Goal: Task Accomplishment & Management: Manage account settings

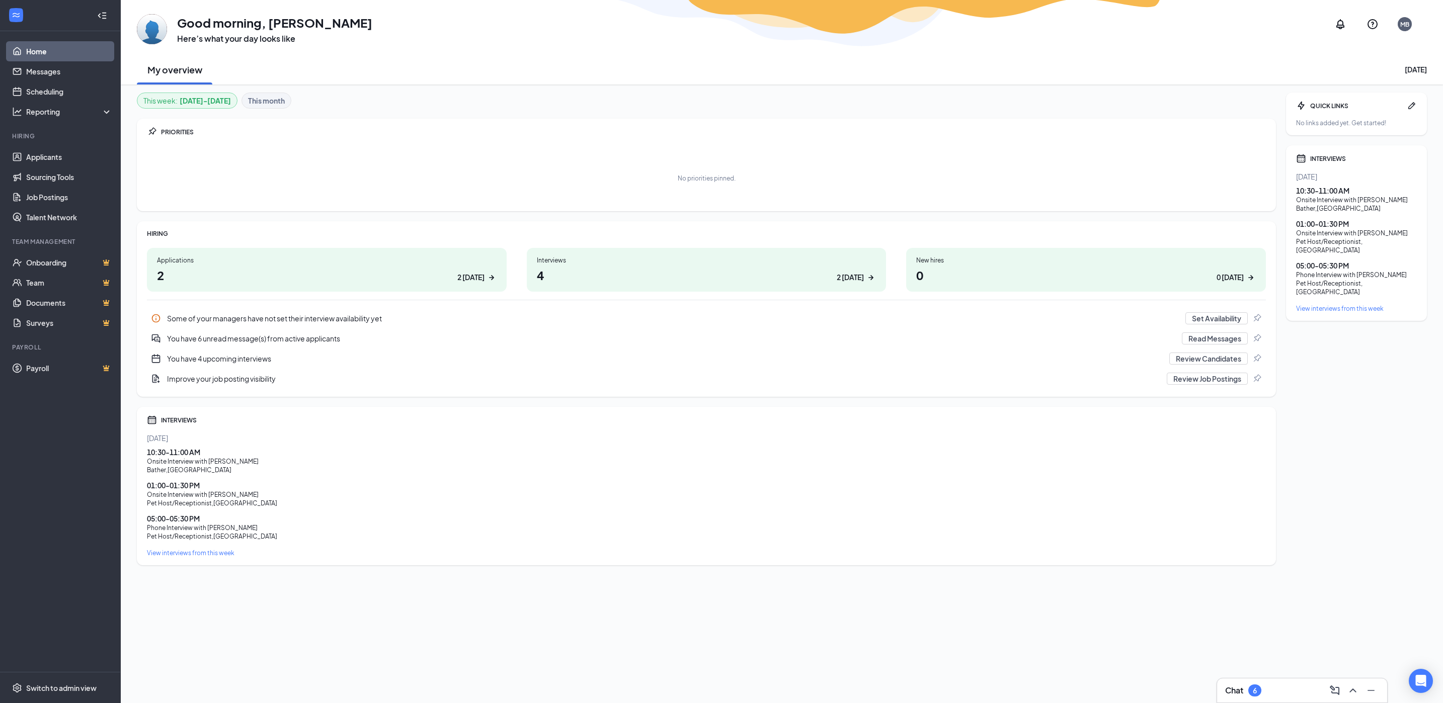
click at [1255, 691] on div "6" at bounding box center [1255, 691] width 4 height 9
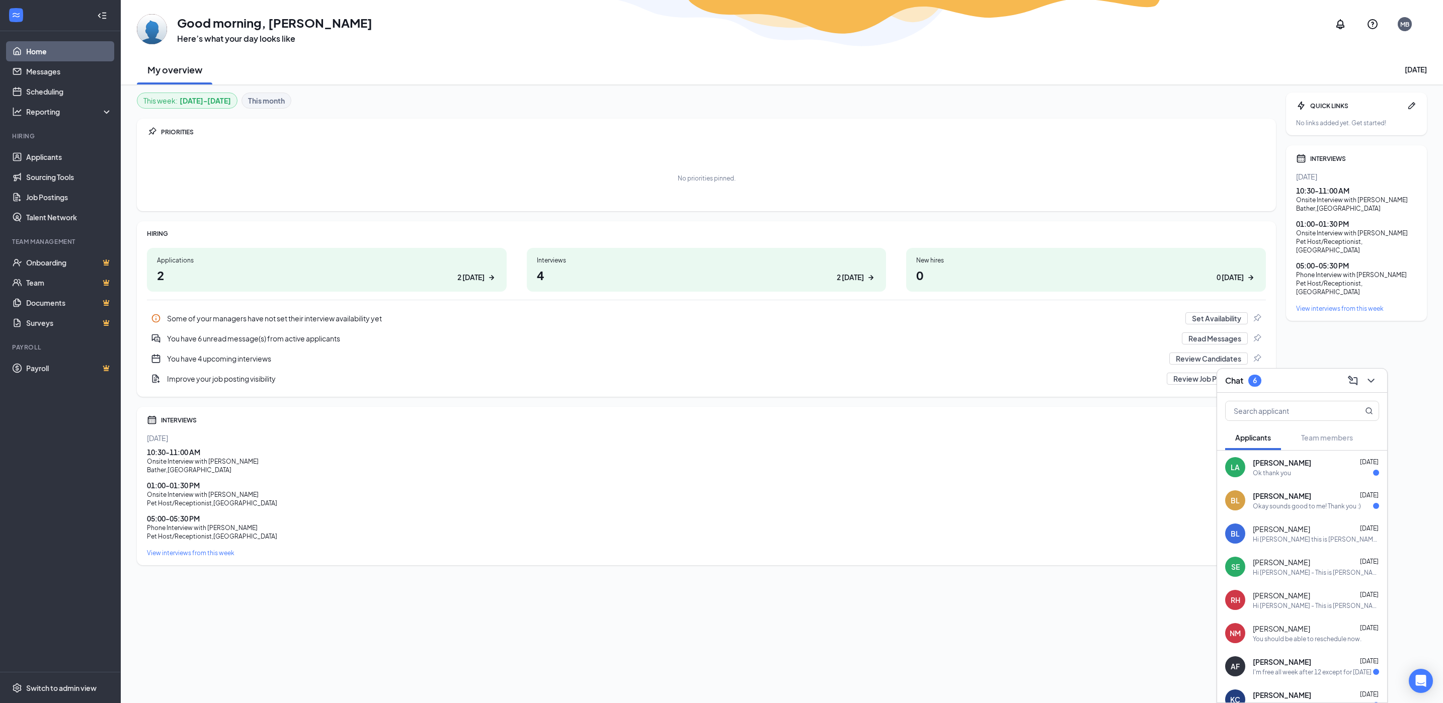
click at [1302, 669] on div "I'm free all week after 12 except for Tuesday" at bounding box center [1312, 672] width 119 height 9
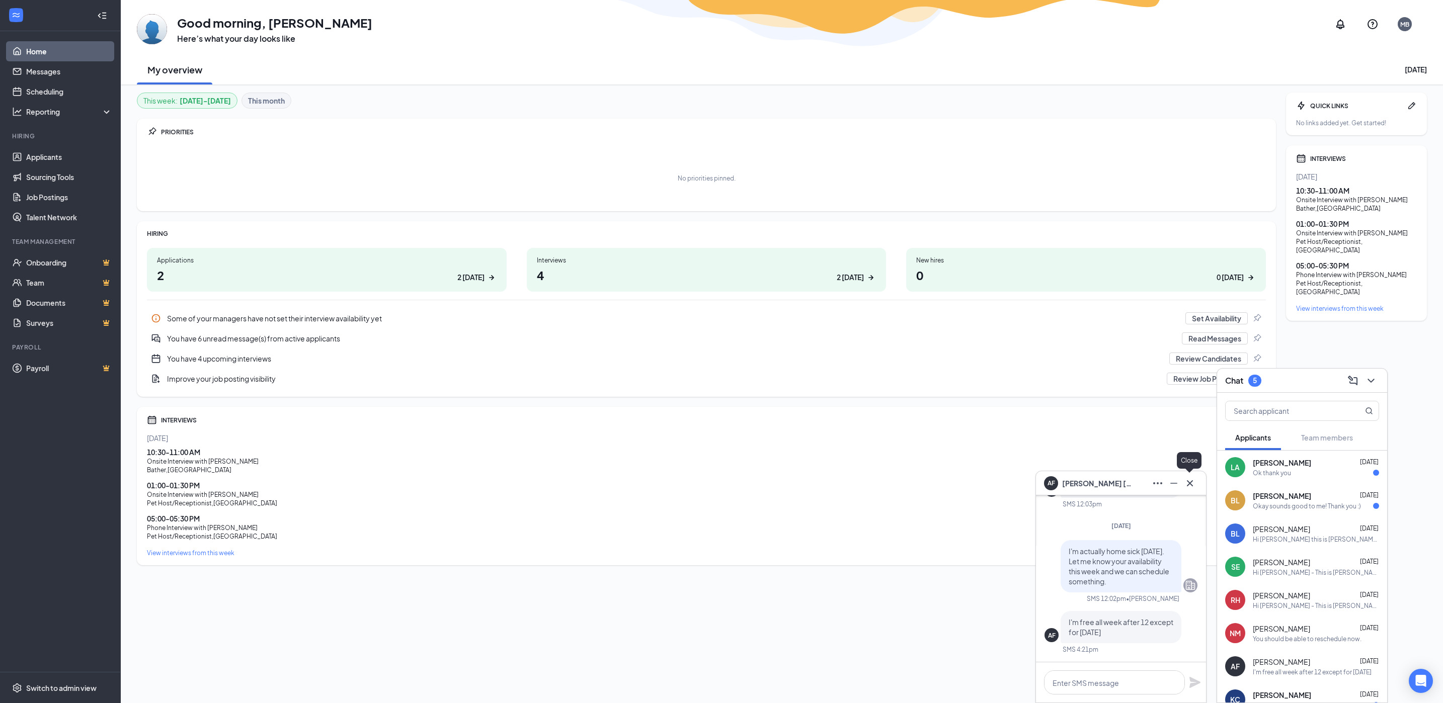
click at [1194, 483] on icon "Cross" at bounding box center [1190, 483] width 12 height 12
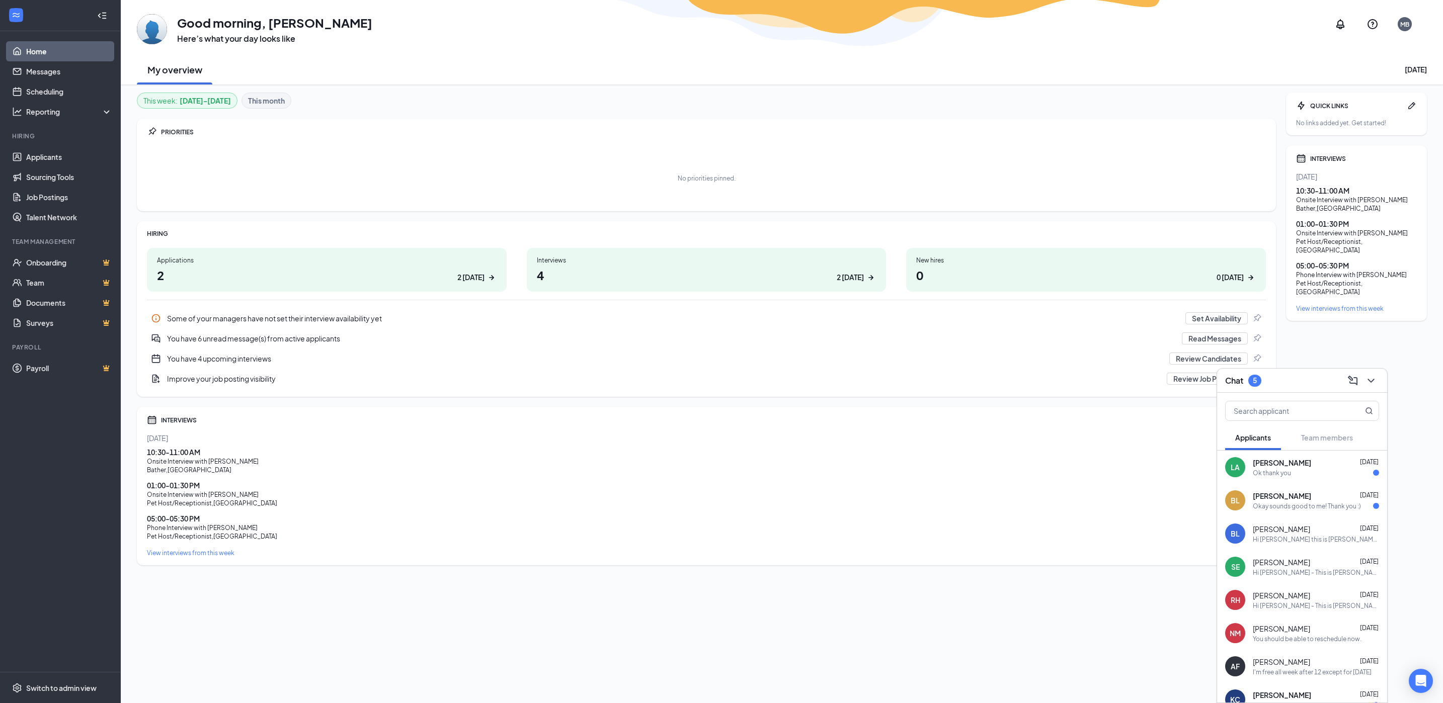
click at [1284, 690] on span "Katie Camarda" at bounding box center [1282, 695] width 58 height 10
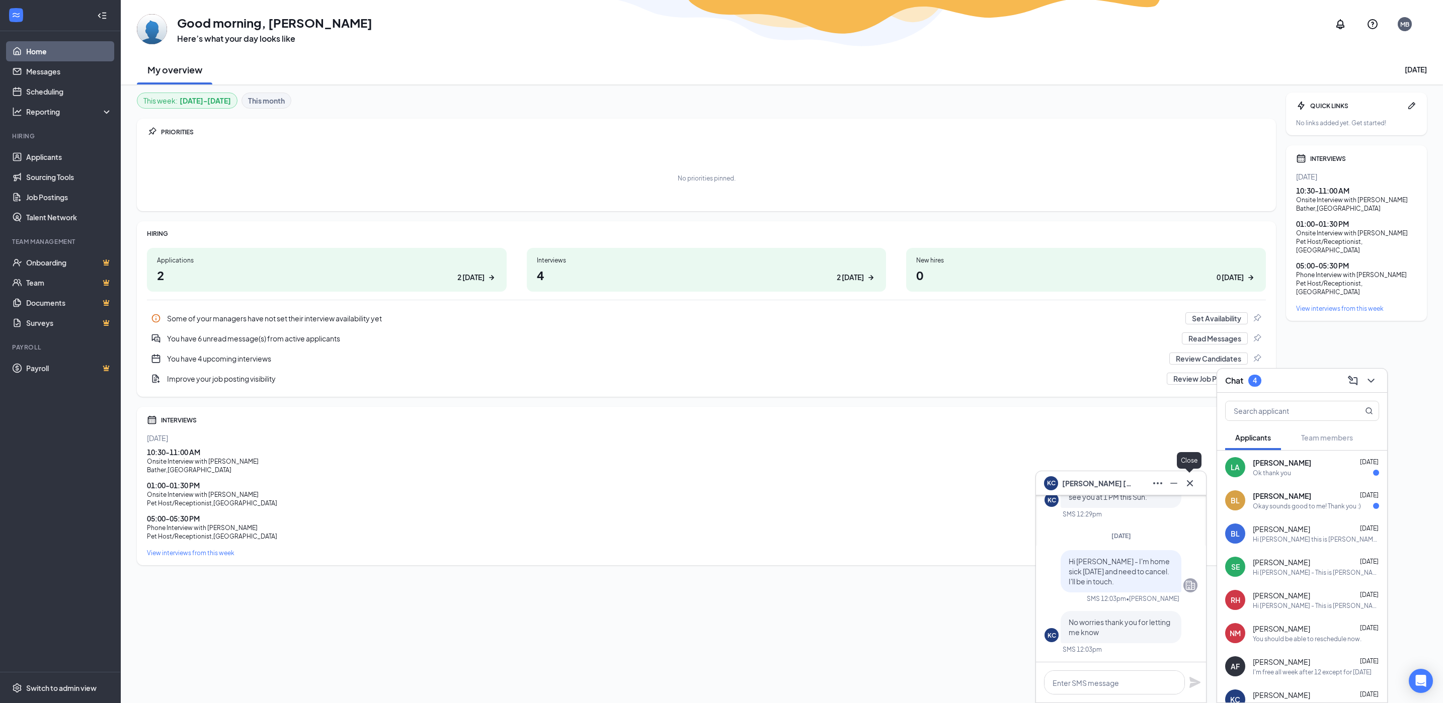
click at [1195, 484] on icon "Cross" at bounding box center [1190, 483] width 12 height 12
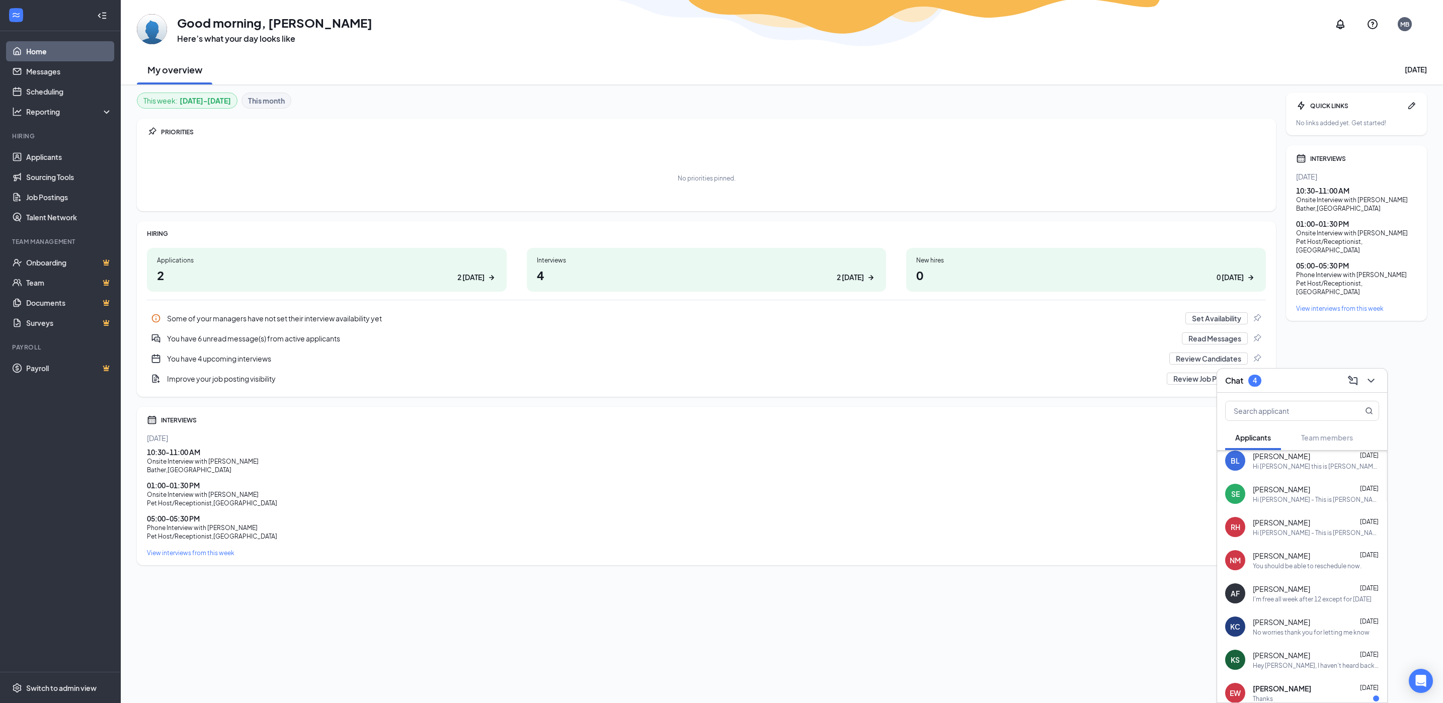
scroll to position [91, 0]
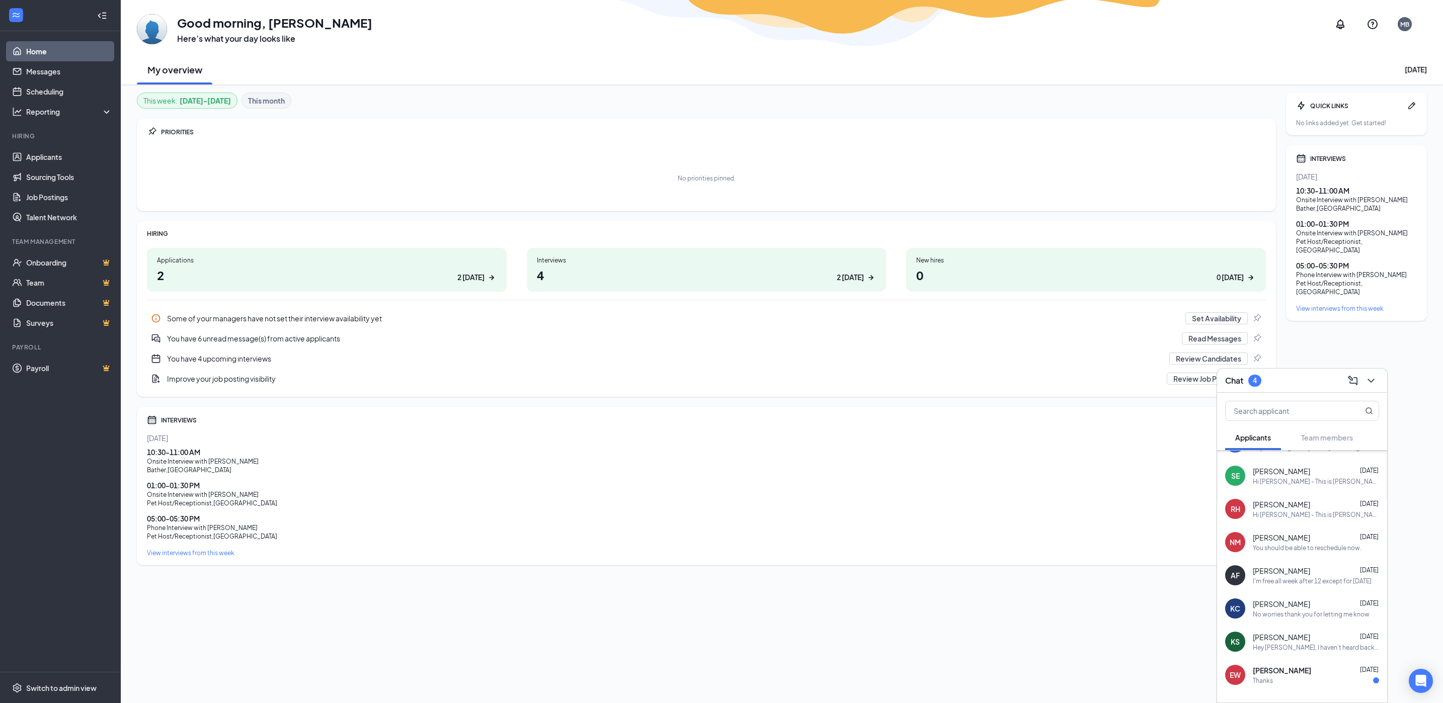
click at [1292, 680] on div "Thanks" at bounding box center [1316, 681] width 126 height 9
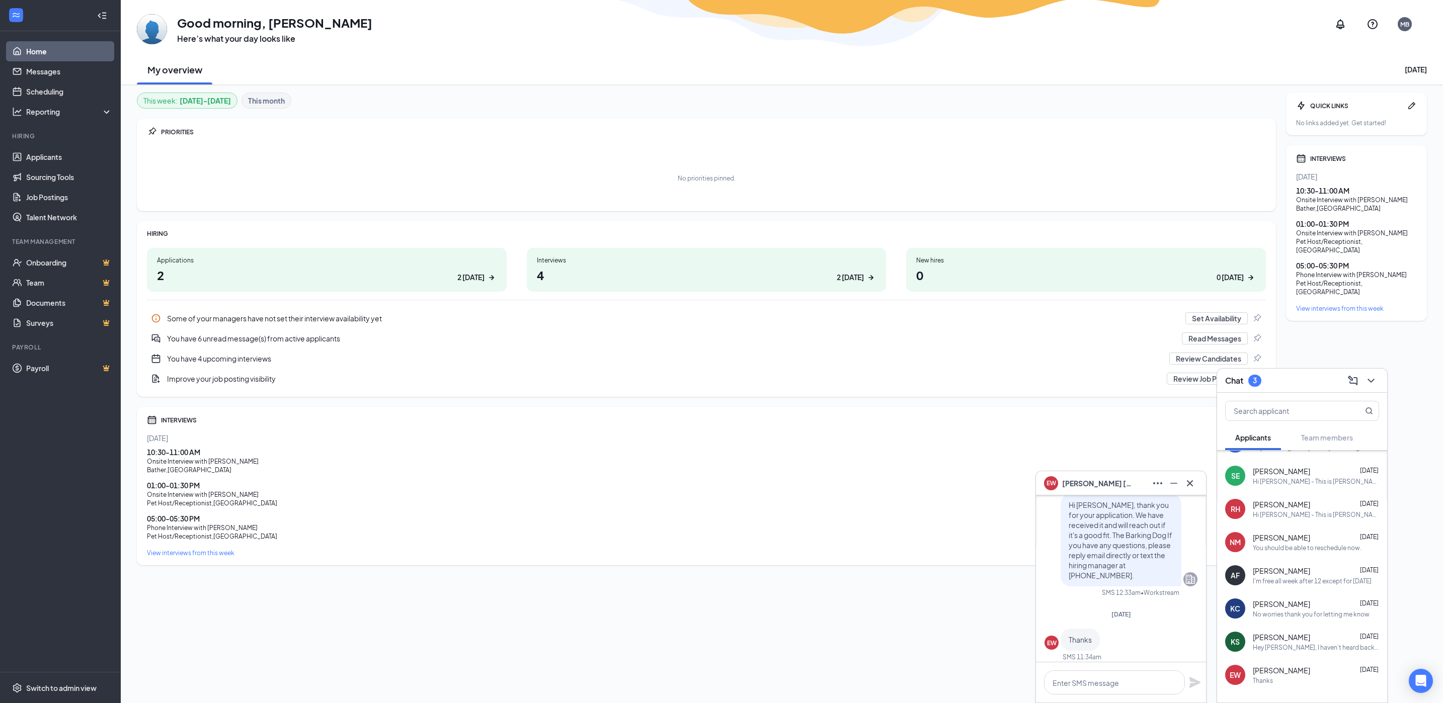
scroll to position [0, 0]
click at [1191, 482] on icon "Cross" at bounding box center [1190, 483] width 12 height 12
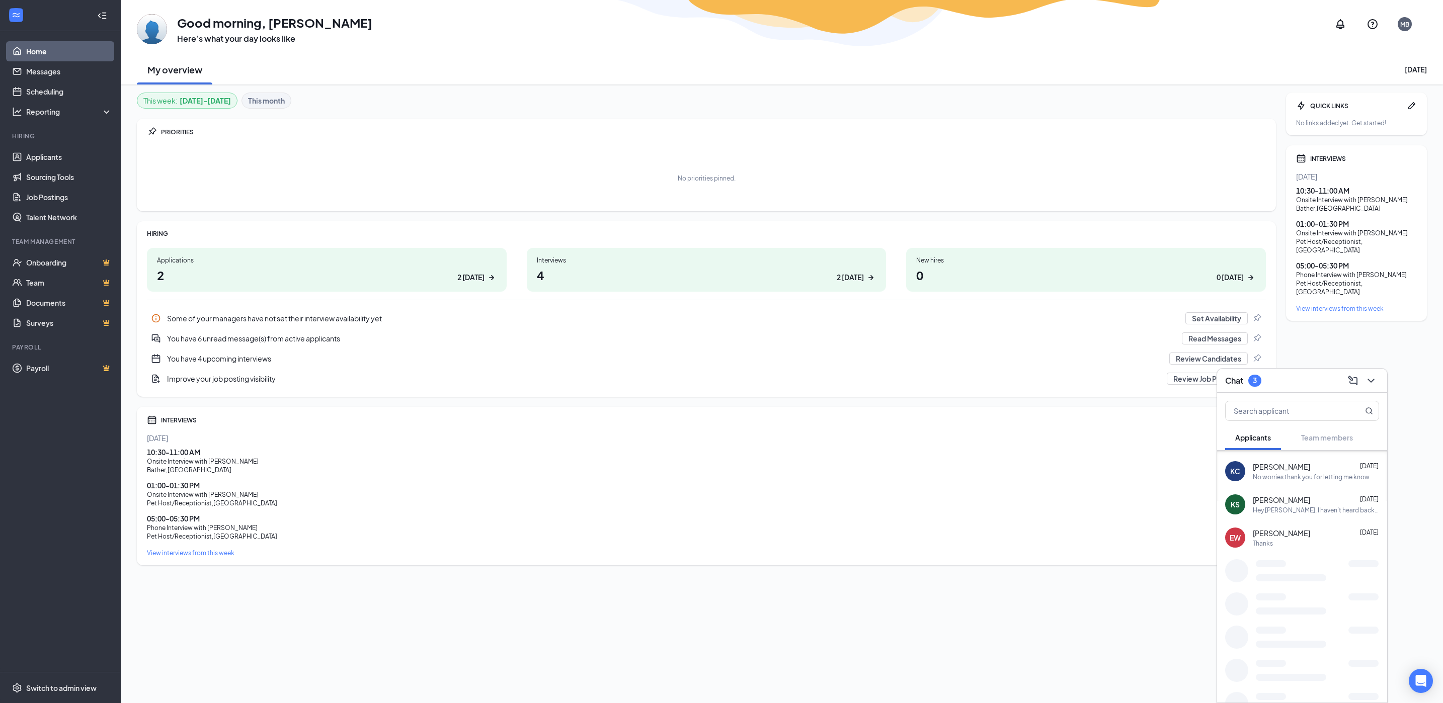
scroll to position [225, 0]
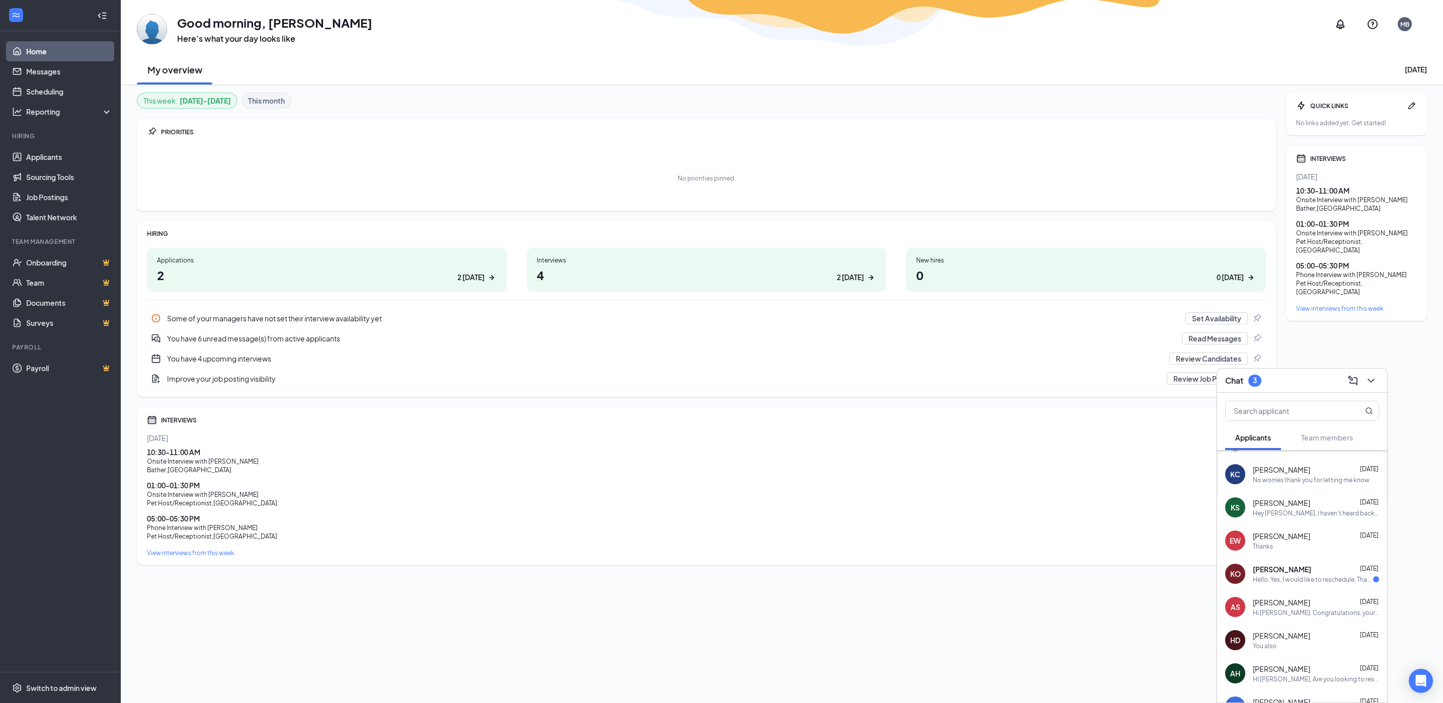
click at [1335, 579] on div "Hello. Yes, I would like to reschedule. Thank you." at bounding box center [1313, 579] width 120 height 9
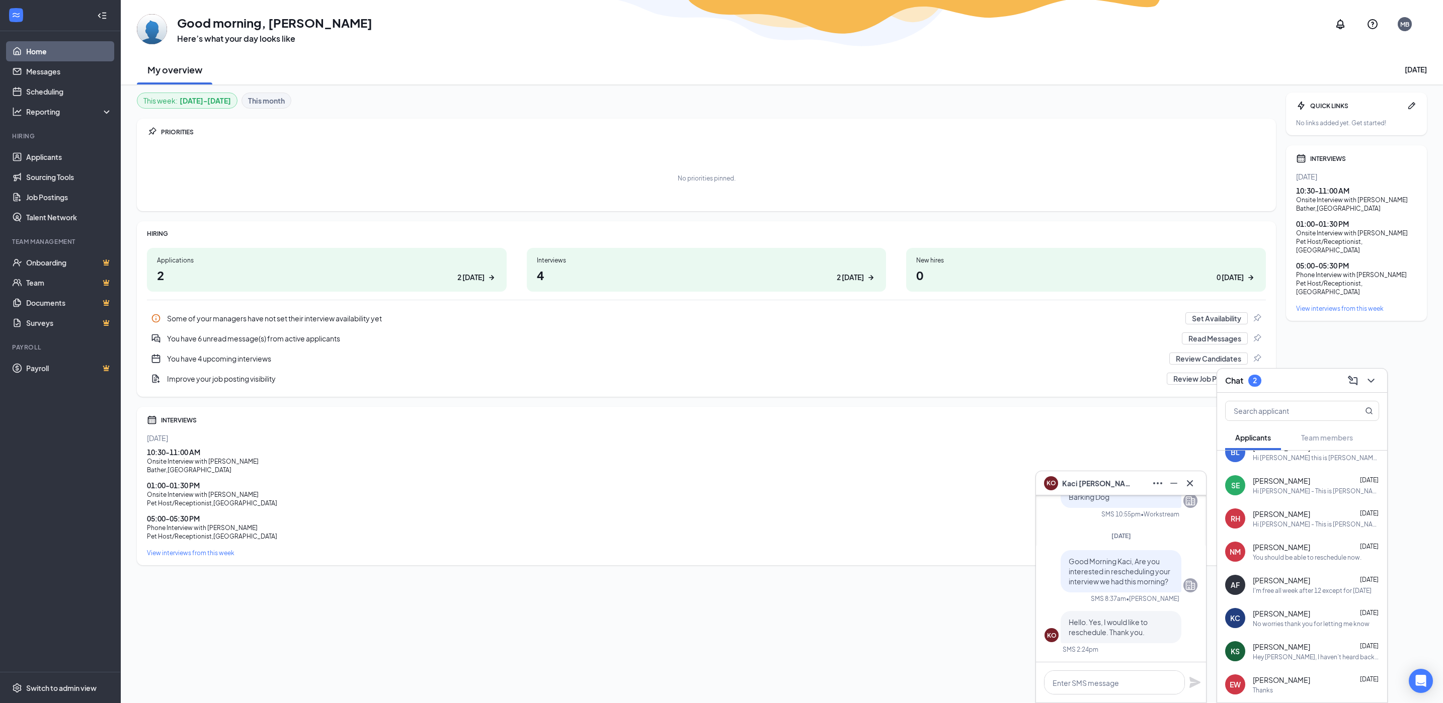
scroll to position [0, 0]
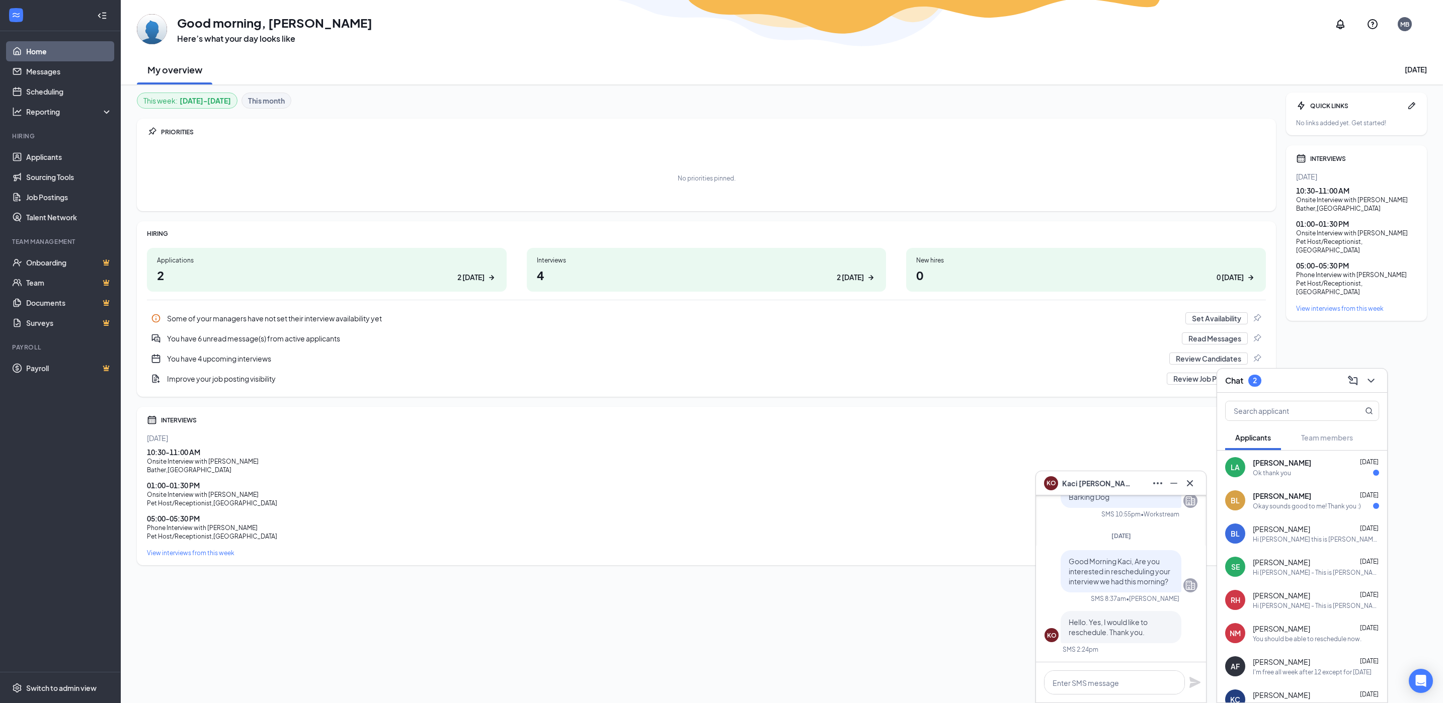
click at [1274, 509] on div "Okay sounds good to me! Thank you :)" at bounding box center [1307, 506] width 108 height 9
click at [1289, 473] on div "Ok thank you" at bounding box center [1272, 473] width 38 height 9
drag, startPoint x: 1188, startPoint y: 483, endPoint x: 1232, endPoint y: 474, distance: 45.2
click at [1188, 483] on icon "Cross" at bounding box center [1190, 483] width 12 height 12
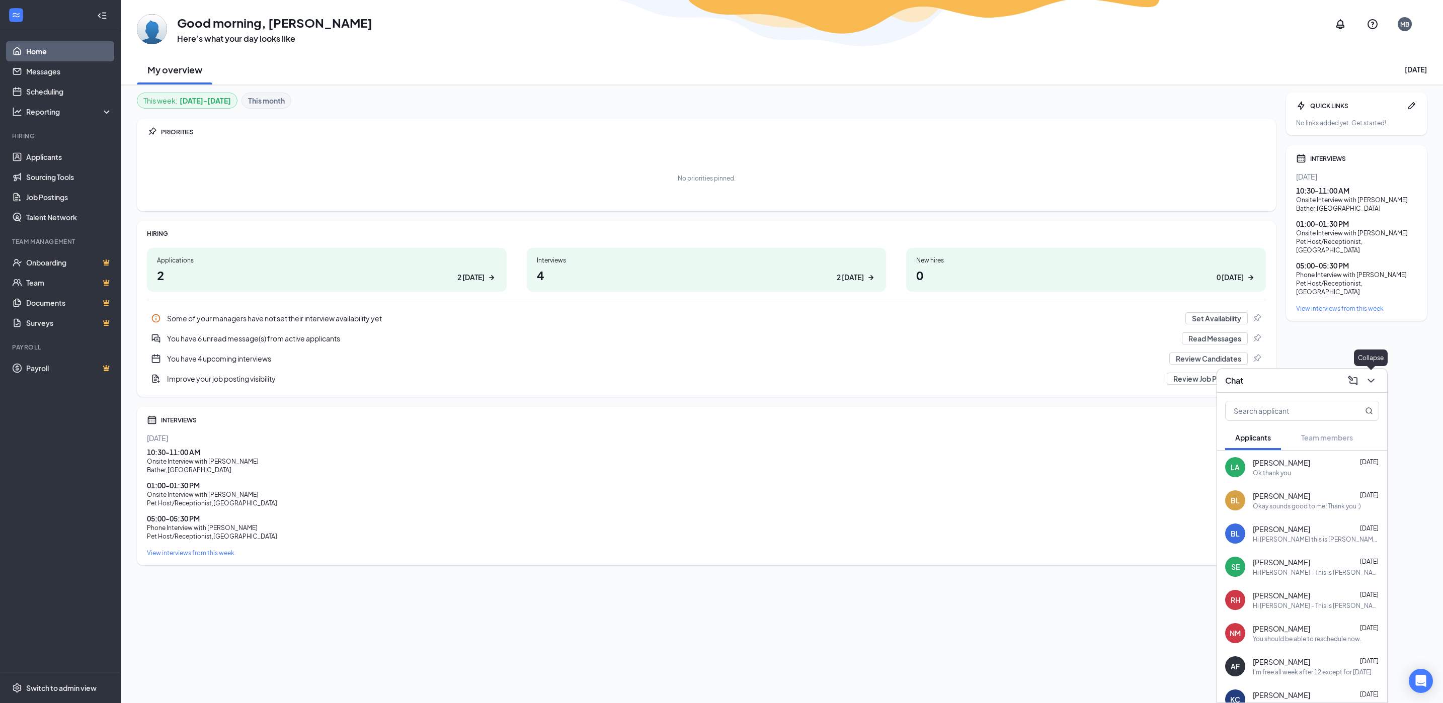
click at [1369, 376] on icon "ChevronDown" at bounding box center [1371, 381] width 12 height 12
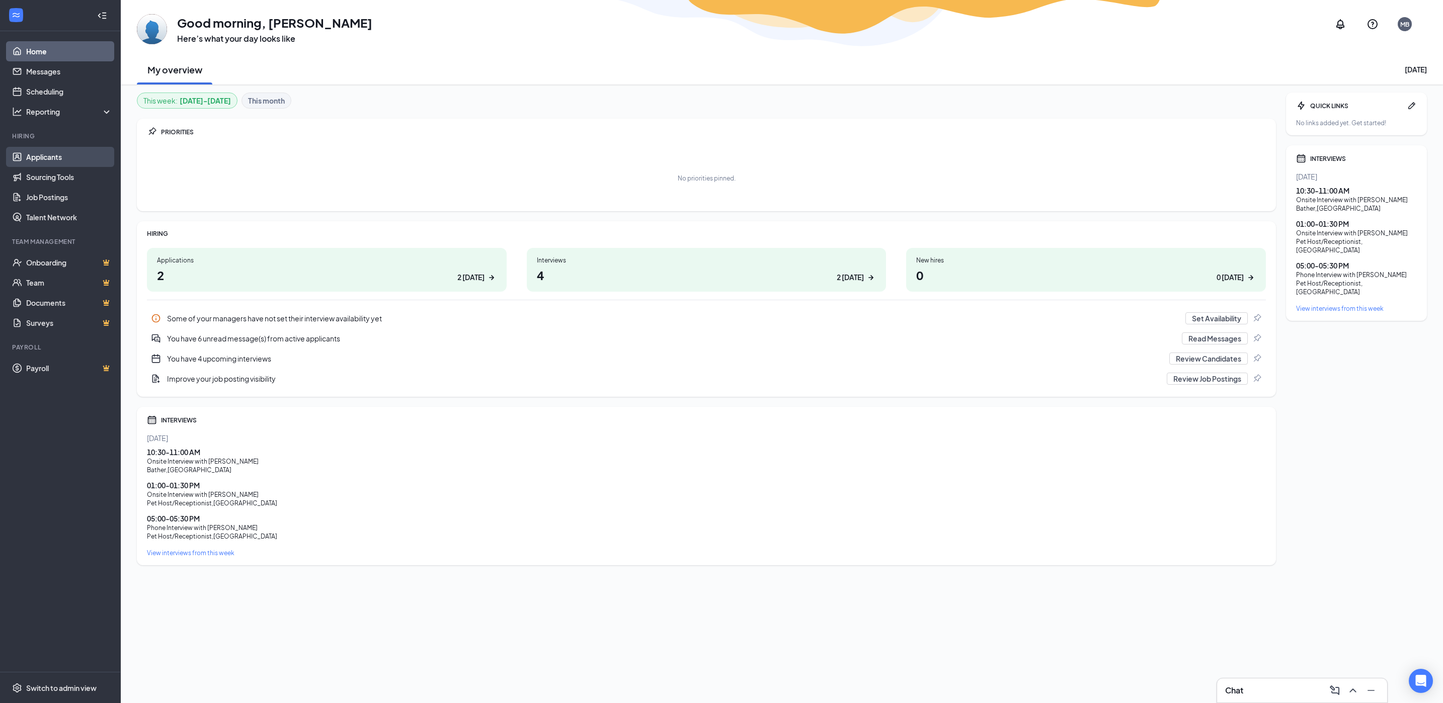
click at [36, 160] on link "Applicants" at bounding box center [69, 157] width 86 height 20
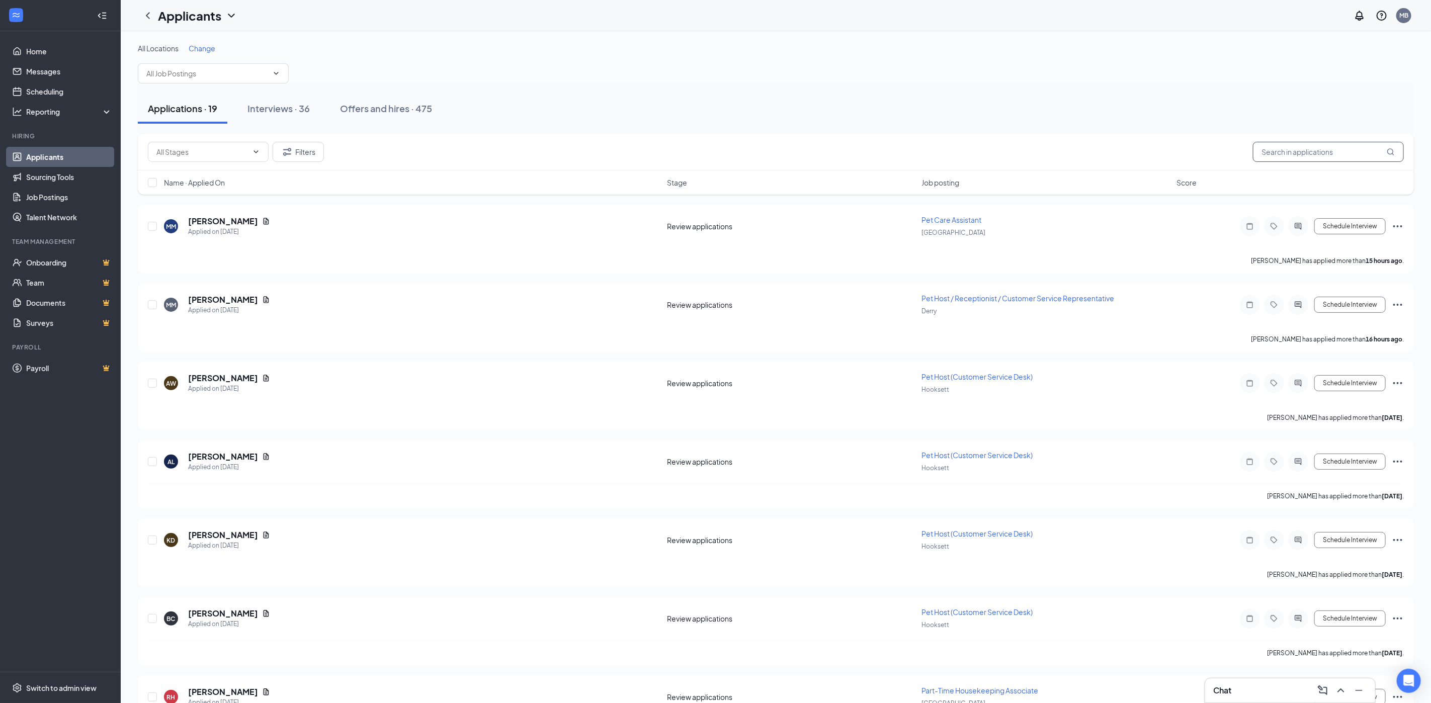
click at [1279, 156] on input "text" at bounding box center [1328, 152] width 151 height 20
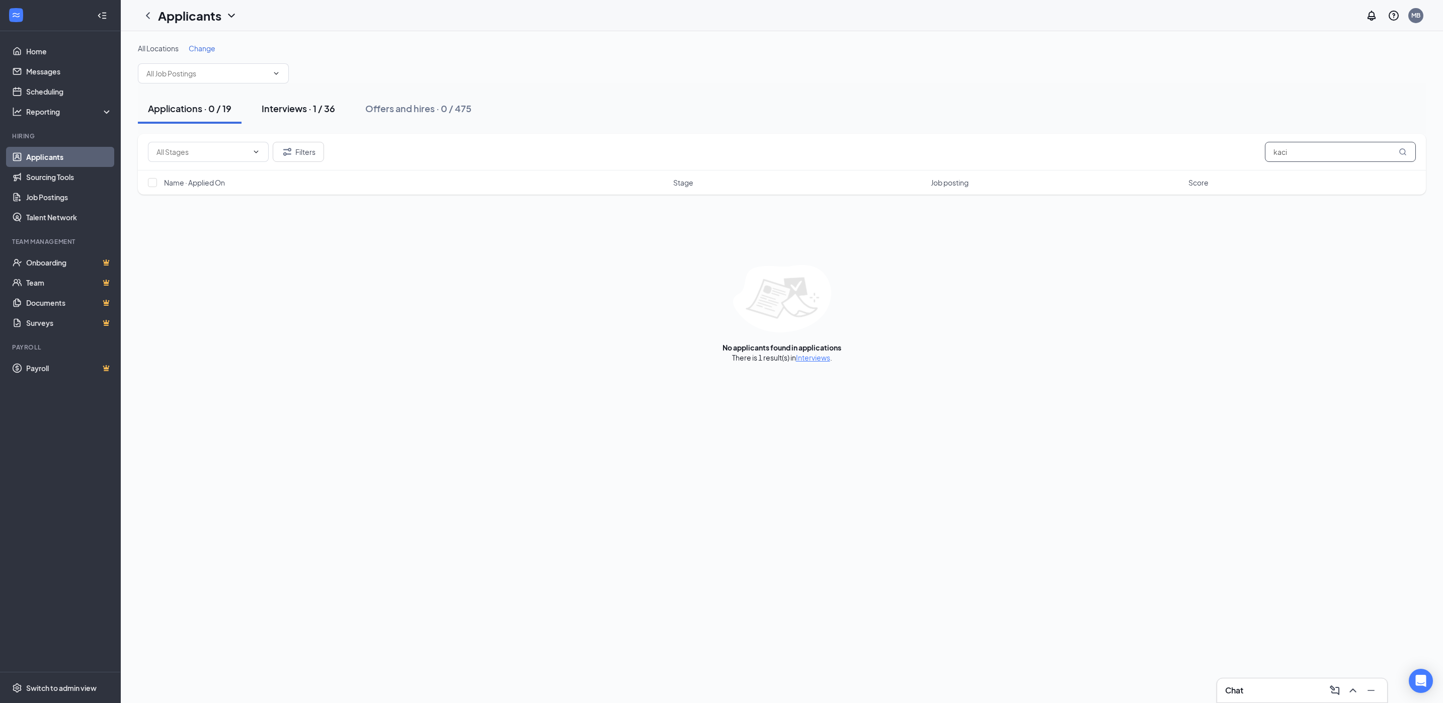
type input "kaci"
click at [305, 110] on div "Interviews · 1 / 36" at bounding box center [298, 108] width 73 height 13
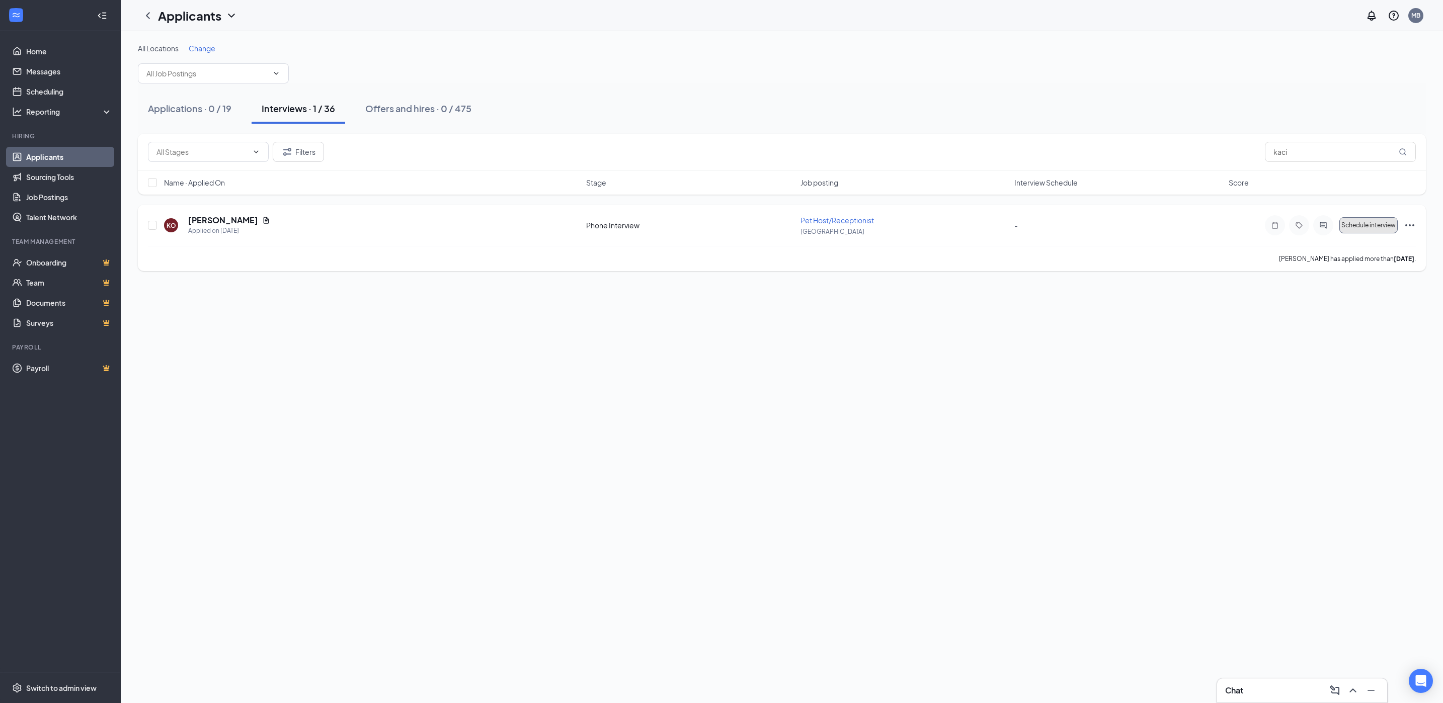
click at [1383, 228] on span "Schedule interview" at bounding box center [1368, 225] width 54 height 7
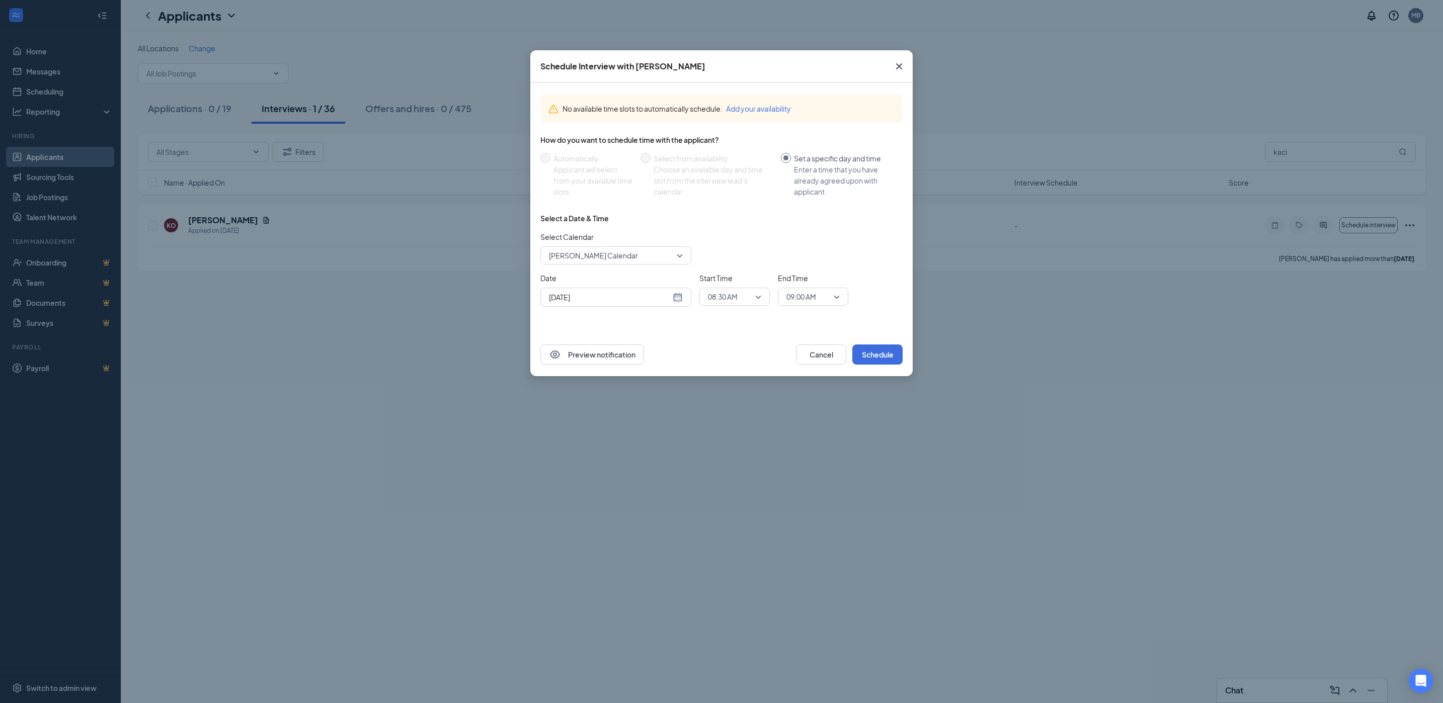
click at [898, 64] on icon "Cross" at bounding box center [899, 66] width 12 height 12
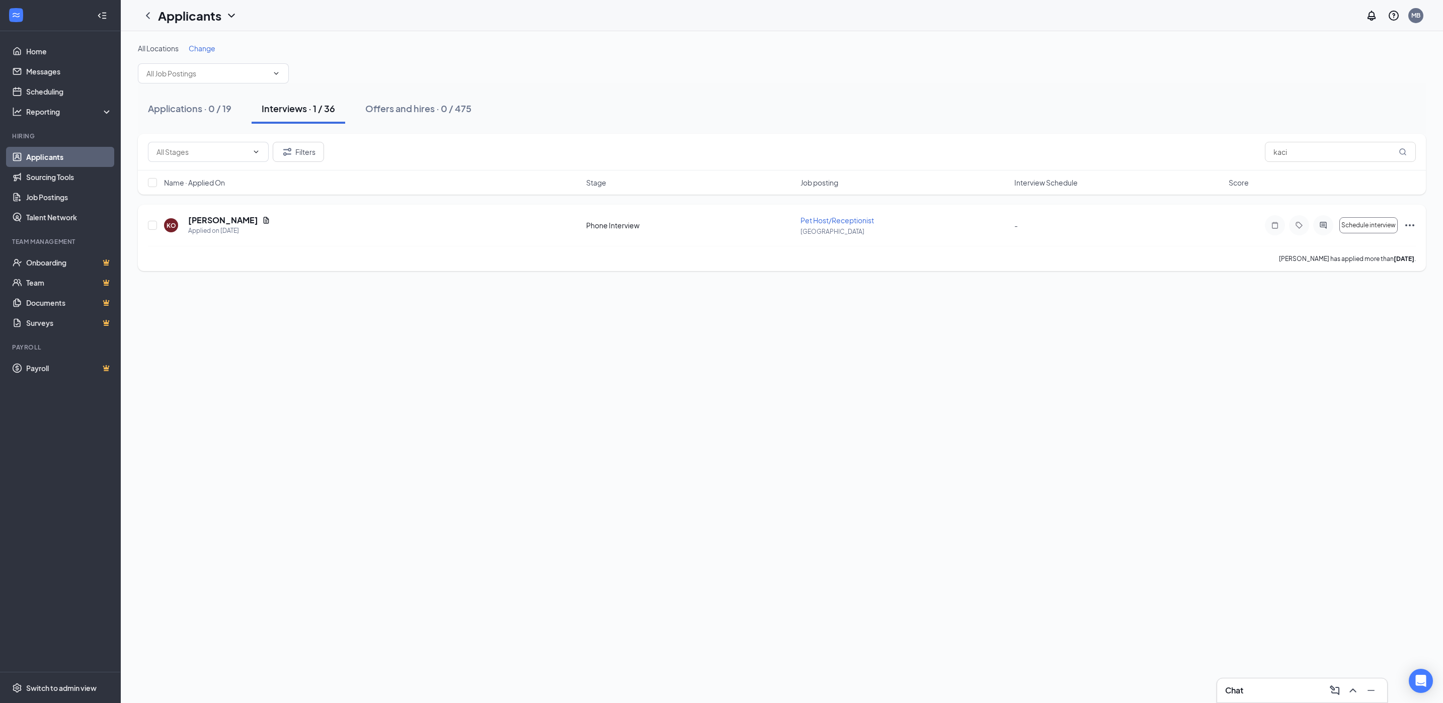
click at [1408, 228] on icon "Ellipses" at bounding box center [1409, 225] width 12 height 12
click at [207, 219] on h5 "Kaci Orozco" at bounding box center [223, 220] width 70 height 11
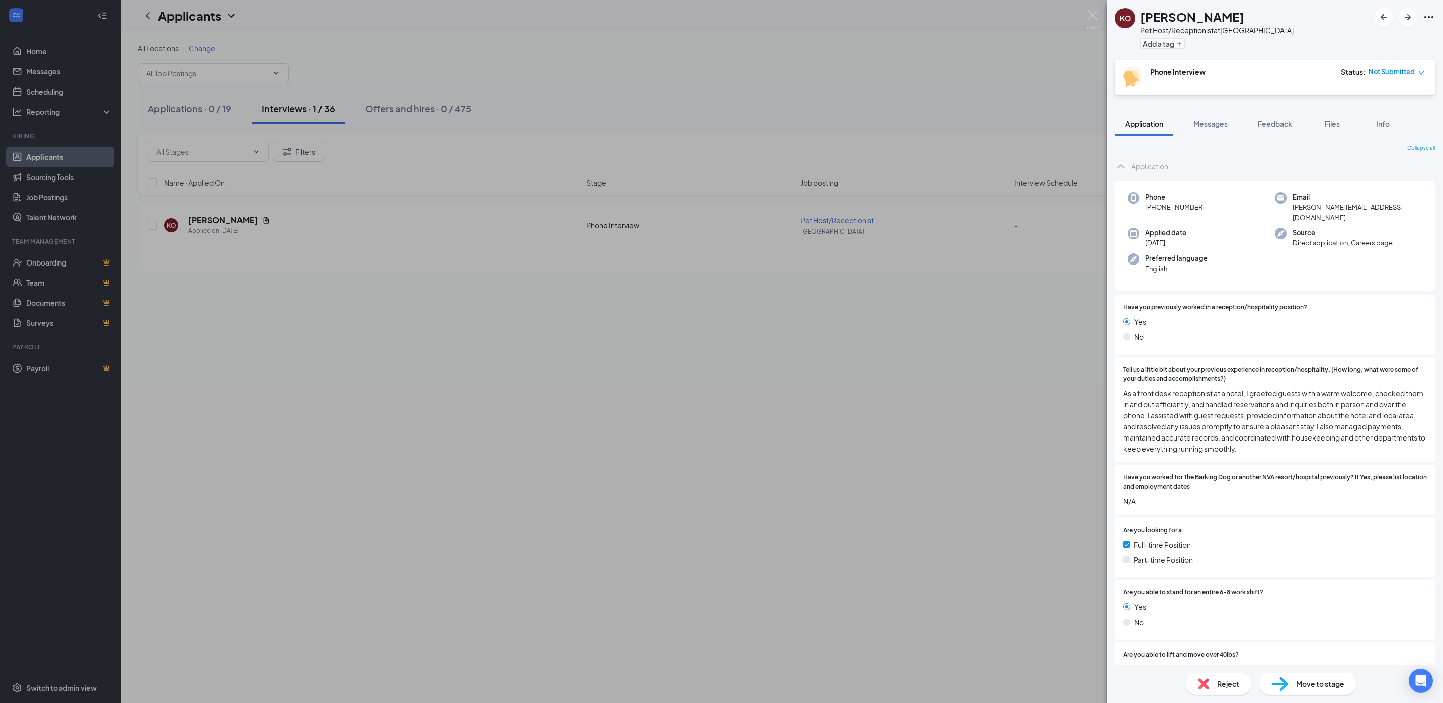
click at [1422, 74] on icon "down" at bounding box center [1421, 72] width 7 height 7
click at [1262, 82] on div "Phone Interview Status : Not Submitted" at bounding box center [1274, 77] width 302 height 21
click at [1307, 685] on span "Move to stage" at bounding box center [1320, 684] width 48 height 11
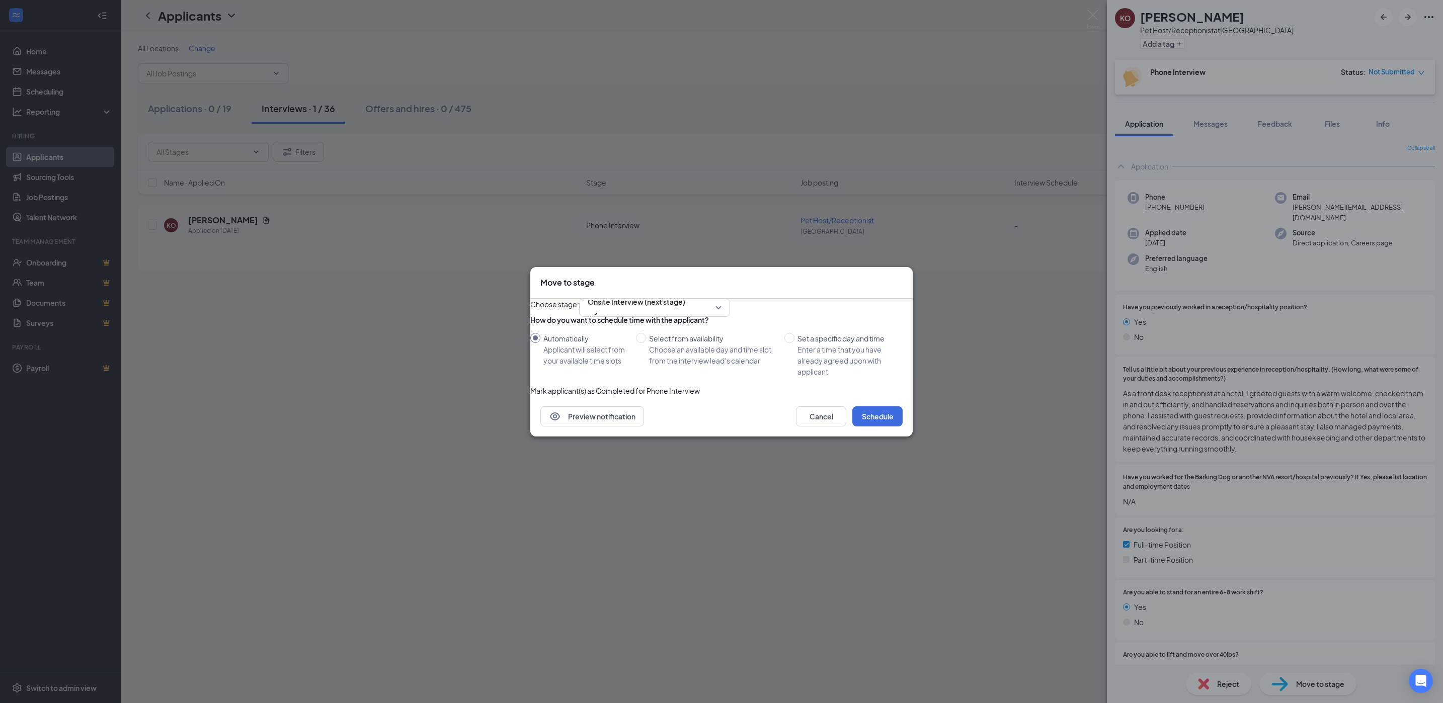
click at [530, 385] on button "button" at bounding box center [530, 385] width 0 height 0
click at [868, 427] on button "Schedule" at bounding box center [877, 416] width 50 height 20
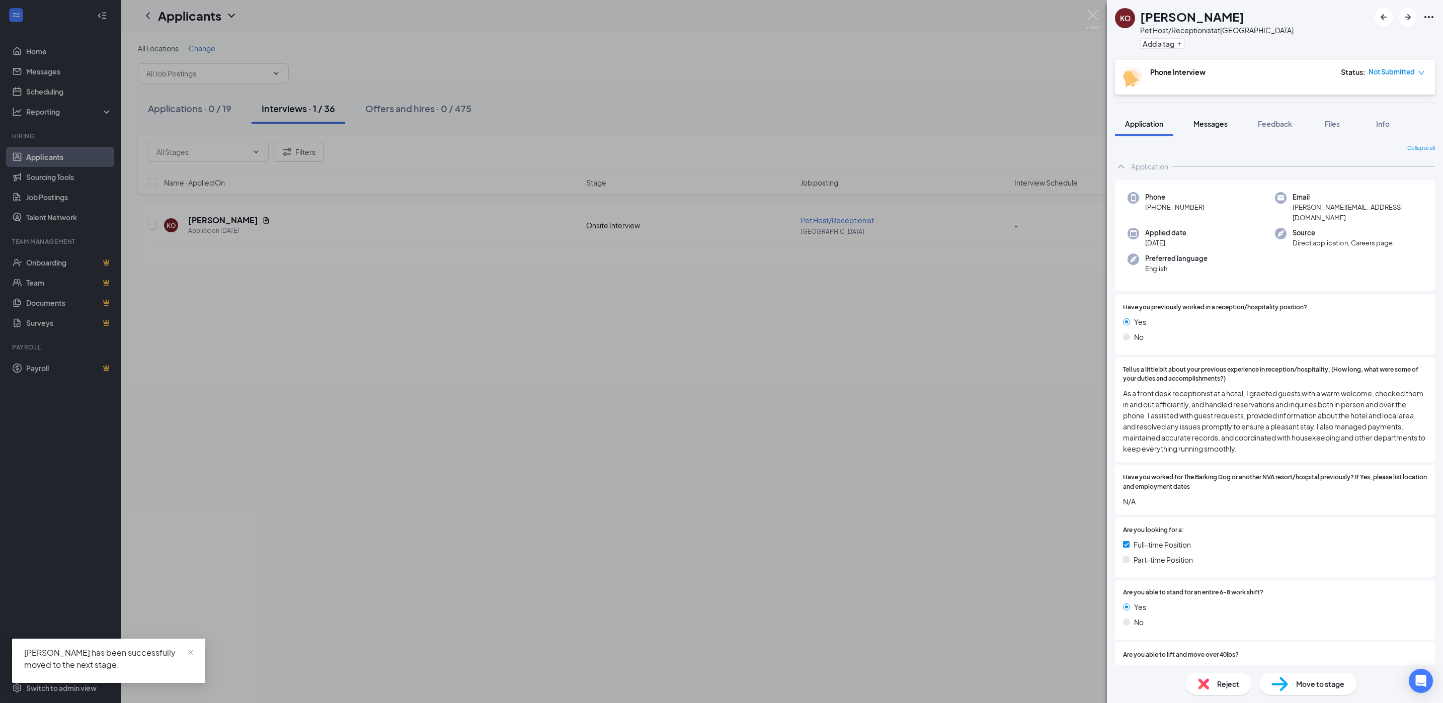
click at [1218, 130] on button "Messages" at bounding box center [1210, 123] width 54 height 25
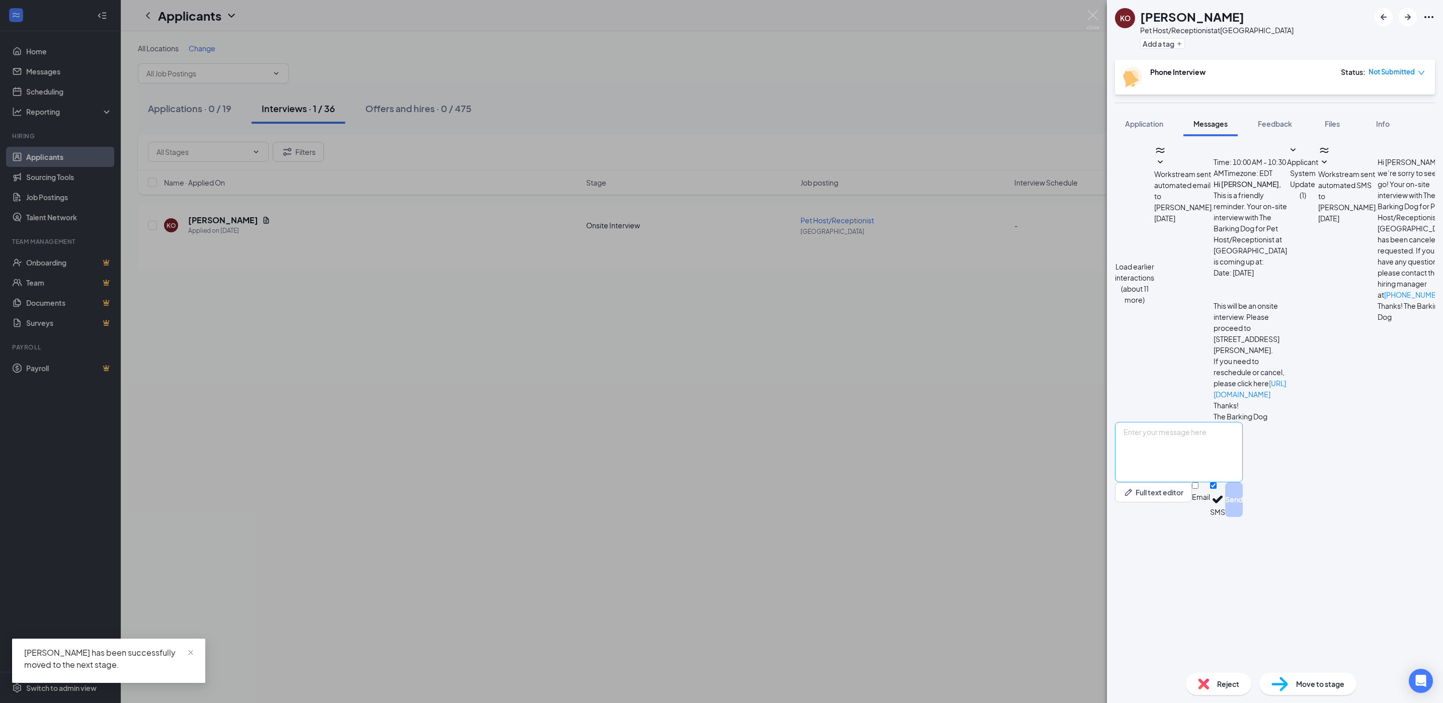
scroll to position [68, 0]
click at [1210, 482] on textarea at bounding box center [1179, 452] width 128 height 60
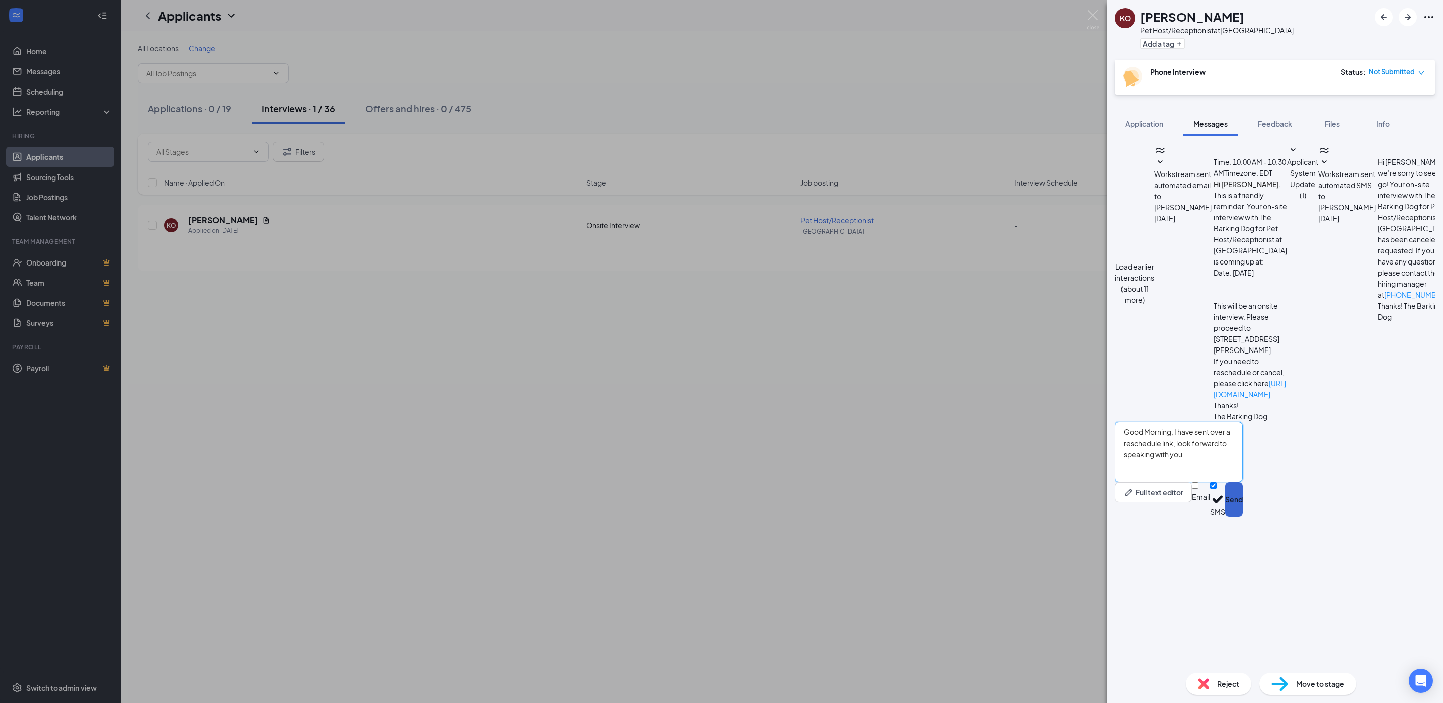
type textarea "Good Morning, I have sent over a reschedule link, look forward to speaking with…"
click at [1242, 517] on button "Send" at bounding box center [1234, 499] width 18 height 35
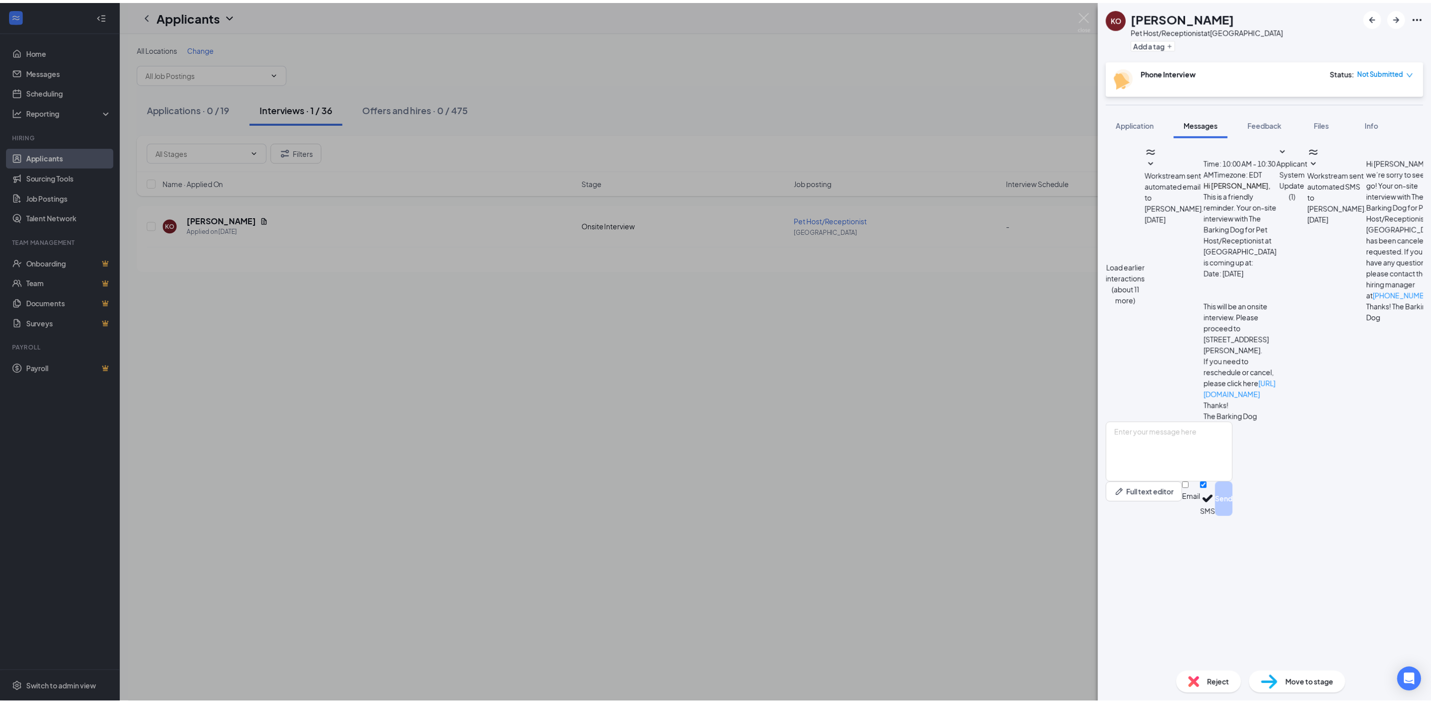
scroll to position [143, 0]
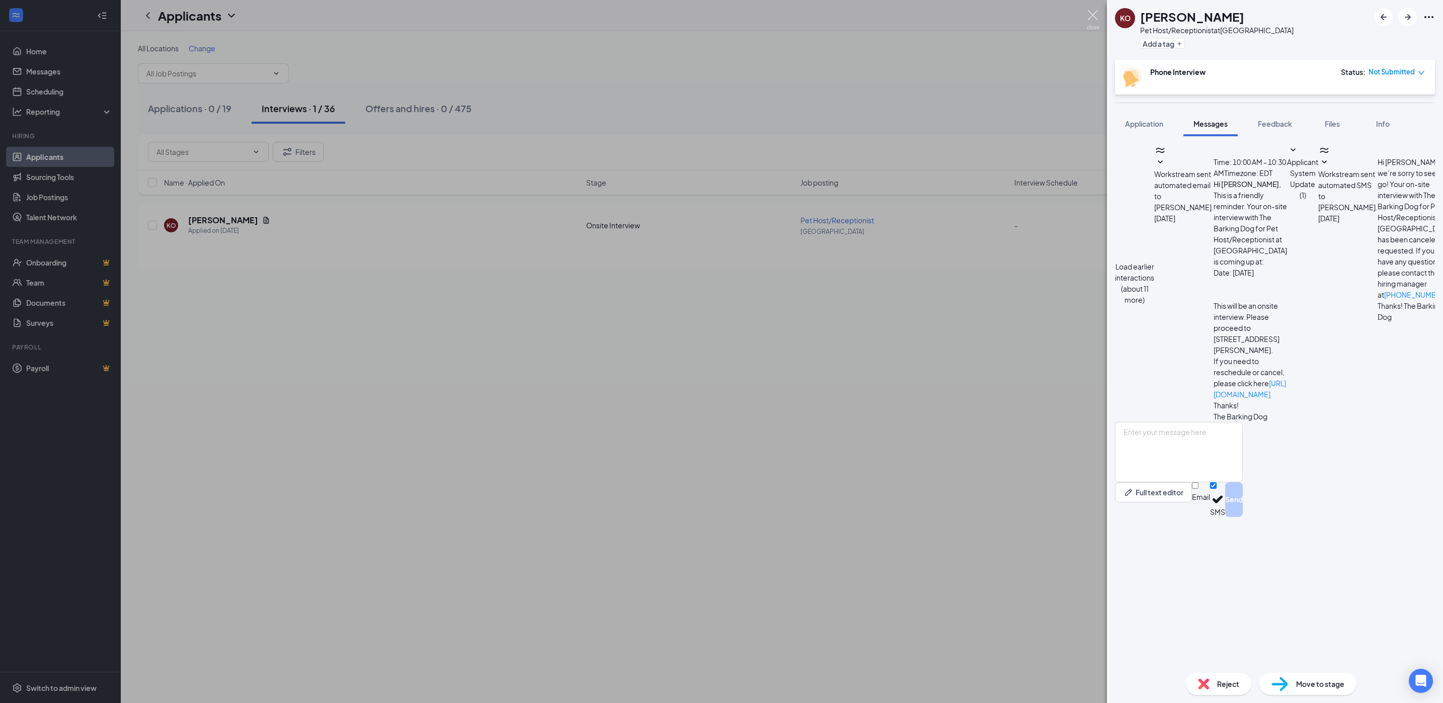
click at [1093, 17] on img at bounding box center [1093, 20] width 13 height 20
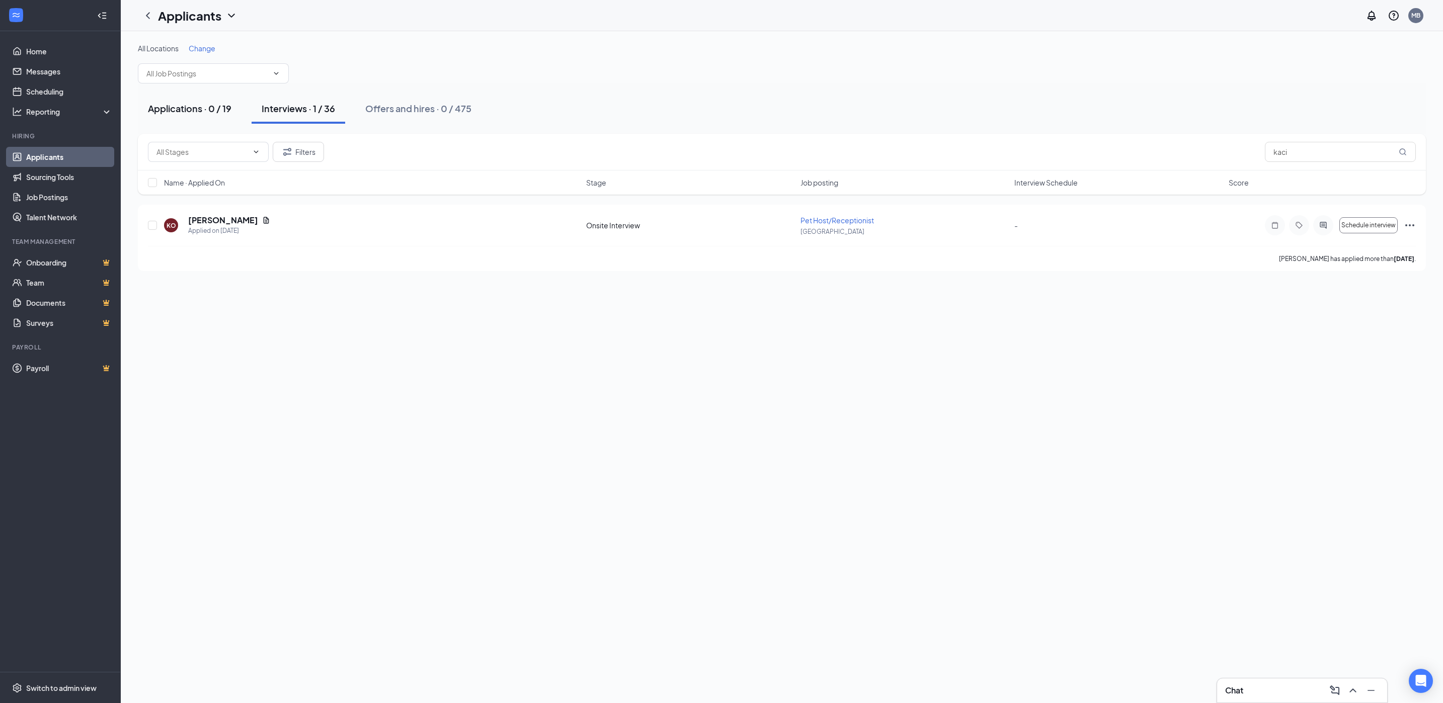
click at [198, 115] on div "Applications · 0 / 19" at bounding box center [190, 108] width 84 height 13
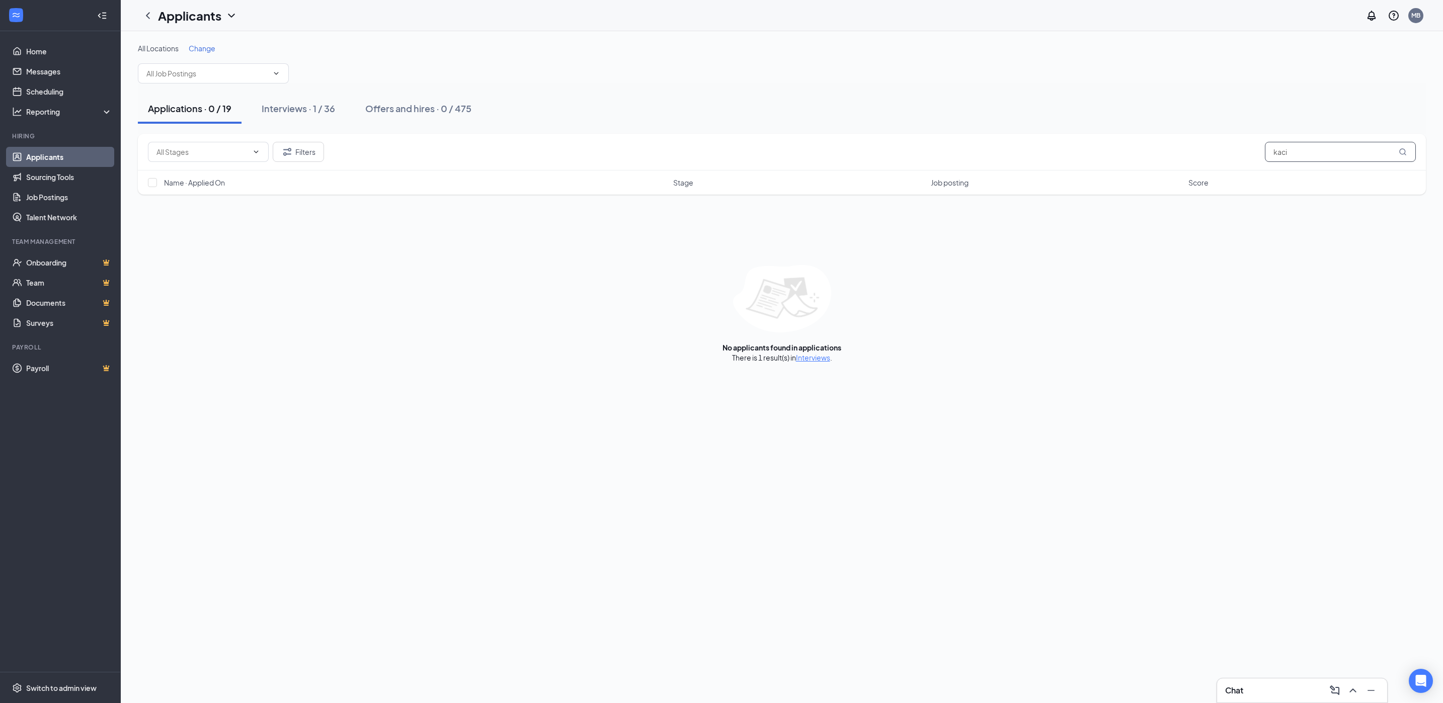
click at [1309, 155] on input "kaci" at bounding box center [1340, 152] width 151 height 20
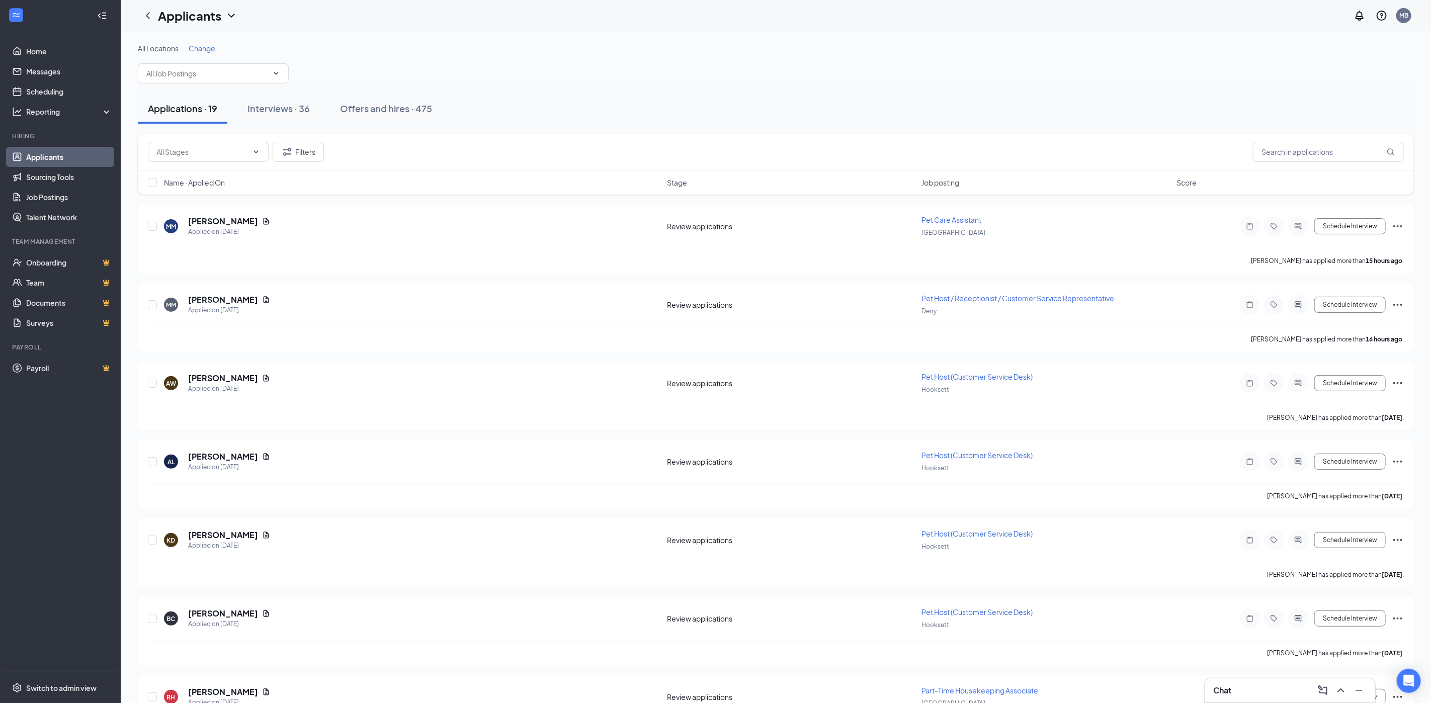
click at [201, 47] on span "Change" at bounding box center [202, 48] width 27 height 9
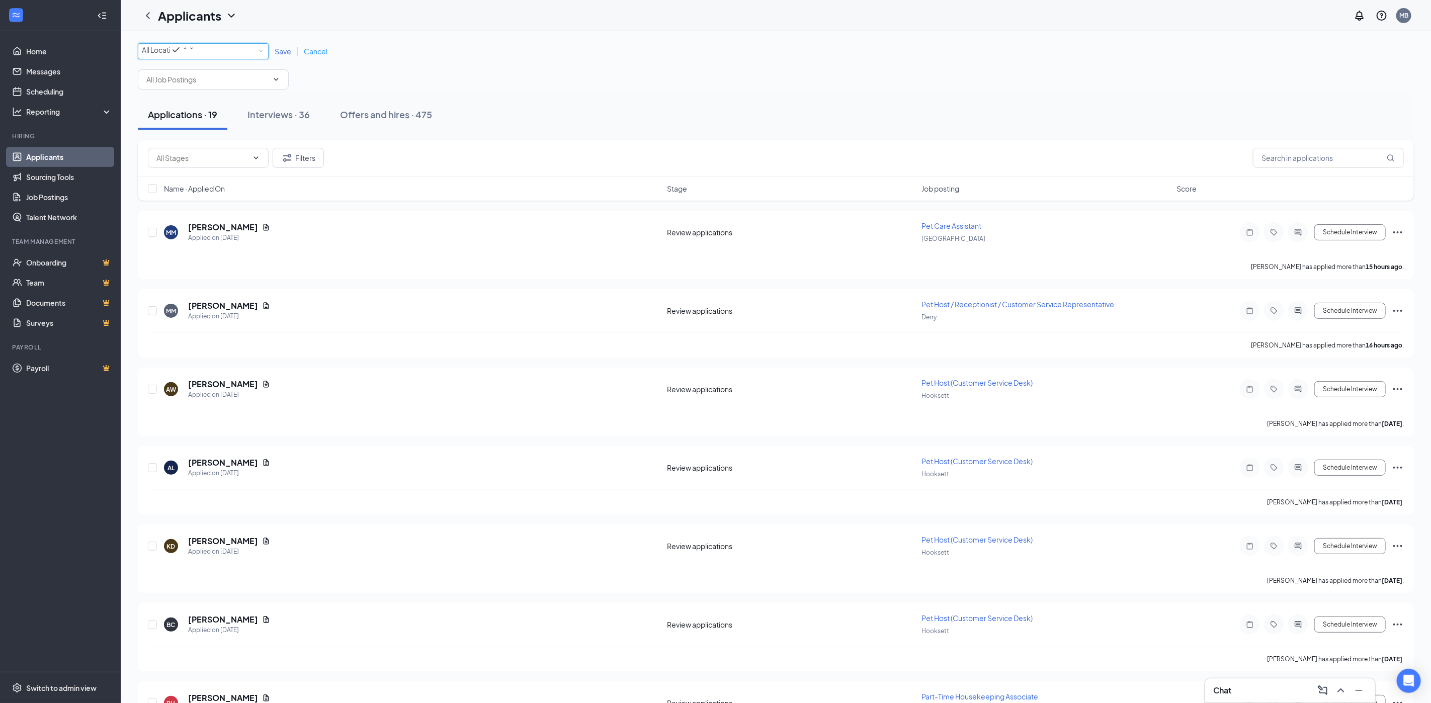
drag, startPoint x: 175, startPoint y: 48, endPoint x: 180, endPoint y: 62, distance: 14.3
click at [175, 49] on span "All Locations" at bounding box center [162, 49] width 41 height 9
click at [181, 118] on div "Exeter" at bounding box center [202, 112] width 123 height 12
click at [288, 56] on span "Save" at bounding box center [283, 51] width 17 height 9
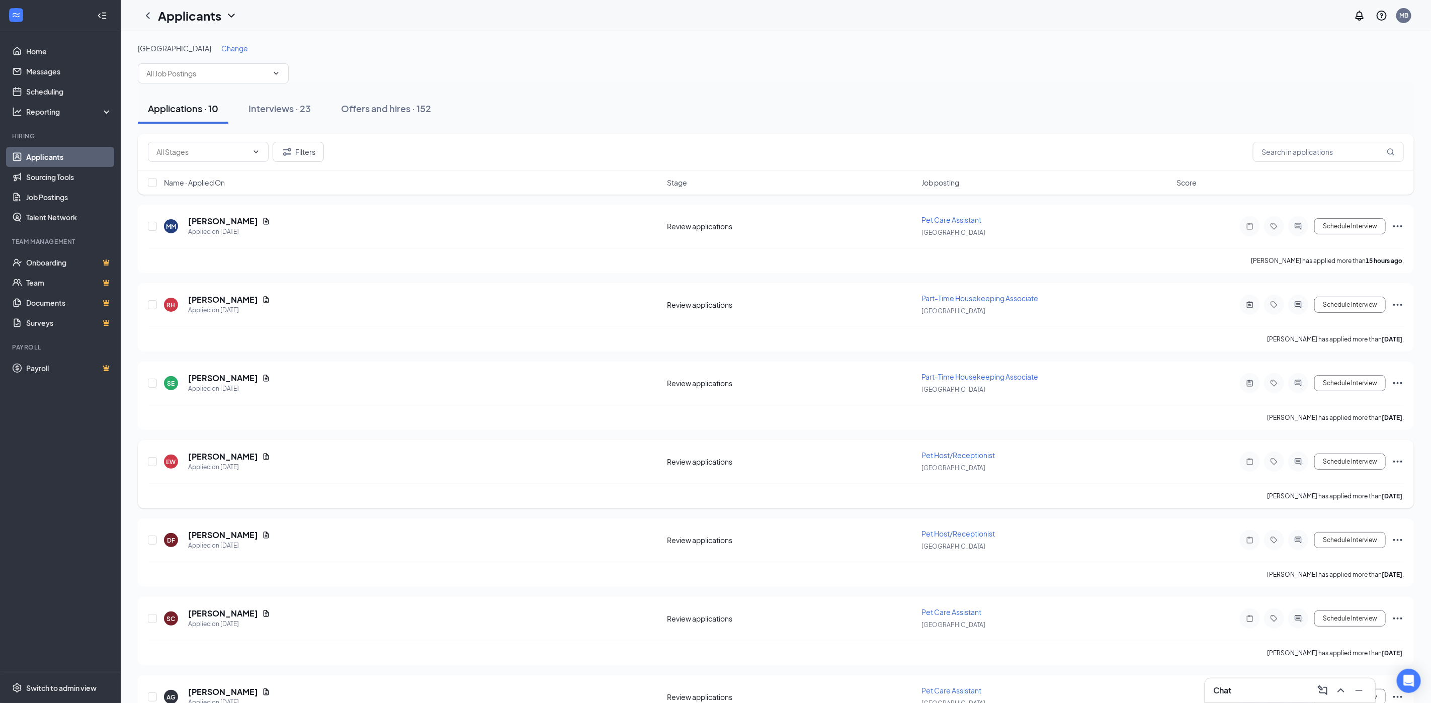
click at [1401, 462] on icon "Ellipses" at bounding box center [1397, 462] width 9 height 2
click at [1344, 604] on p "Reject" at bounding box center [1352, 608] width 87 height 10
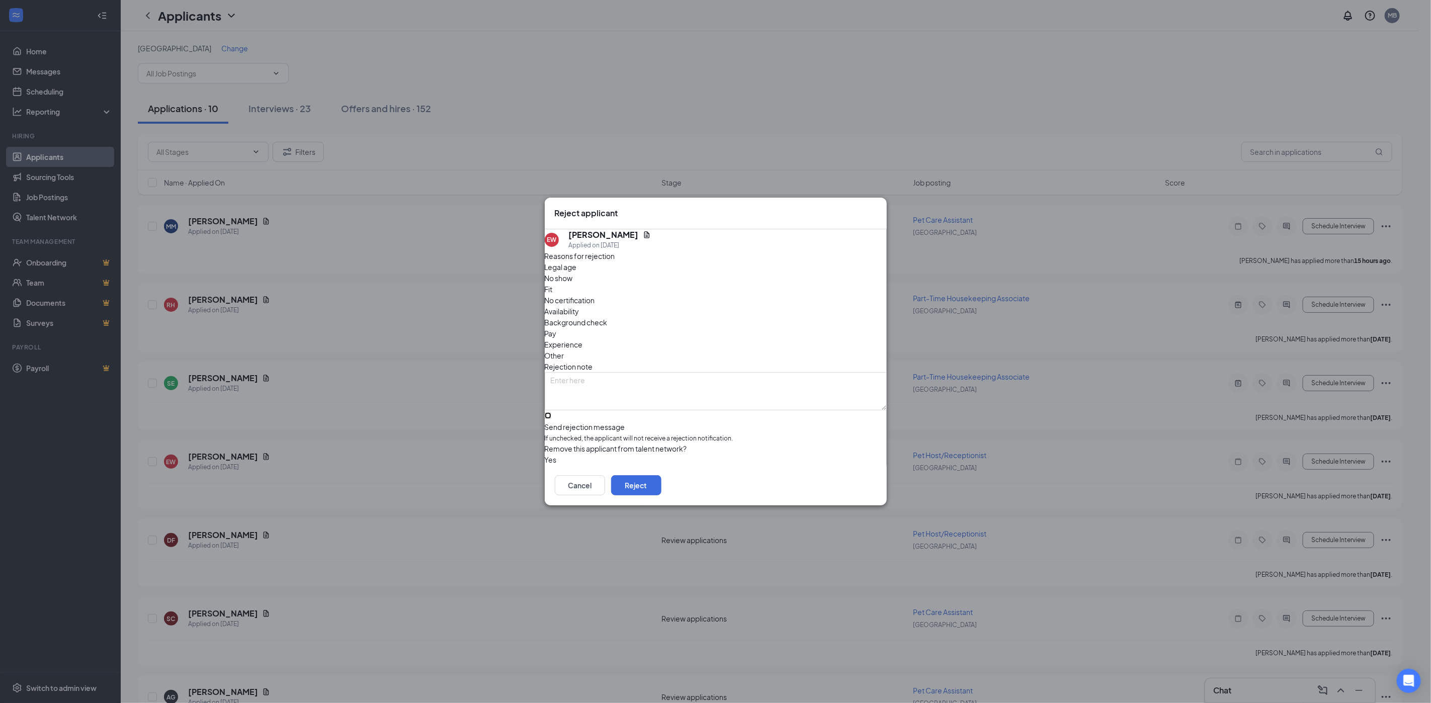
click at [551, 412] on input "Send rejection message If unchecked, the applicant will not receive a rejection…" at bounding box center [548, 415] width 7 height 7
checkbox input "true"
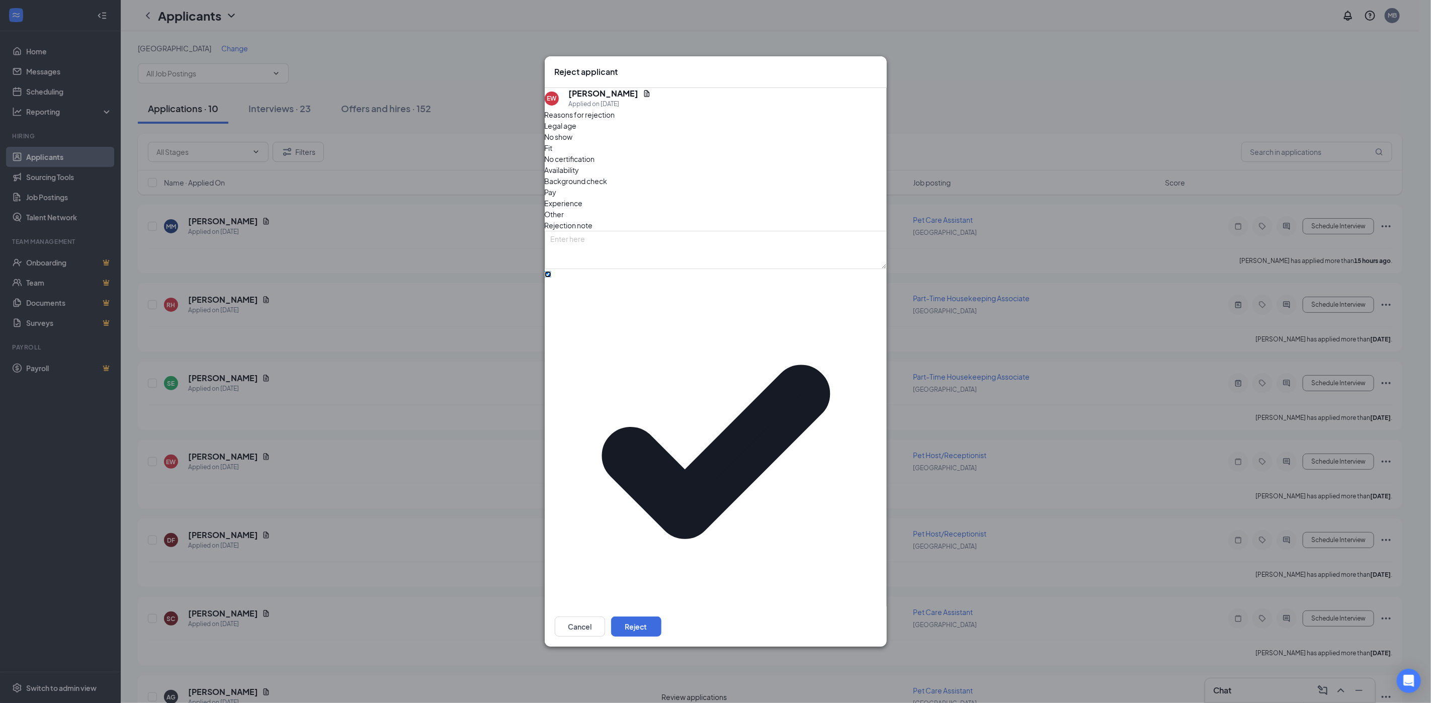
click at [603, 651] on span "Rejection (Scheduling)" at bounding box center [590, 658] width 75 height 15
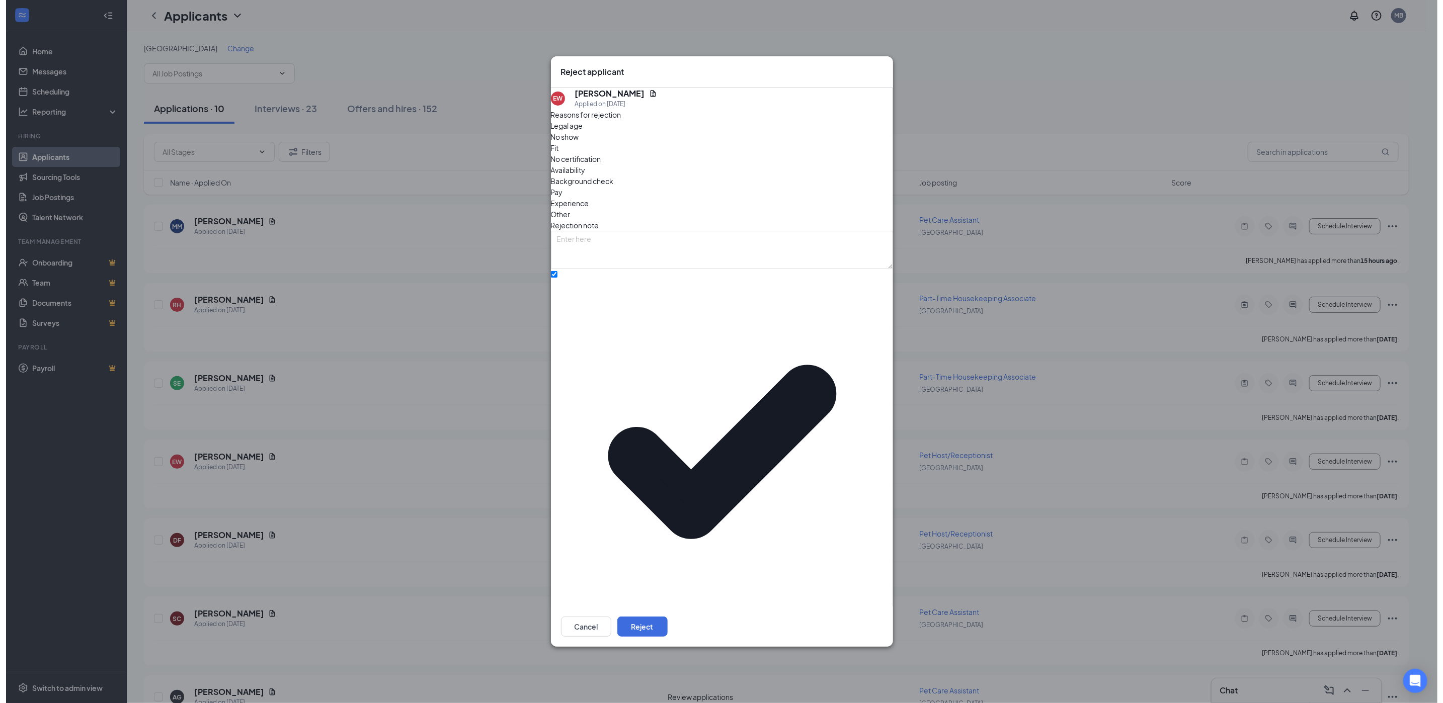
scroll to position [11, 0]
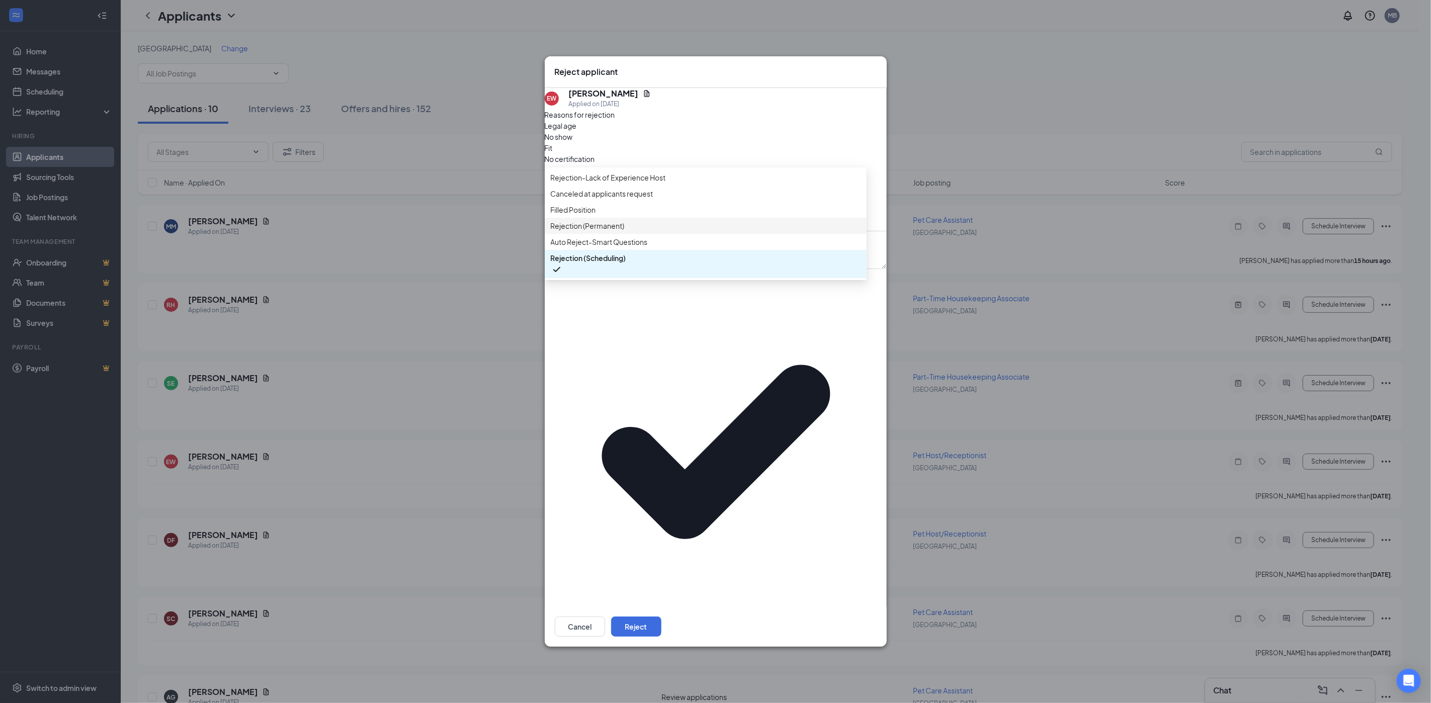
click at [658, 231] on span "Rejection (Permanent)" at bounding box center [706, 225] width 310 height 11
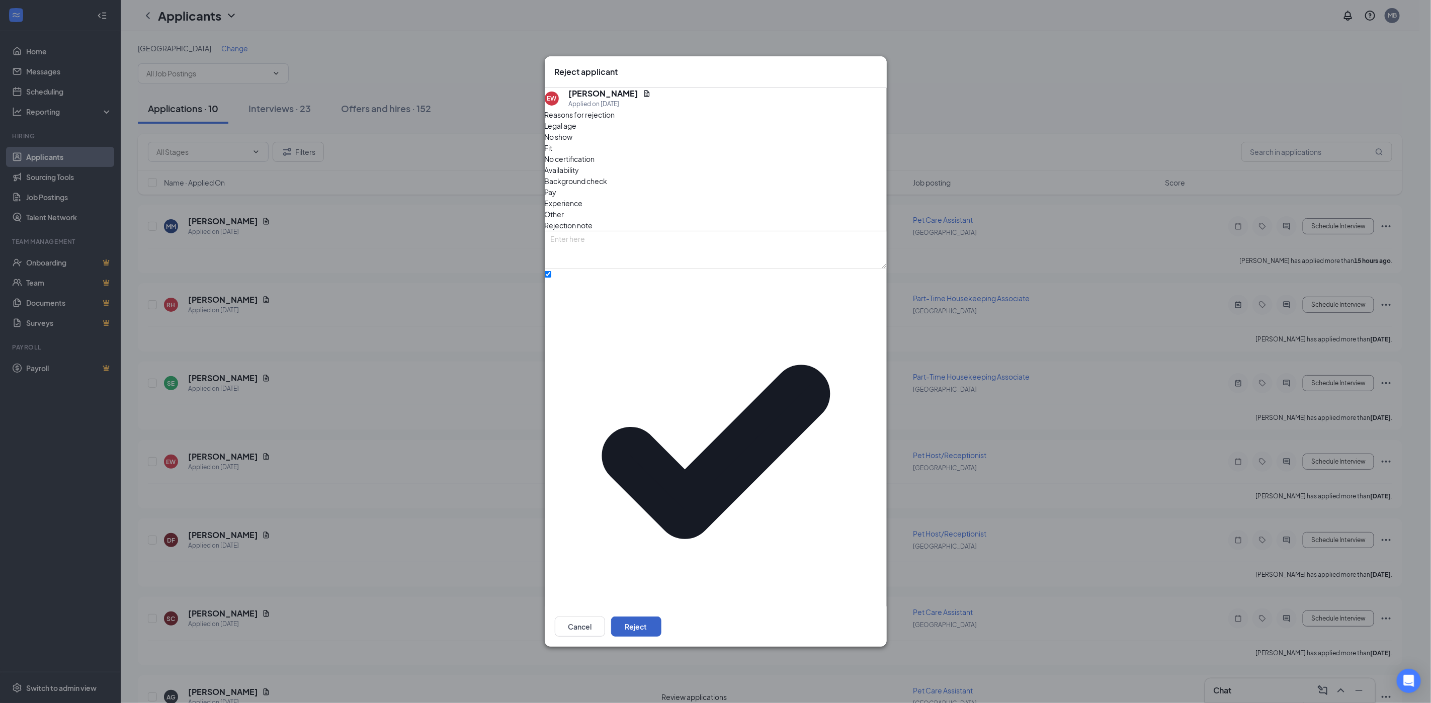
click at [661, 617] on button "Reject" at bounding box center [636, 627] width 50 height 20
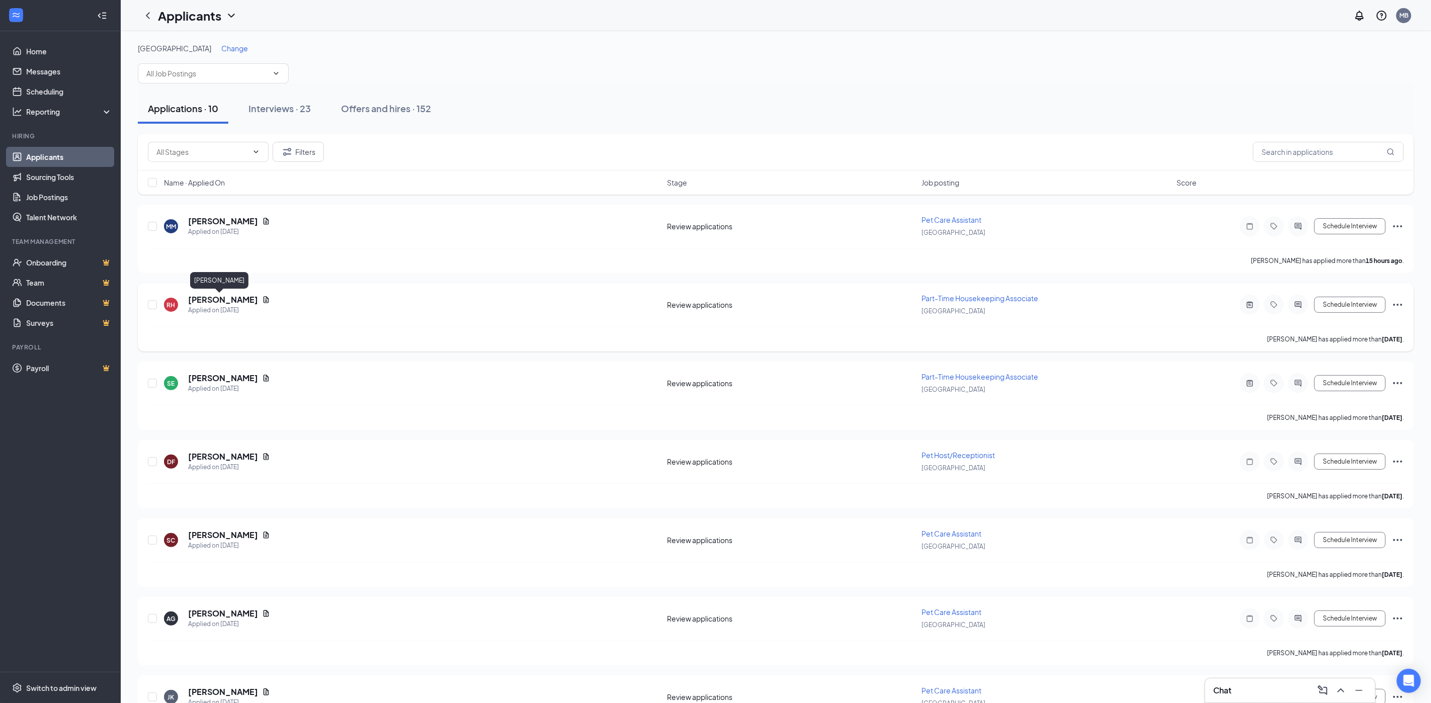
click at [219, 302] on h5 "Rachel Haile" at bounding box center [223, 299] width 70 height 11
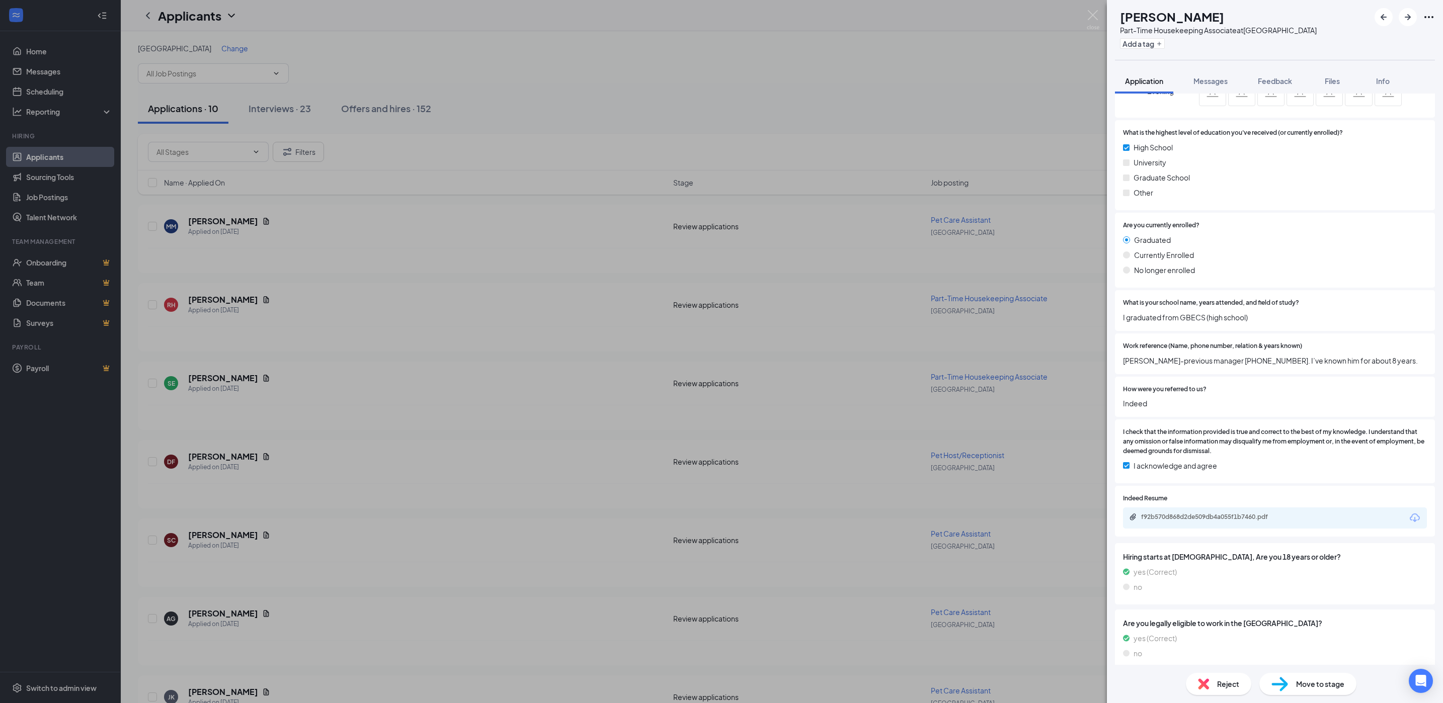
scroll to position [900, 0]
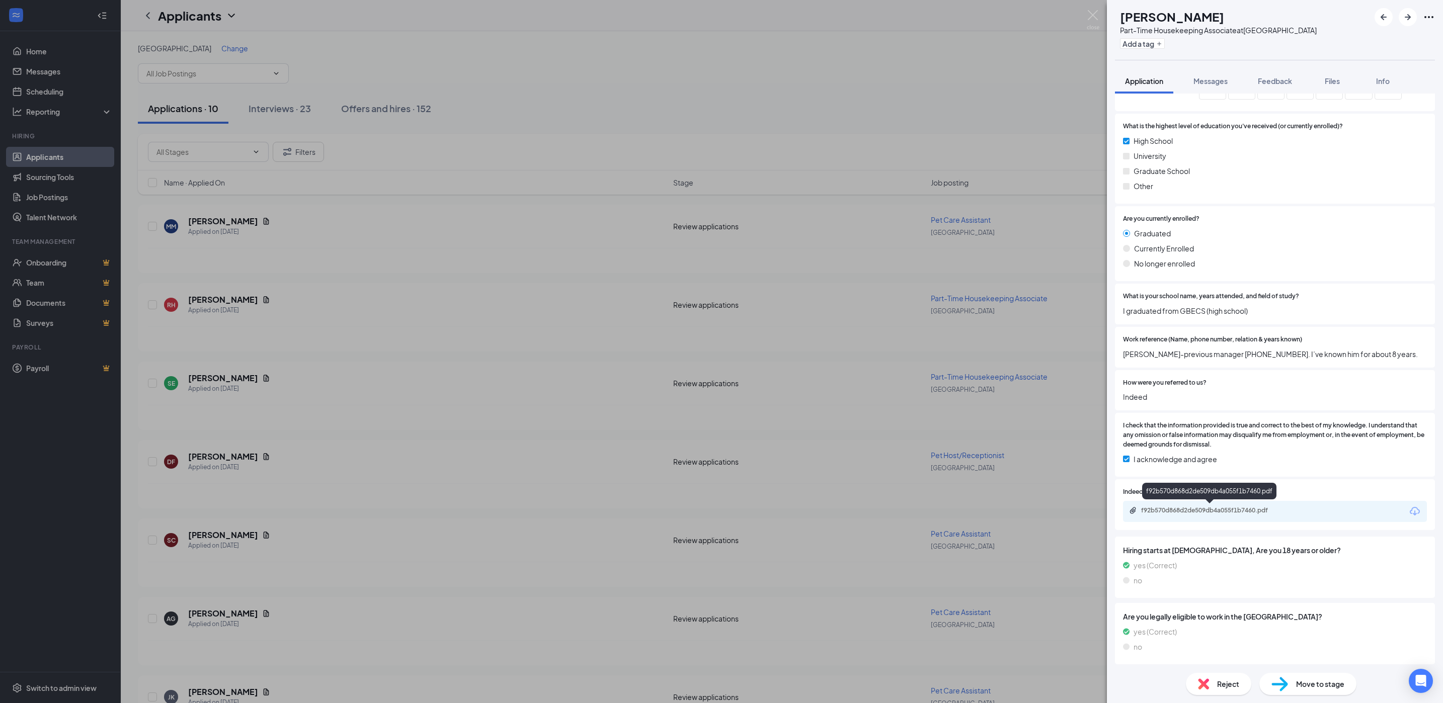
click at [1199, 510] on div "f92b570d868d2de509db4a055f1b7460.pdf" at bounding box center [1211, 511] width 141 height 8
click at [1090, 10] on img at bounding box center [1093, 20] width 13 height 20
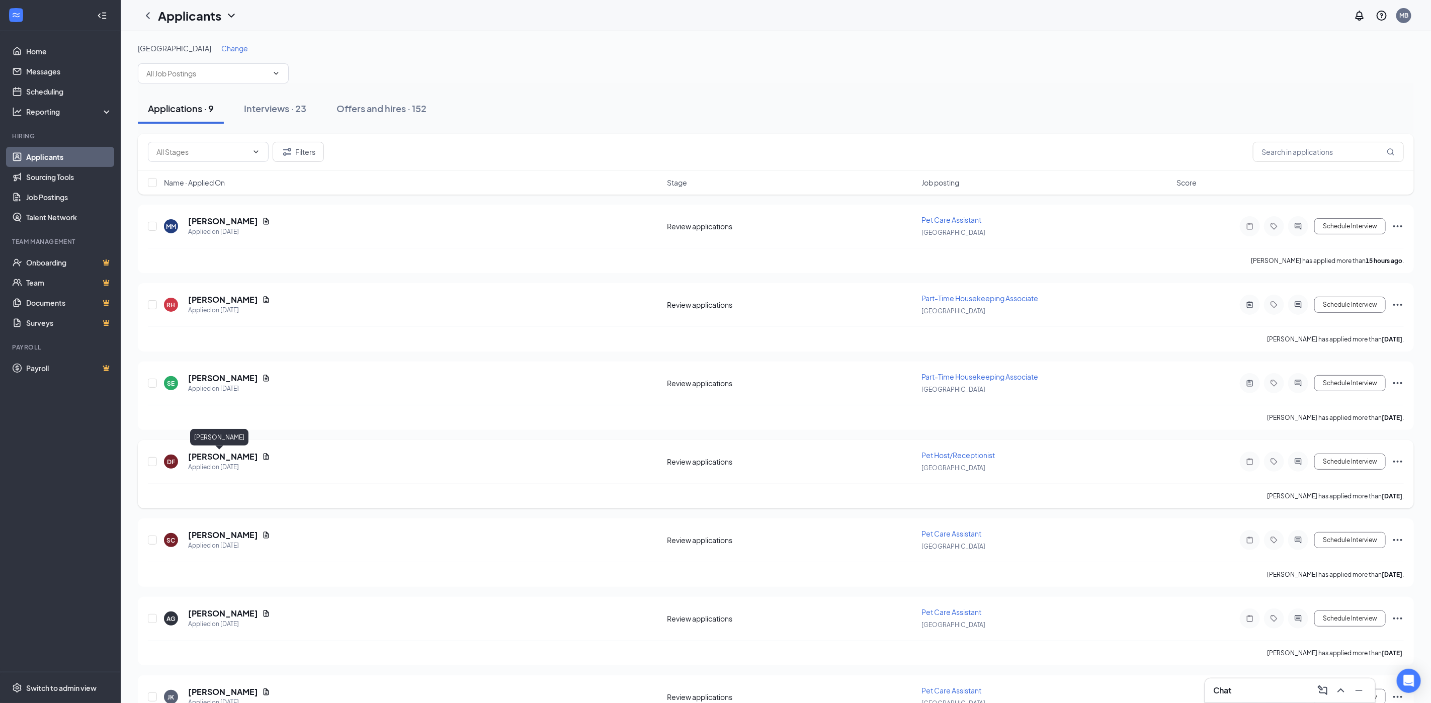
click at [213, 455] on h5 "Diane Fahey" at bounding box center [223, 456] width 70 height 11
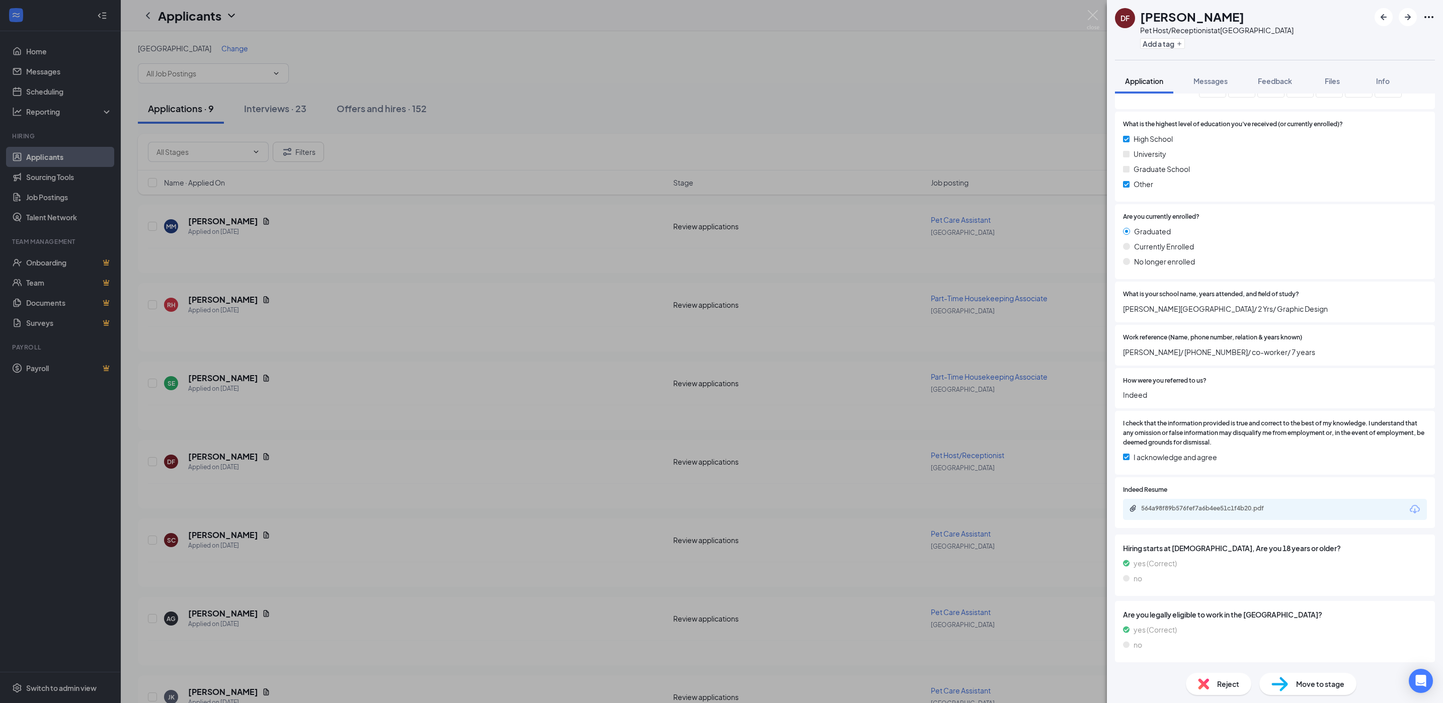
scroll to position [927, 0]
click at [1238, 510] on div "564a98f89b576fef7a6b4ee51c1f4b20.pdf" at bounding box center [1211, 509] width 141 height 8
click at [1230, 680] on span "Reject" at bounding box center [1228, 684] width 22 height 11
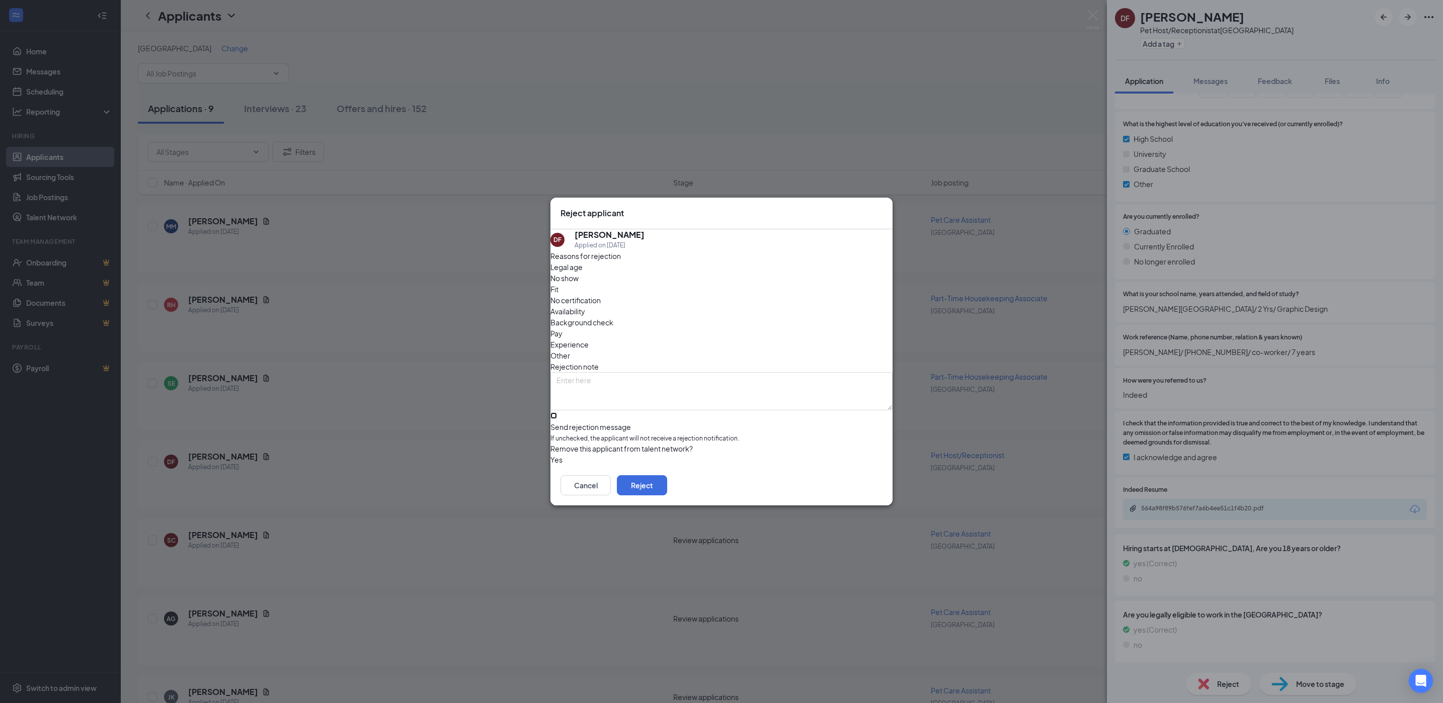
click at [557, 412] on input "Send rejection message If unchecked, the applicant will not receive a rejection…" at bounding box center [553, 415] width 7 height 7
checkbox input "true"
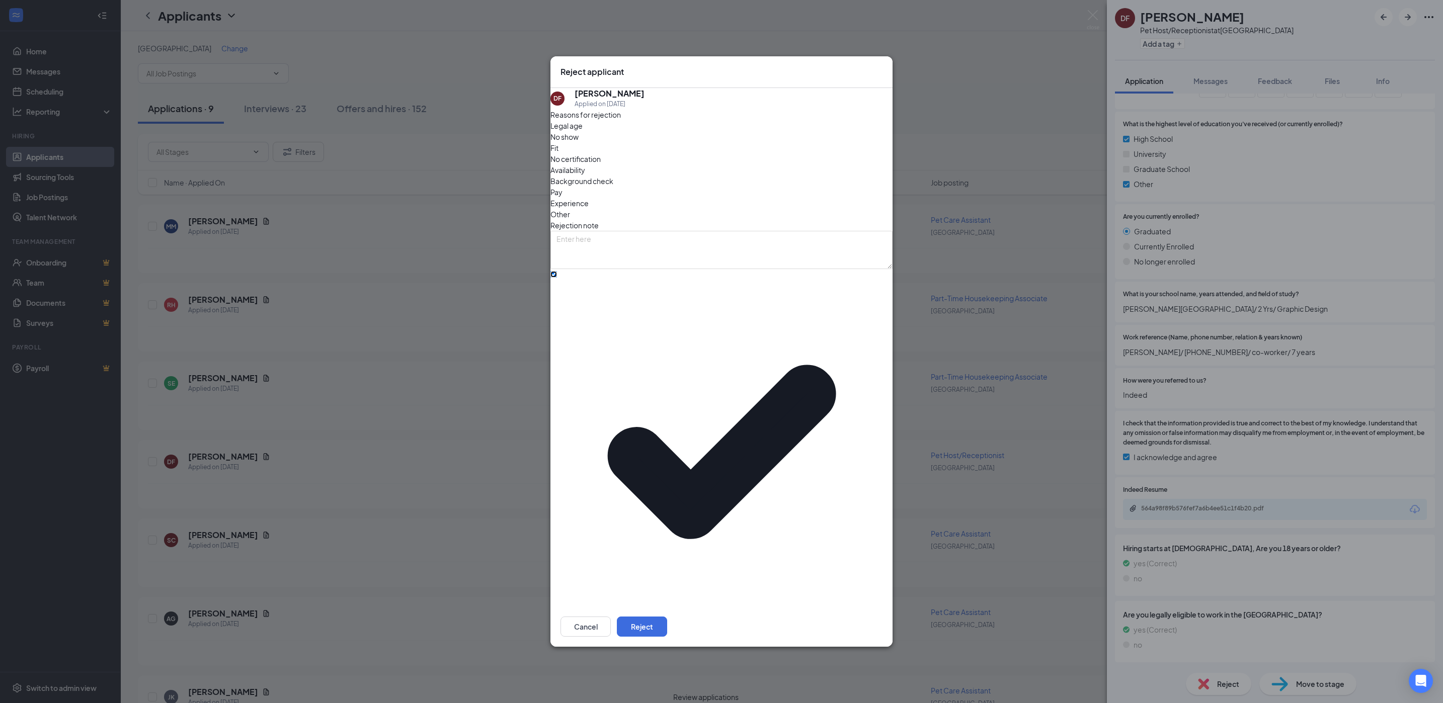
click at [624, 651] on span "Rejection (Scheduling)" at bounding box center [596, 658] width 75 height 15
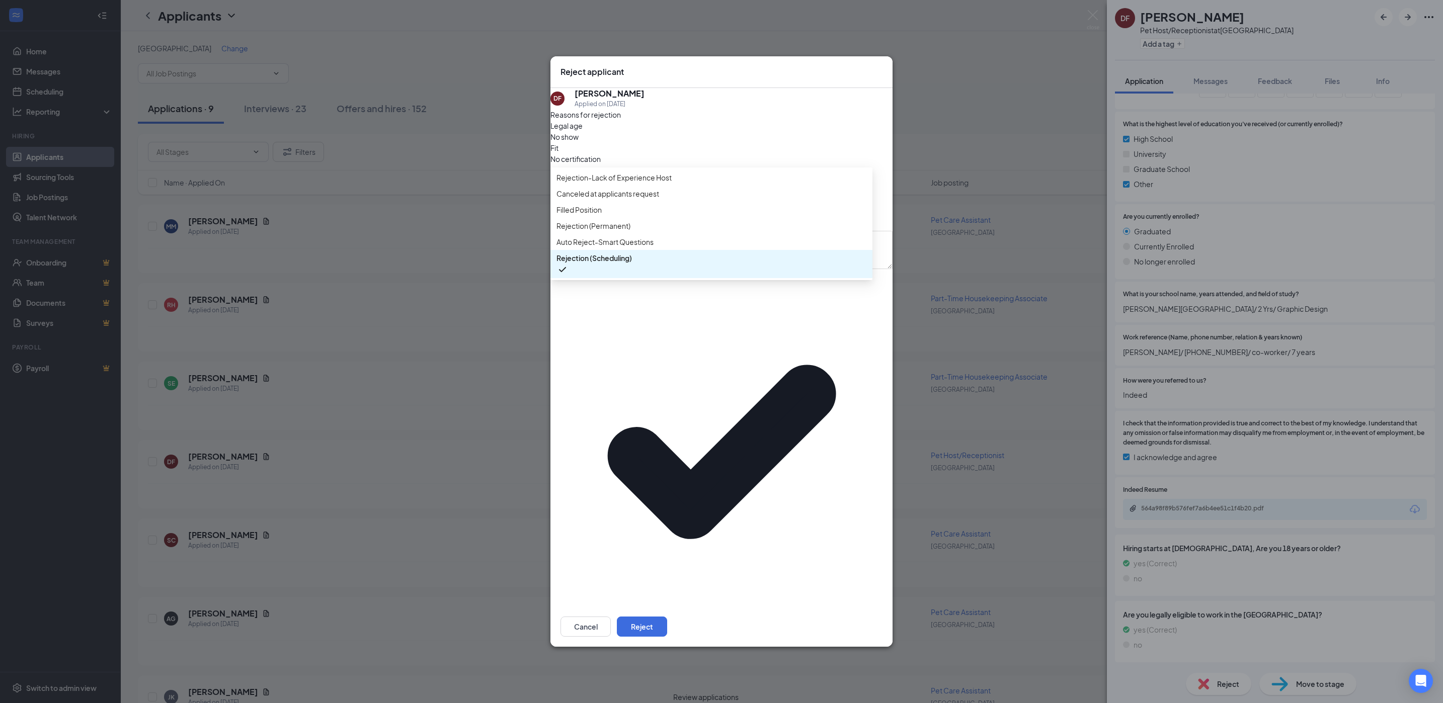
scroll to position [11, 0]
click at [630, 231] on span "Rejection (Permanent)" at bounding box center [593, 225] width 74 height 11
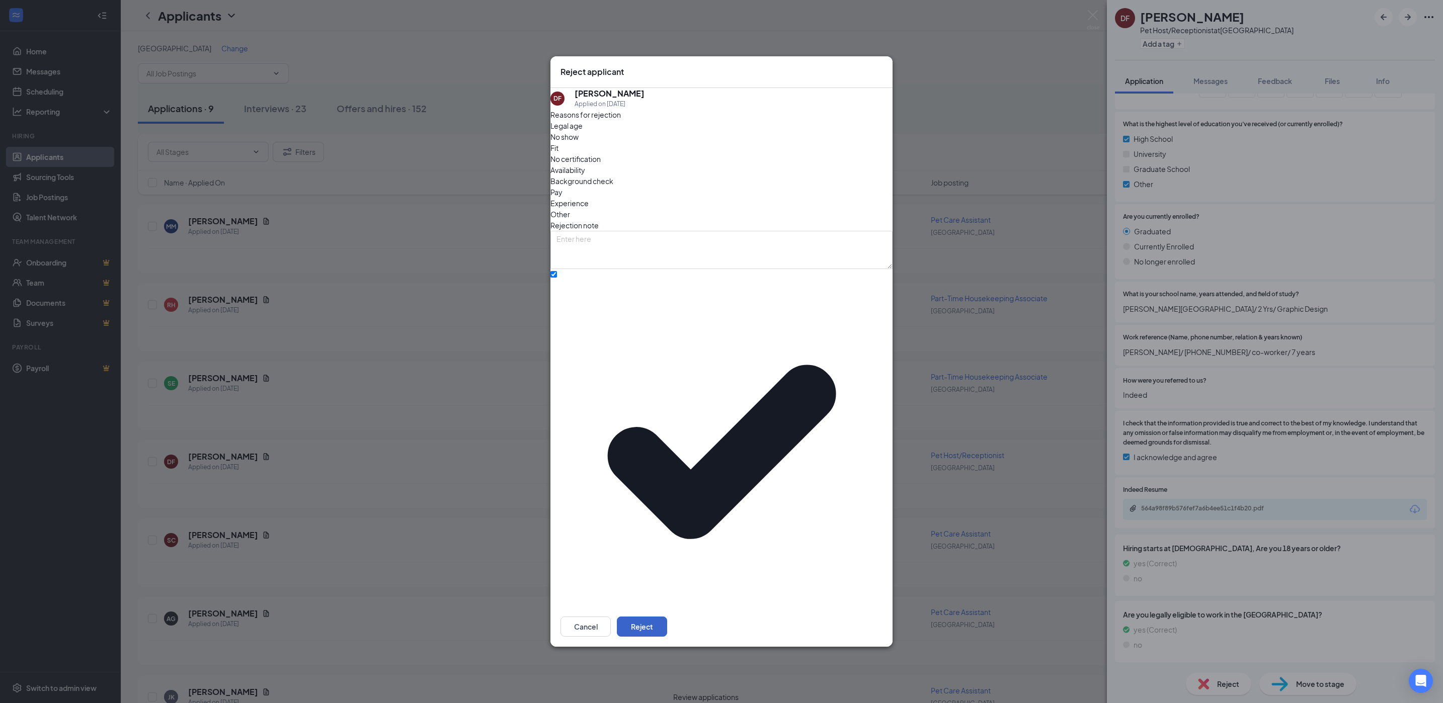
click at [667, 617] on button "Reject" at bounding box center [642, 627] width 50 height 20
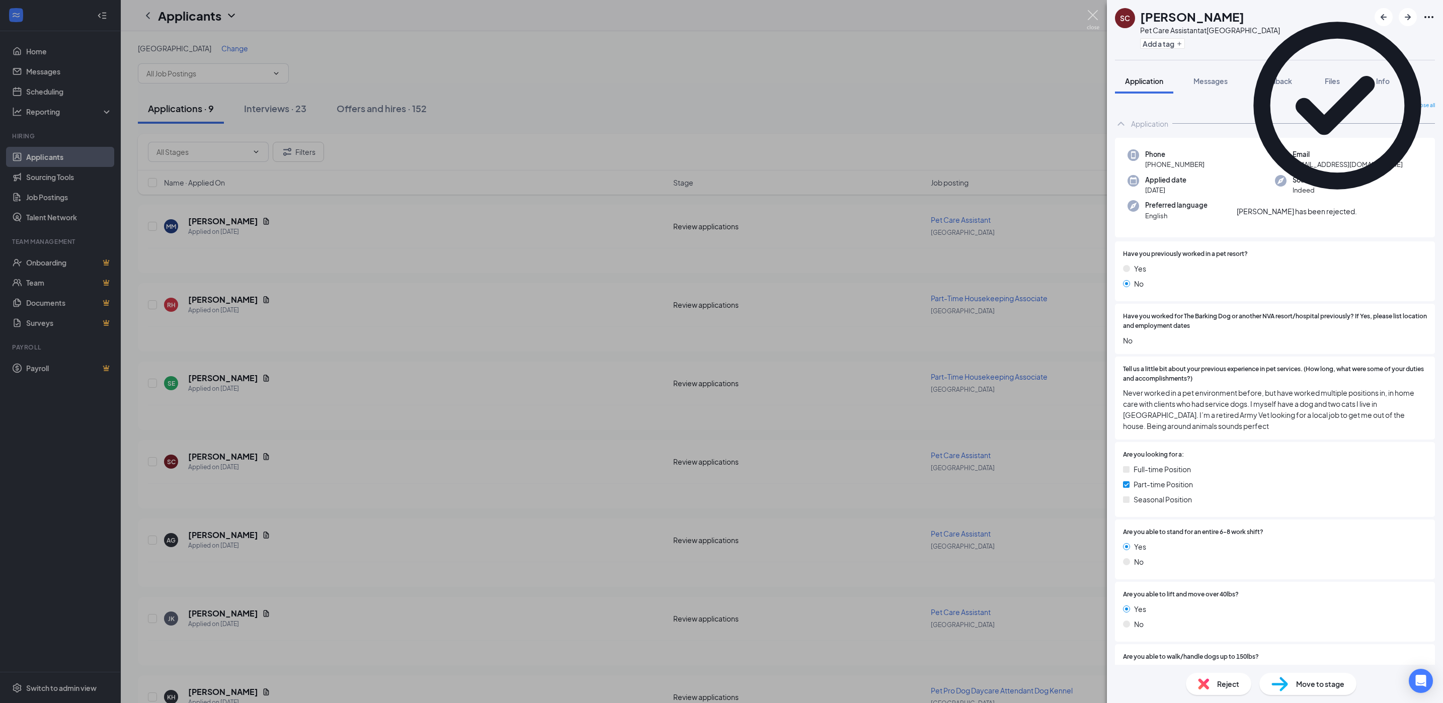
click at [1095, 17] on img at bounding box center [1093, 20] width 13 height 20
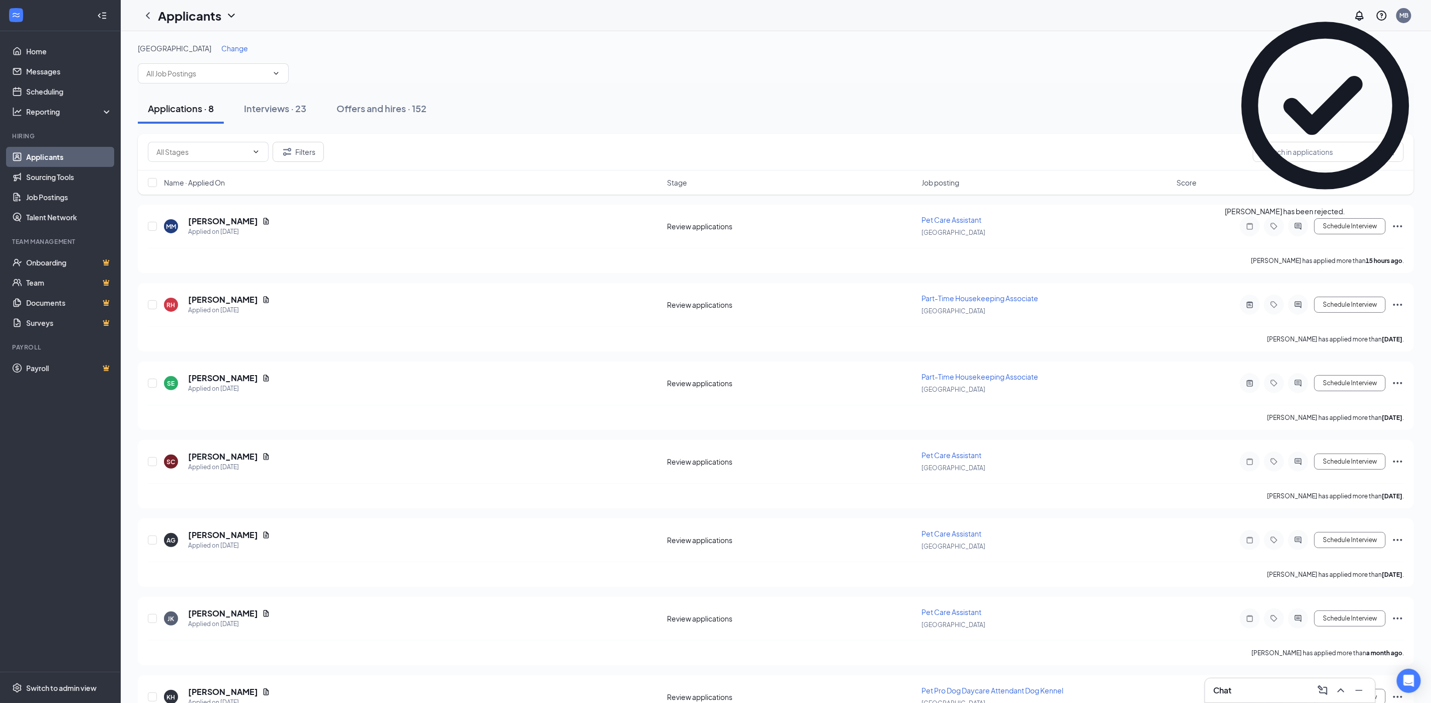
click at [1236, 693] on div "Chat" at bounding box center [1290, 691] width 154 height 16
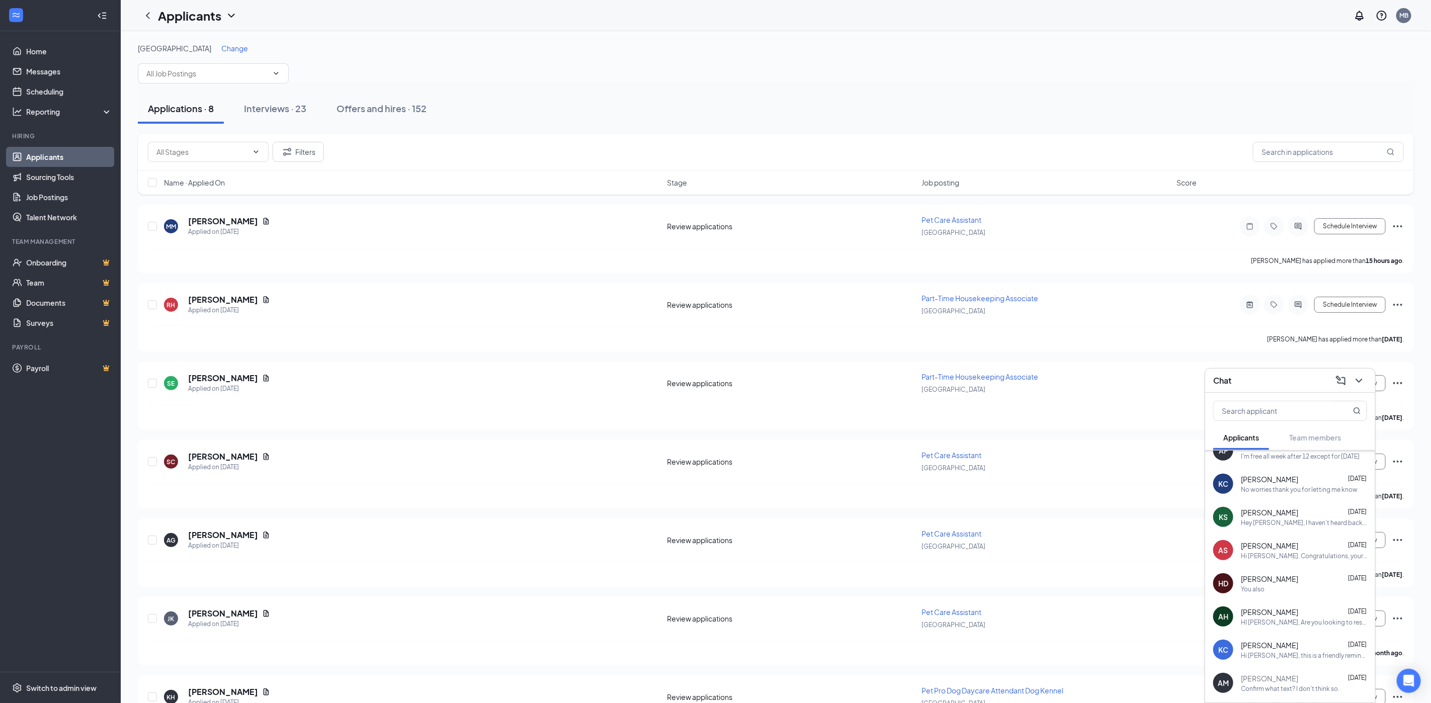
scroll to position [260, 0]
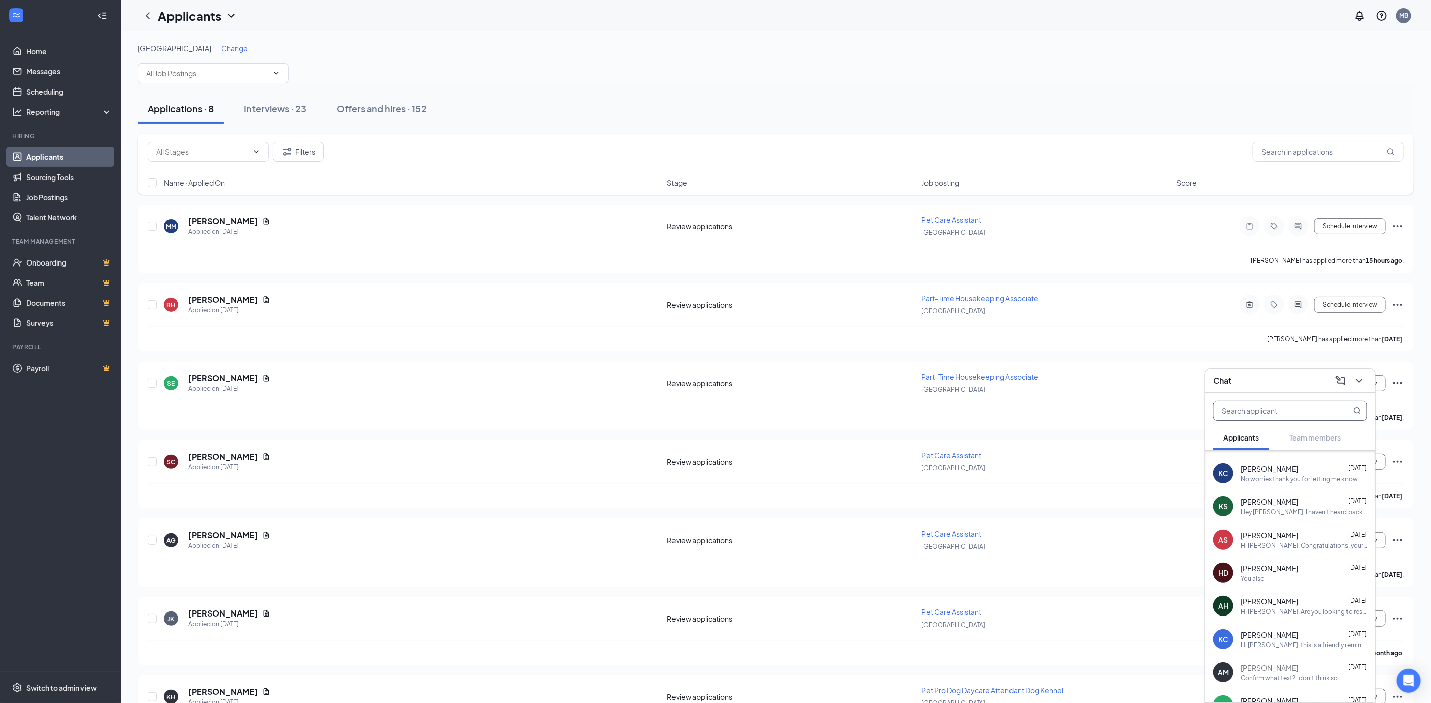
click at [1293, 418] on input "text" at bounding box center [1273, 410] width 119 height 19
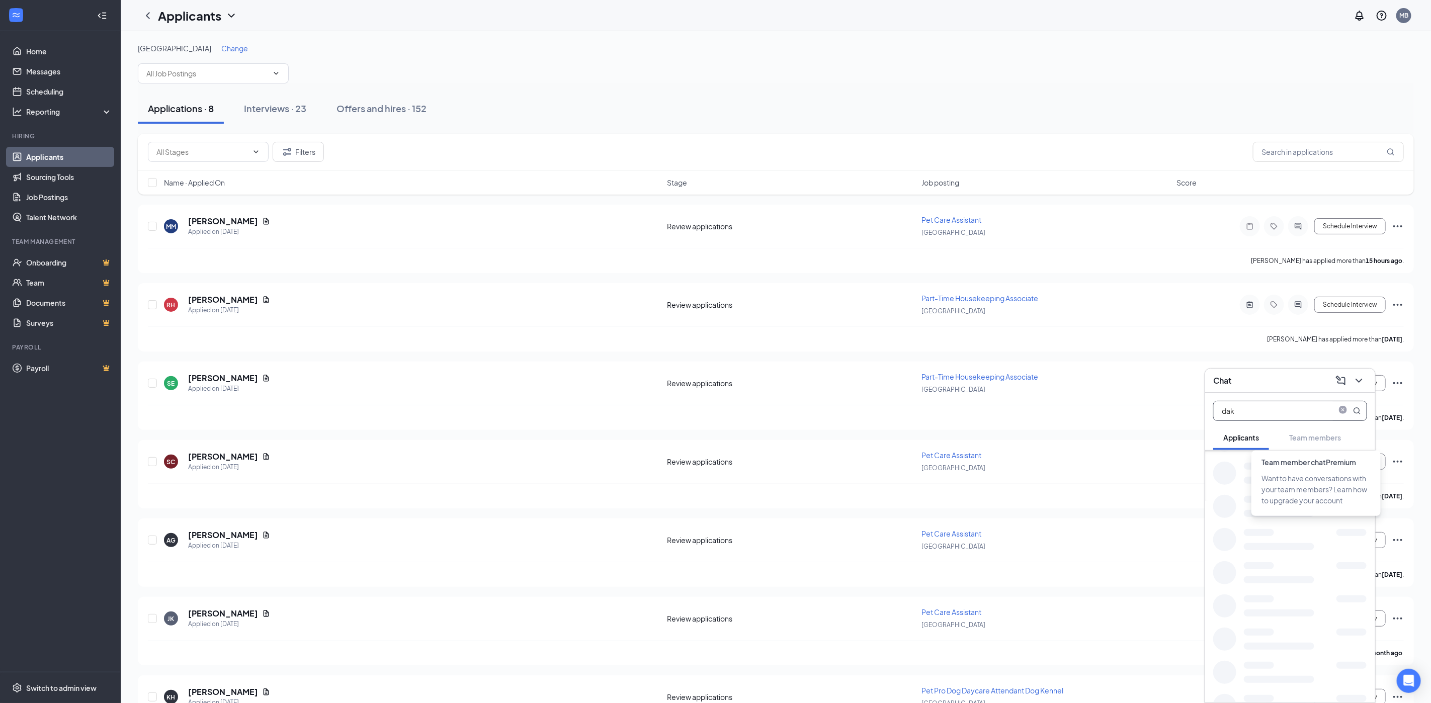
scroll to position [0, 0]
type input "dakota"
click at [1280, 473] on div "Hi Dakota, this is a friendly reminder. Your on-site interview with The Barking…" at bounding box center [1304, 473] width 126 height 9
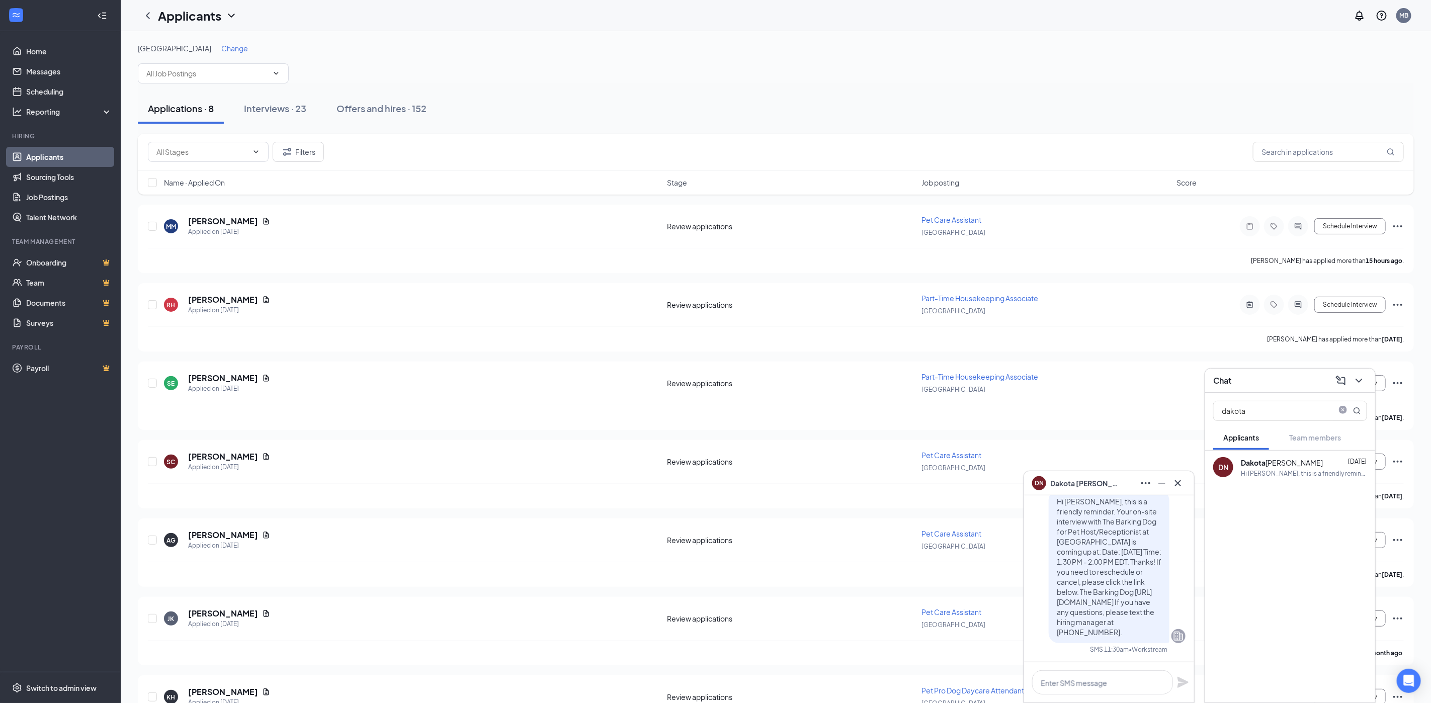
scroll to position [1, 0]
click at [1178, 475] on button at bounding box center [1178, 483] width 16 height 16
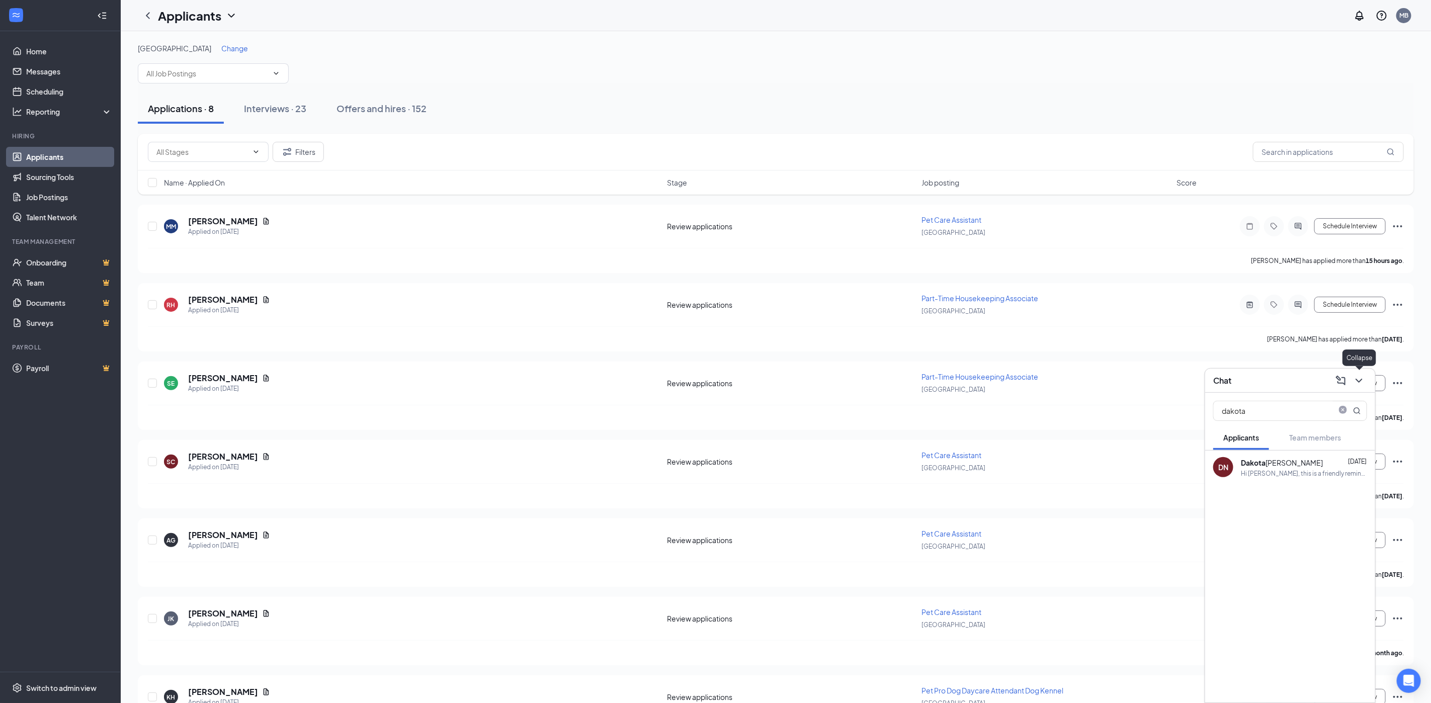
click at [1363, 377] on icon "ChevronDown" at bounding box center [1359, 381] width 12 height 12
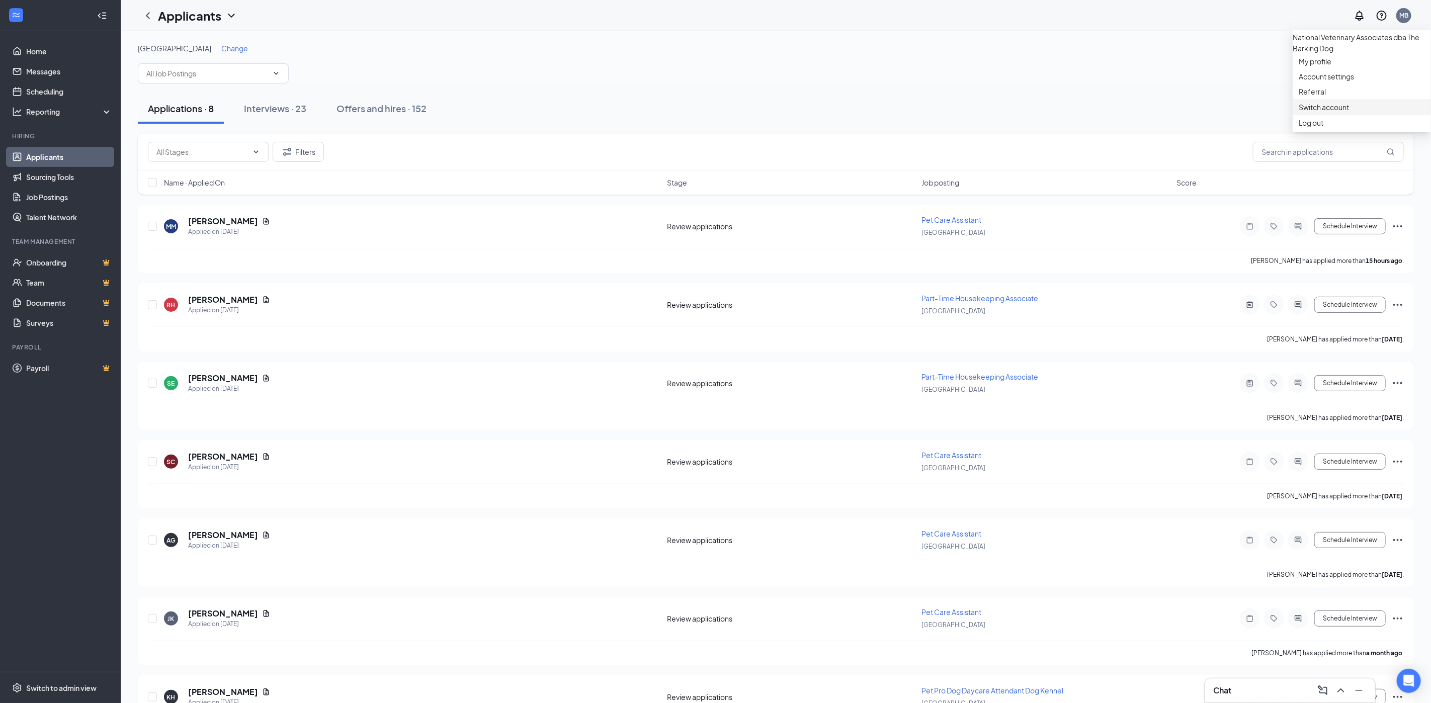
click at [1332, 112] on link "Switch account" at bounding box center [1324, 107] width 50 height 9
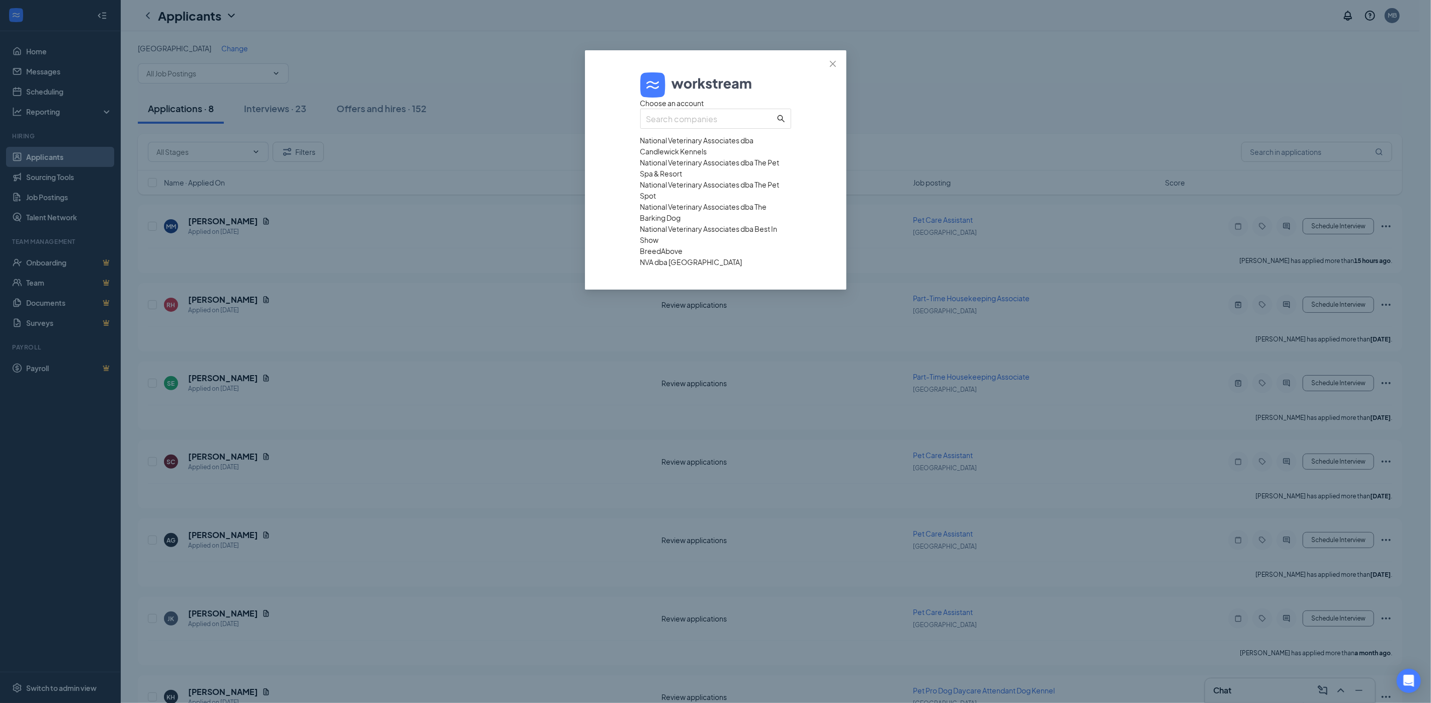
click at [689, 268] on div "NVA dba [GEOGRAPHIC_DATA]" at bounding box center [715, 262] width 151 height 11
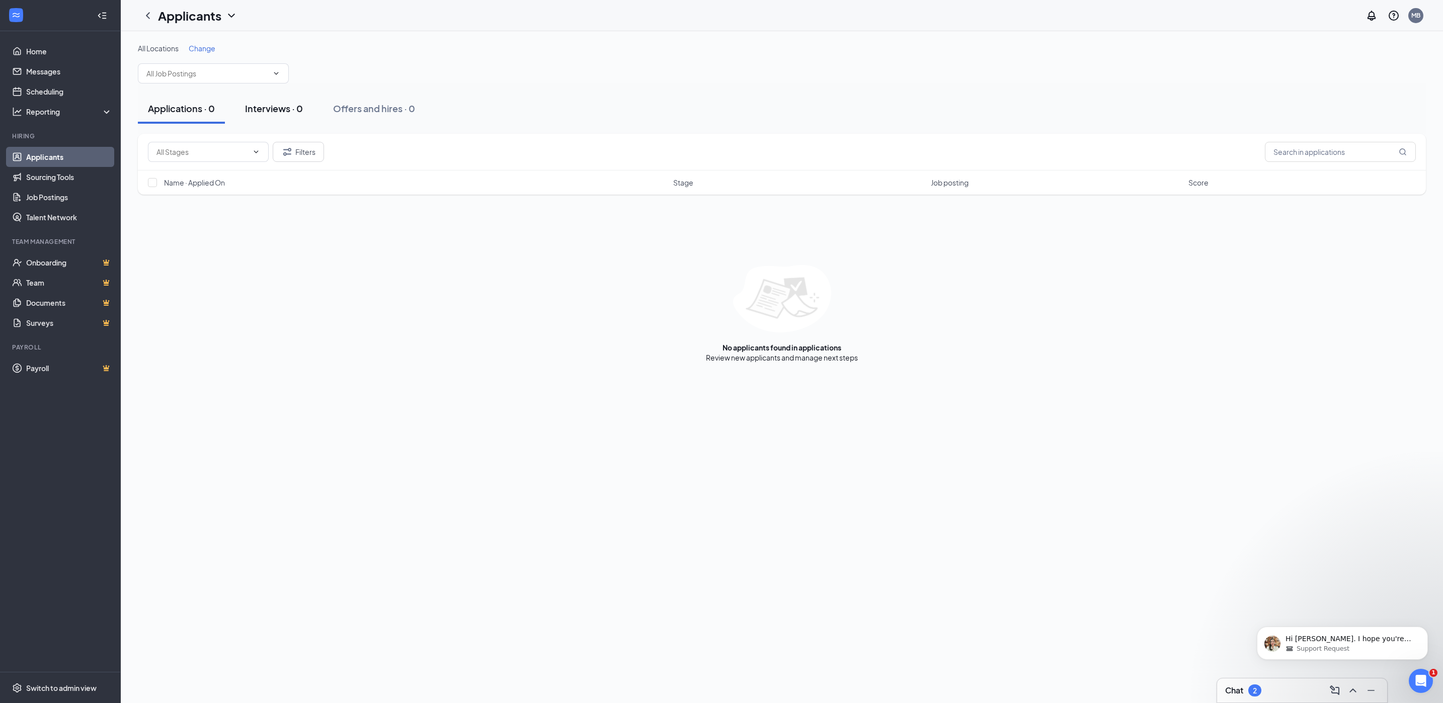
click at [276, 110] on div "Interviews · 0" at bounding box center [274, 108] width 58 height 13
click at [190, 115] on div "Applications · 0" at bounding box center [181, 108] width 67 height 13
click at [32, 50] on link "Home" at bounding box center [69, 51] width 86 height 20
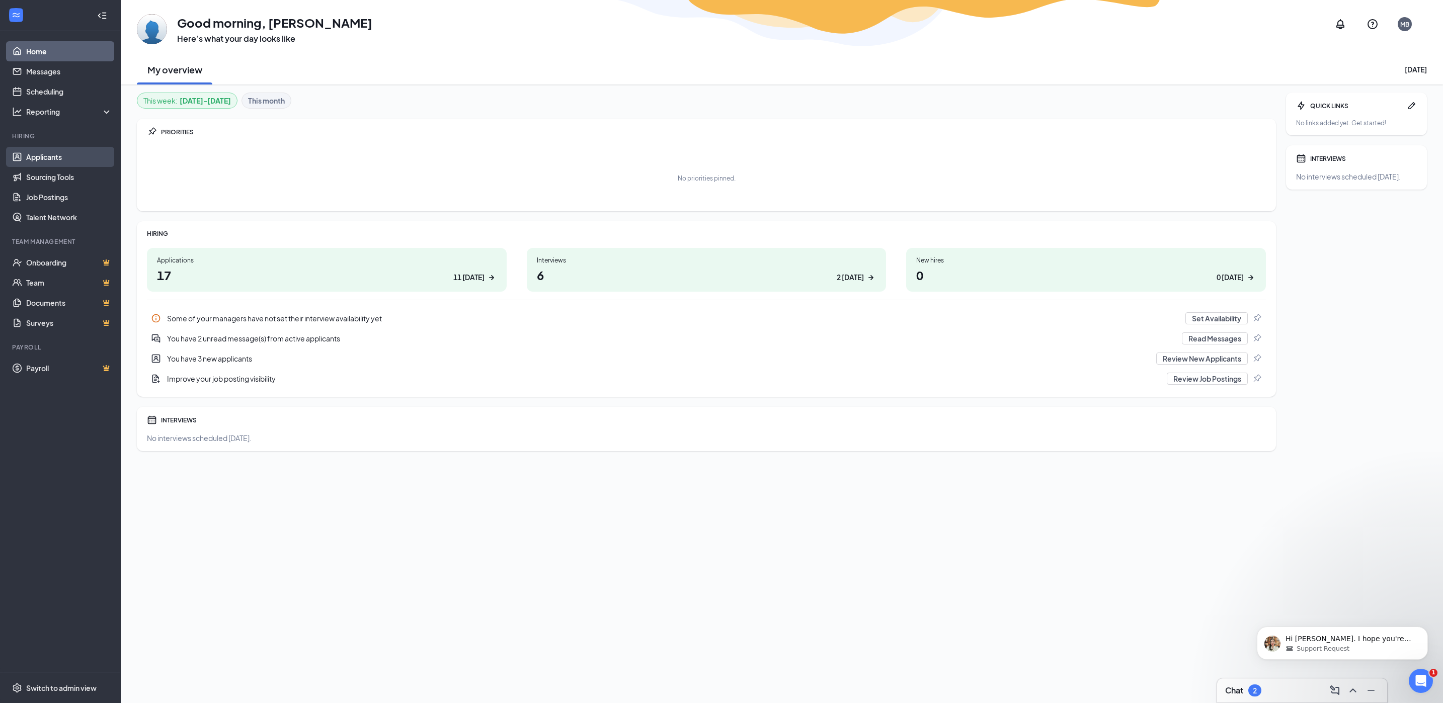
click at [48, 163] on link "Applicants" at bounding box center [69, 157] width 86 height 20
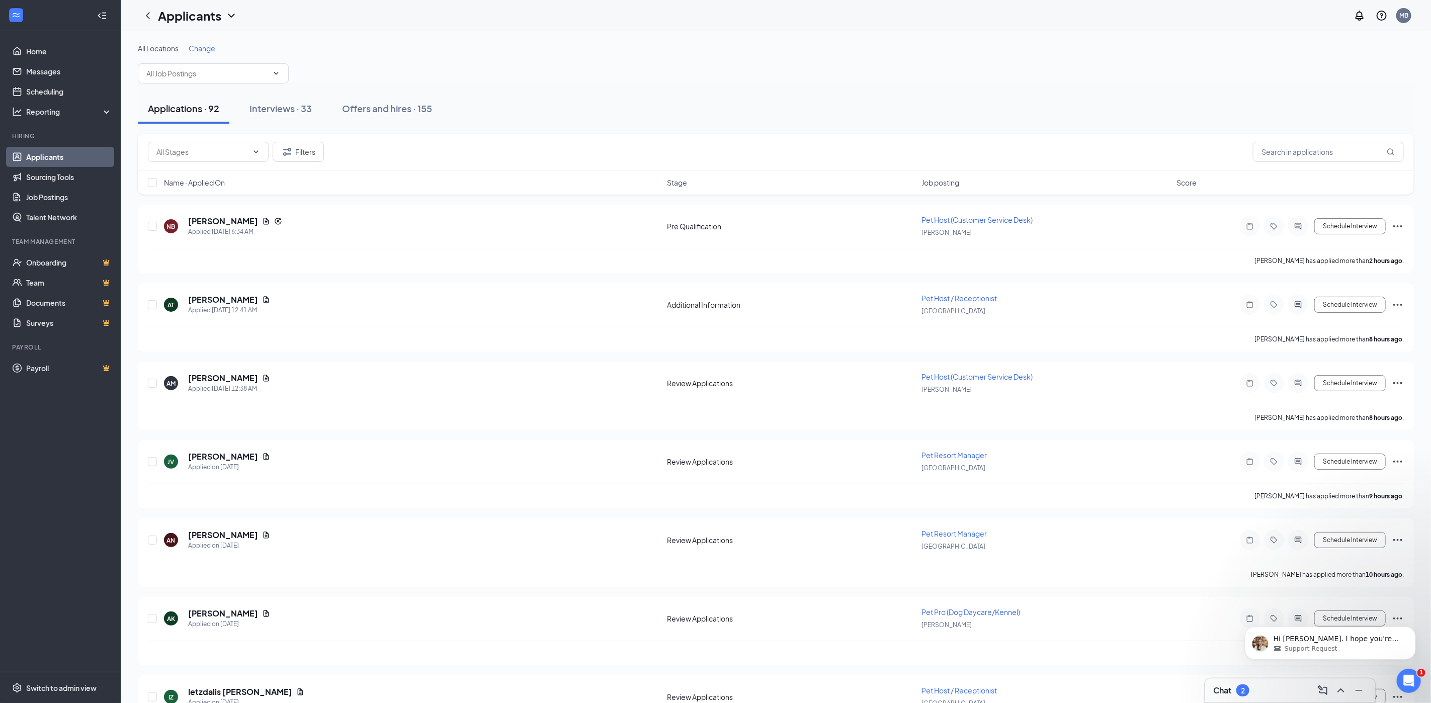
click at [1269, 690] on div "Chat 2" at bounding box center [1290, 691] width 154 height 16
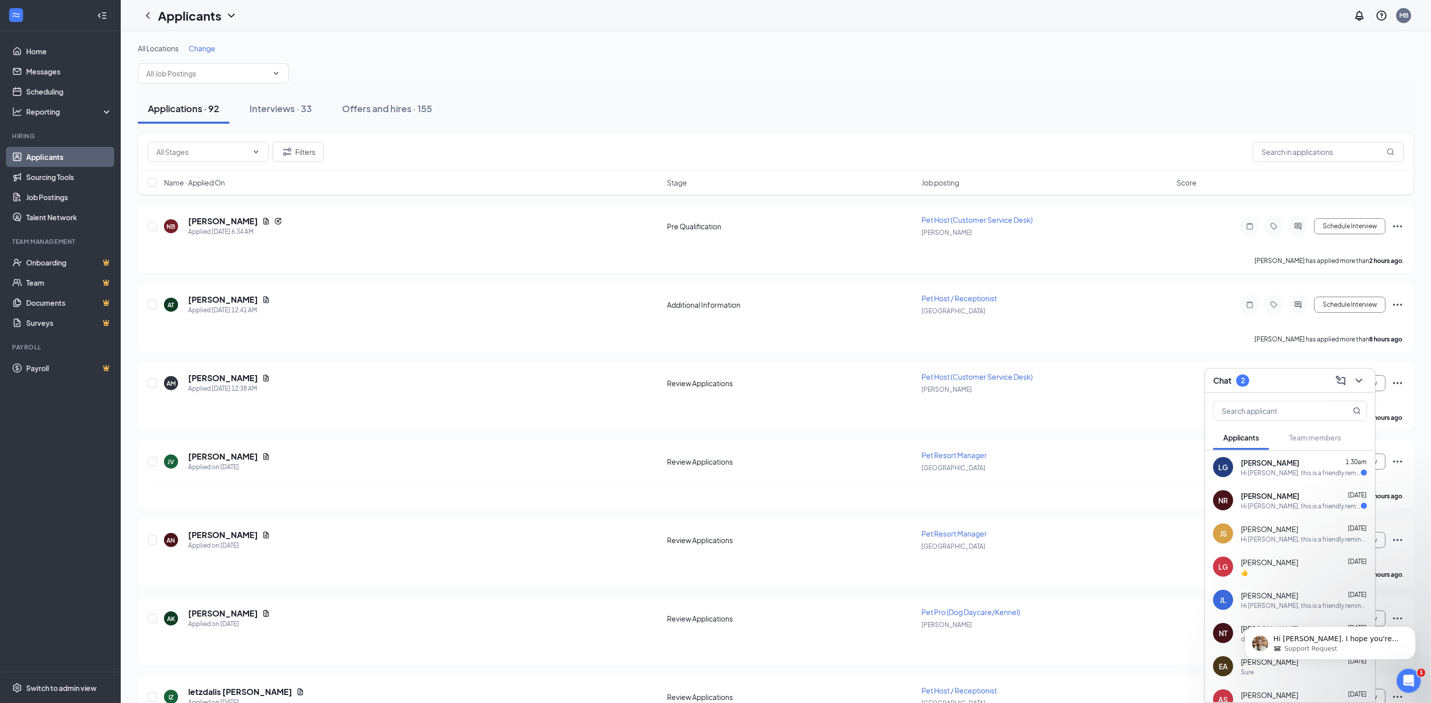
click at [1293, 507] on div "Hi [PERSON_NAME], this is a friendly reminder. To move forward with your applic…" at bounding box center [1301, 506] width 120 height 9
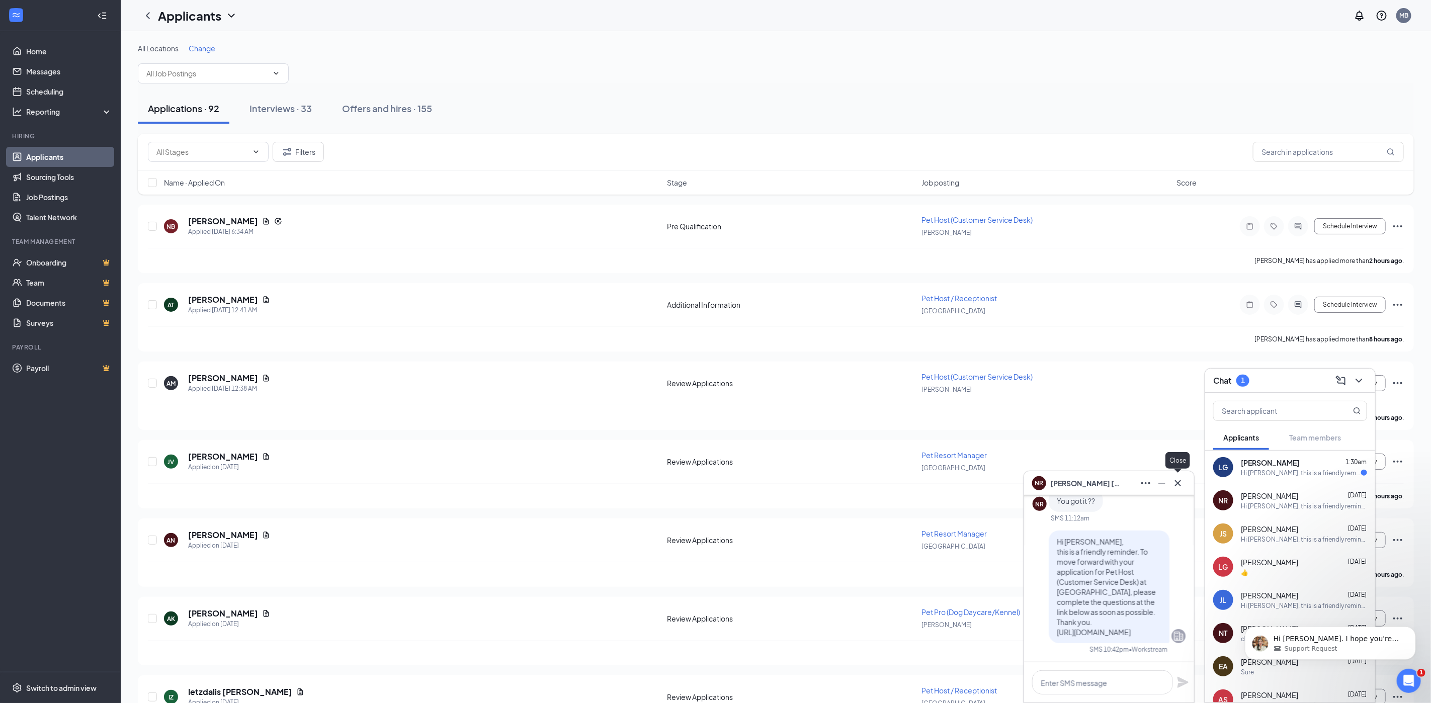
click at [1183, 483] on icon "Cross" at bounding box center [1178, 483] width 12 height 12
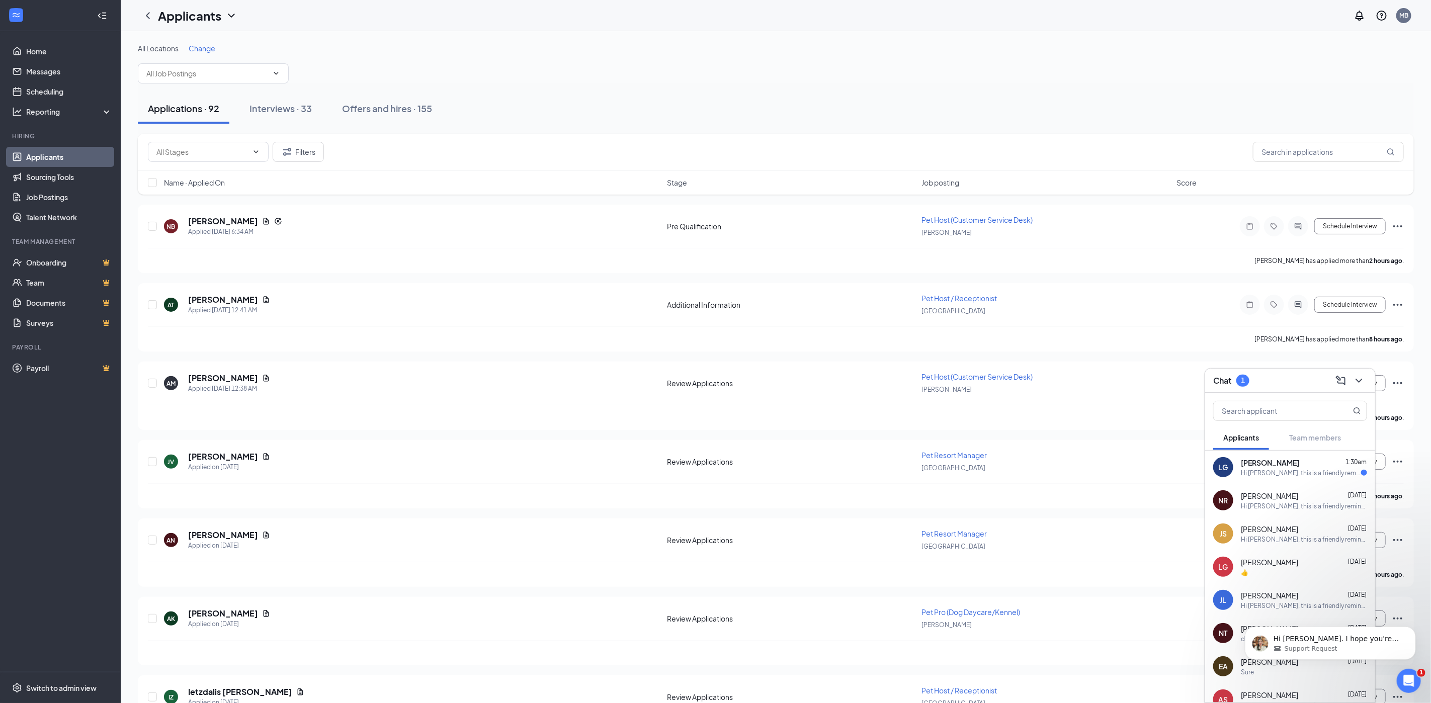
click at [1280, 472] on div "Hi [PERSON_NAME], this is a friendly reminder. To move forward with your applic…" at bounding box center [1301, 473] width 120 height 9
click at [1181, 480] on icon "Cross" at bounding box center [1178, 483] width 6 height 6
click at [1283, 489] on div "NR [PERSON_NAME] [DATE] Hi [PERSON_NAME], this is a friendly reminder. To move …" at bounding box center [1290, 500] width 170 height 33
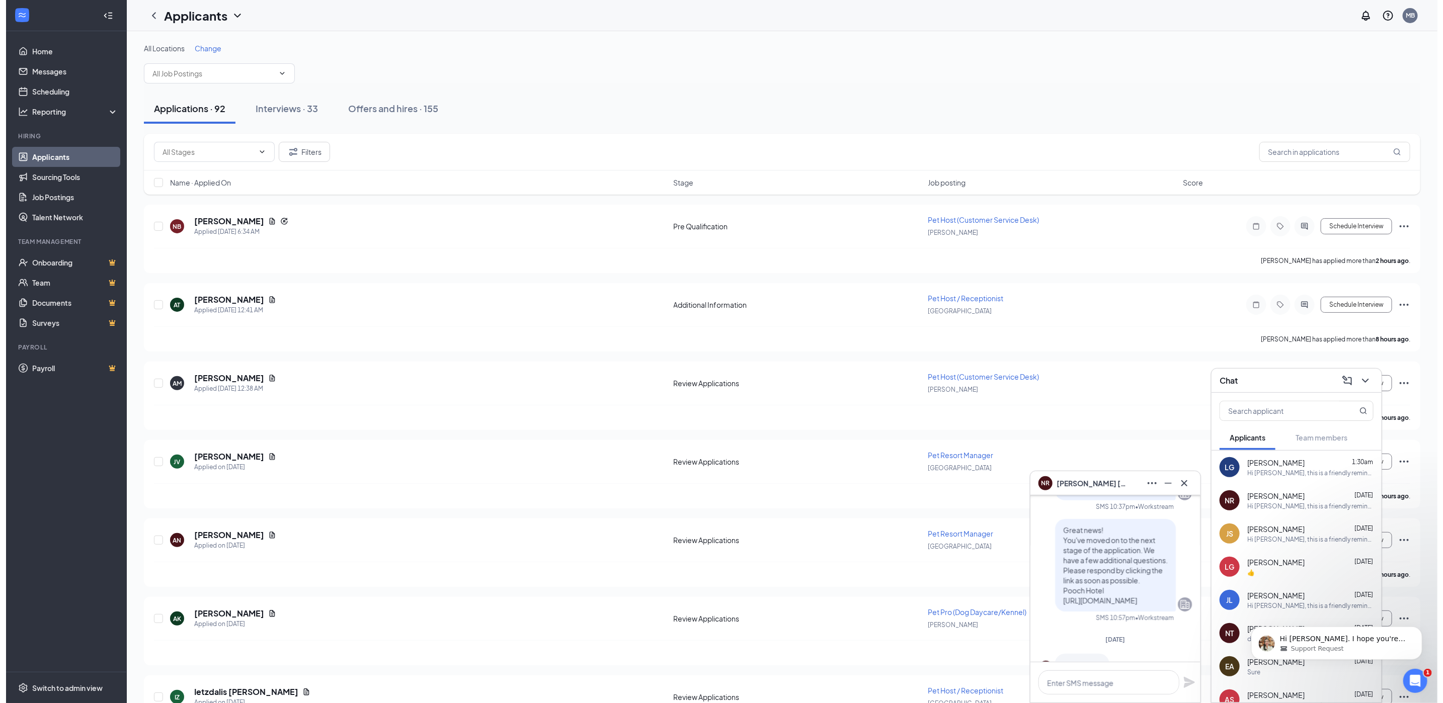
scroll to position [-174, 0]
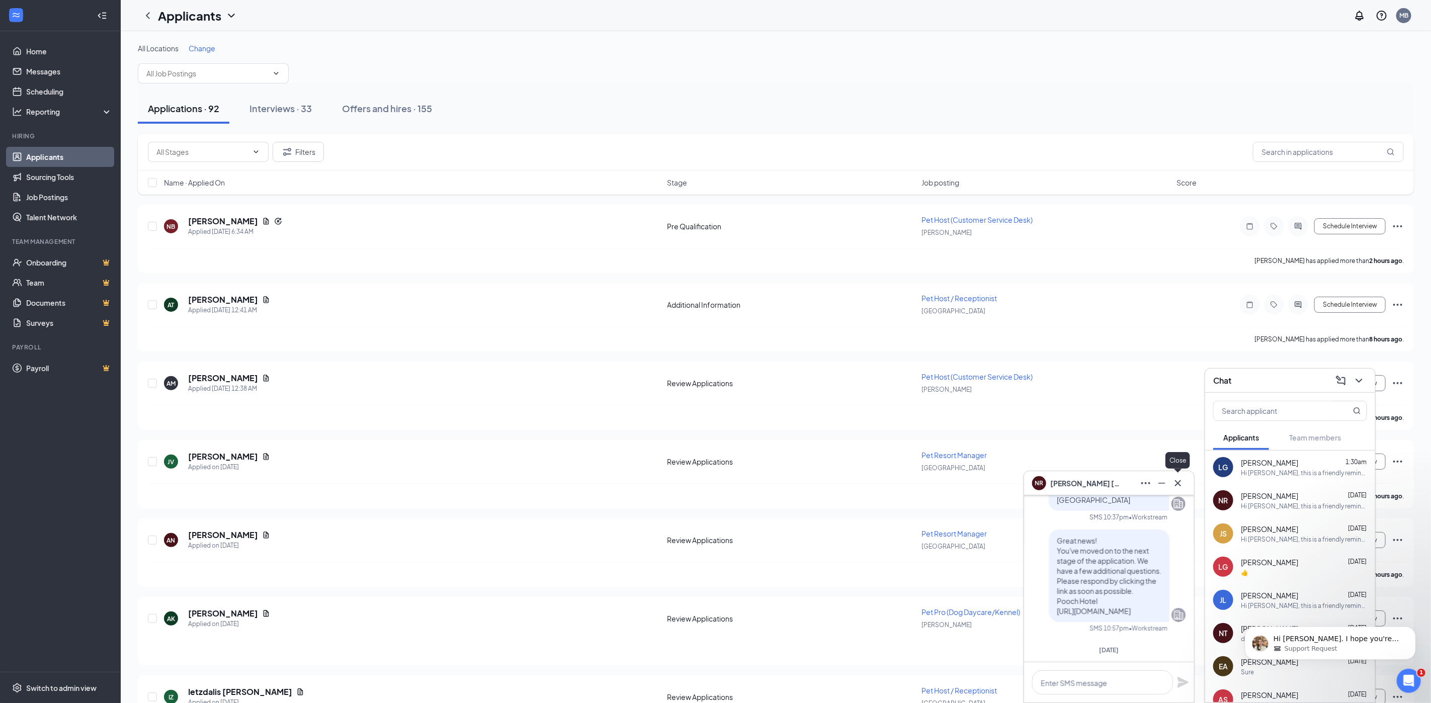
click at [1179, 478] on icon "Cross" at bounding box center [1178, 483] width 12 height 12
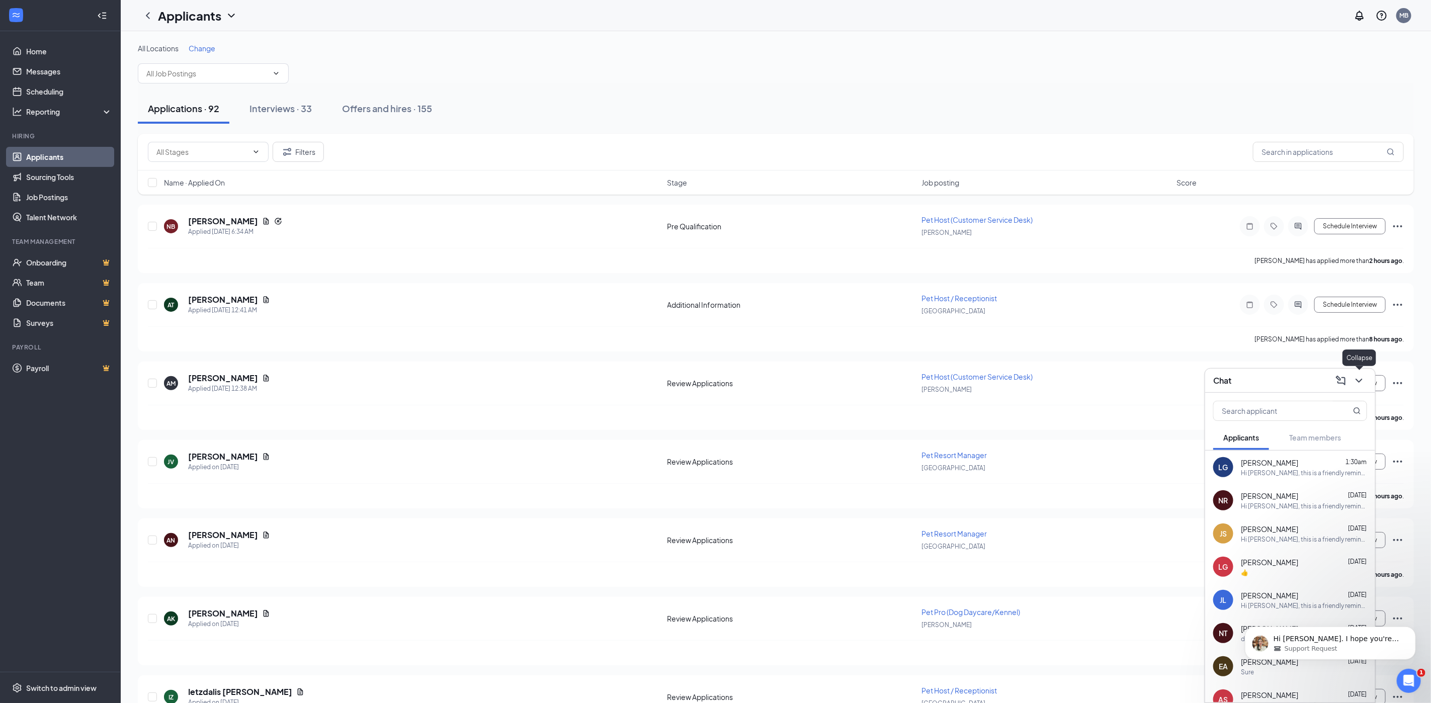
click at [1366, 379] on button at bounding box center [1359, 381] width 16 height 16
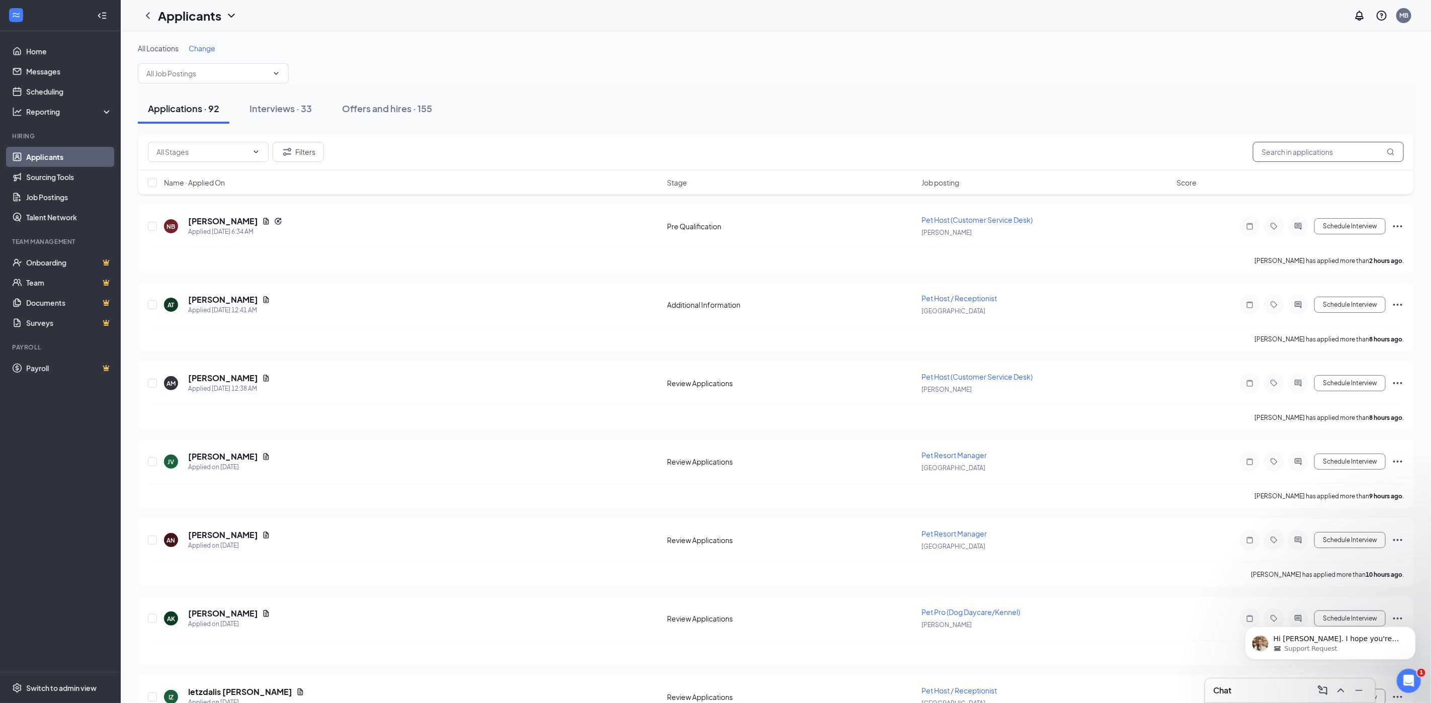
click at [1275, 148] on input "text" at bounding box center [1328, 152] width 151 height 20
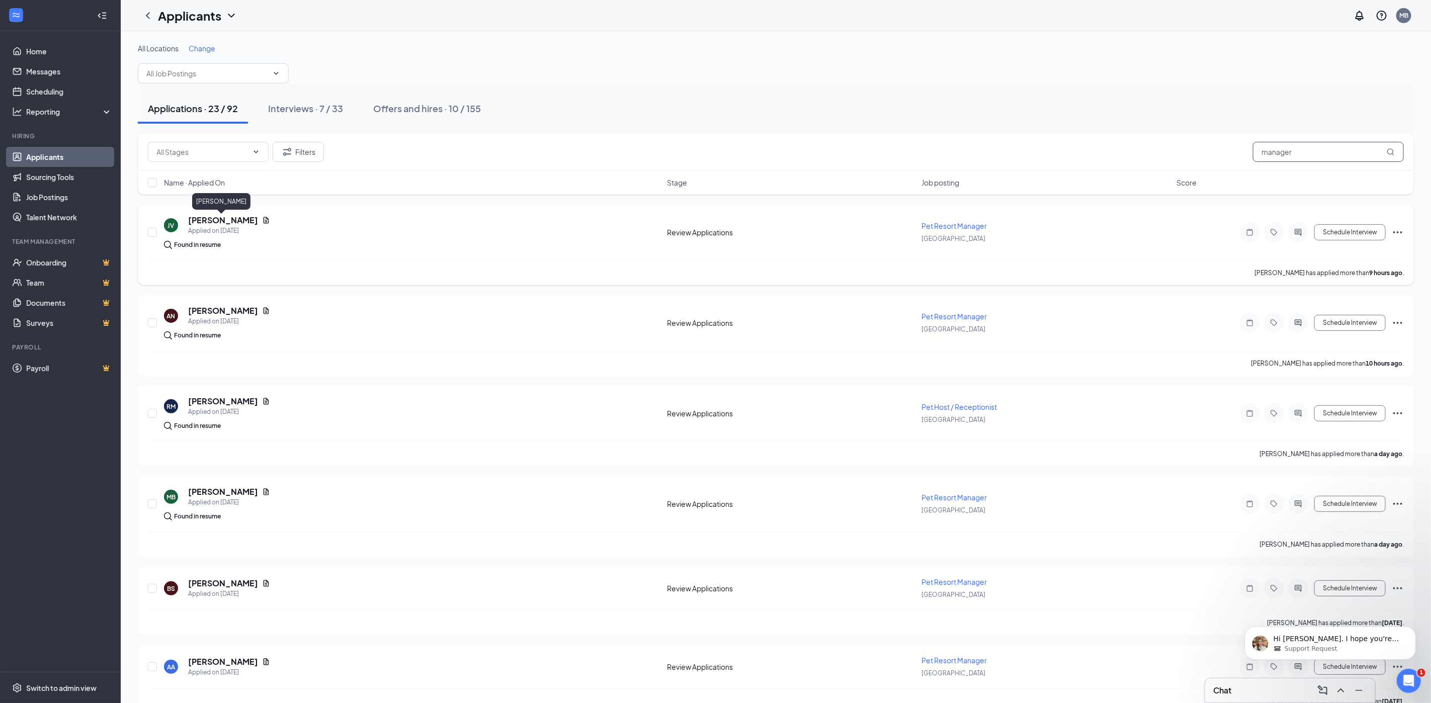
type input "manager"
click at [214, 219] on h5 "[PERSON_NAME]" at bounding box center [223, 220] width 70 height 11
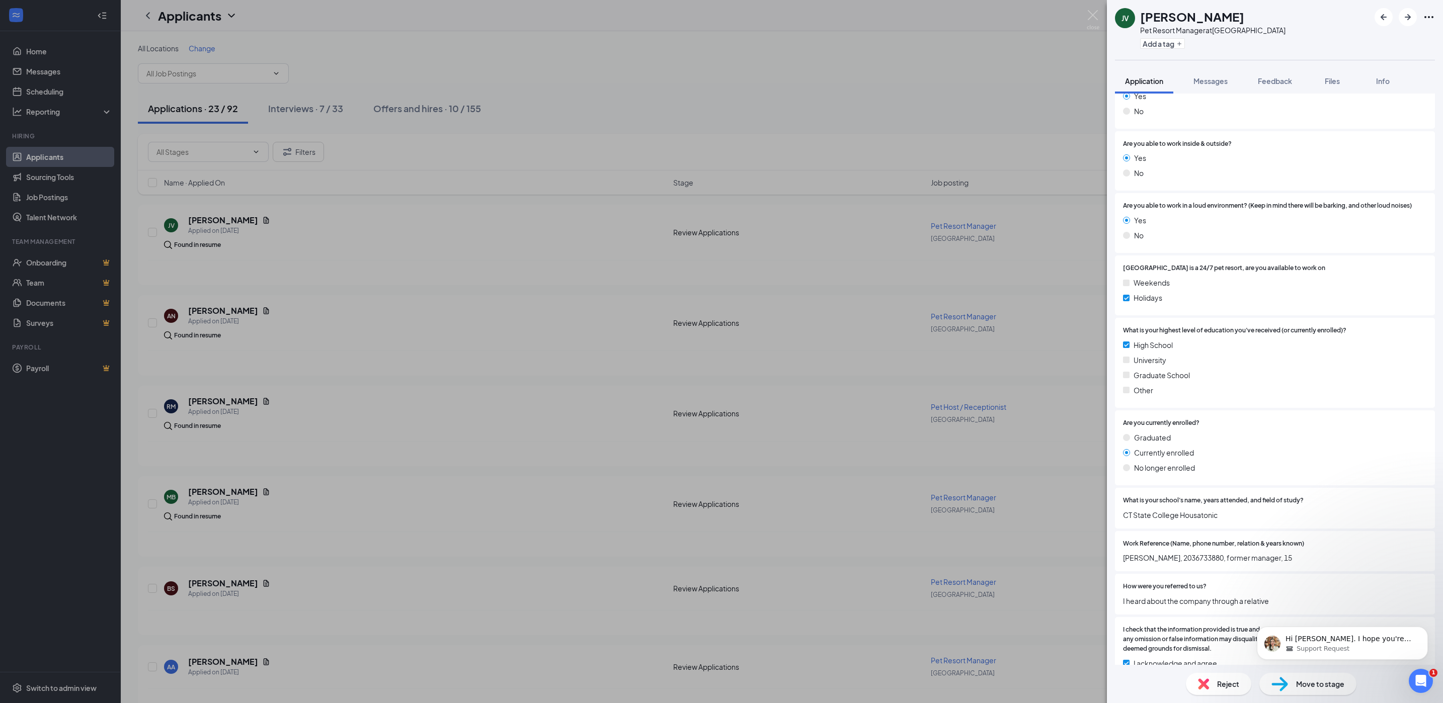
scroll to position [721, 0]
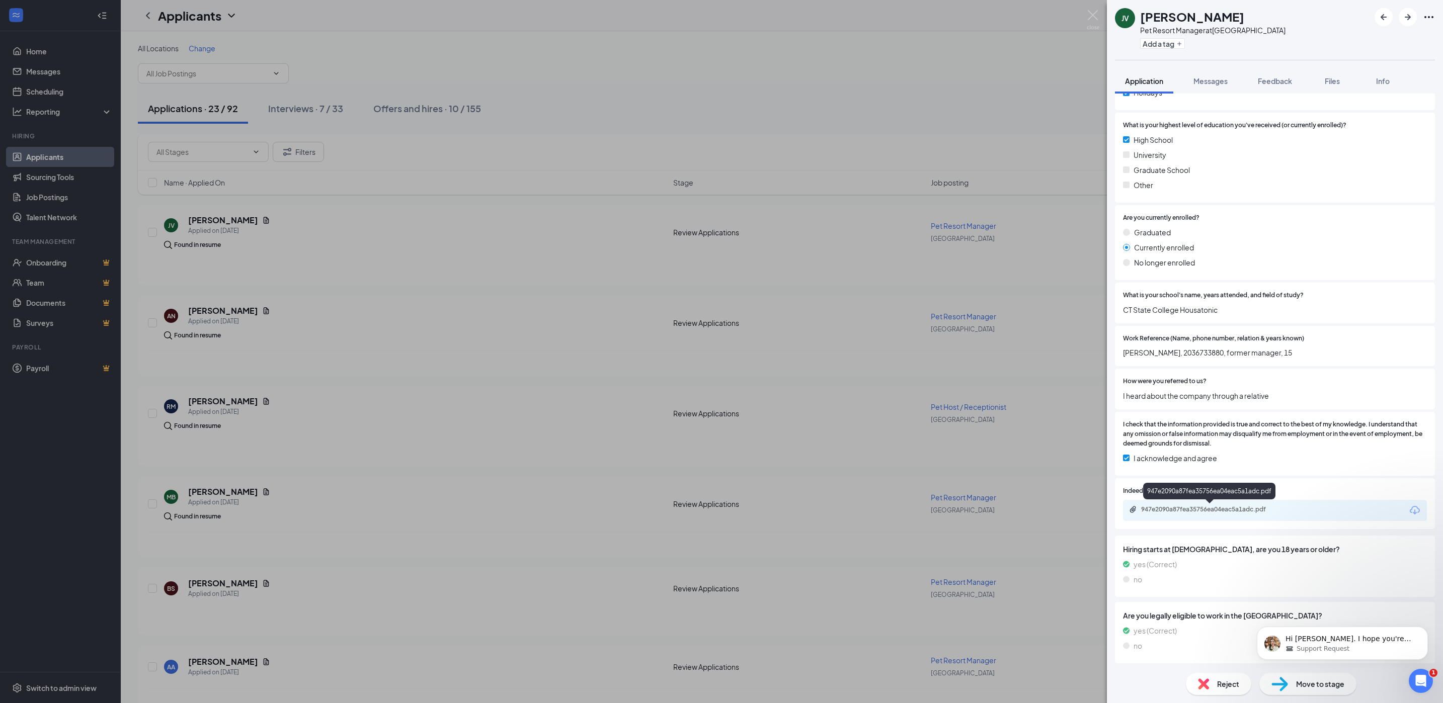
click at [1185, 512] on div "947e2090a87fea35756ea04eac5a1adc.pdf" at bounding box center [1211, 510] width 141 height 8
click at [1089, 11] on img at bounding box center [1093, 20] width 13 height 20
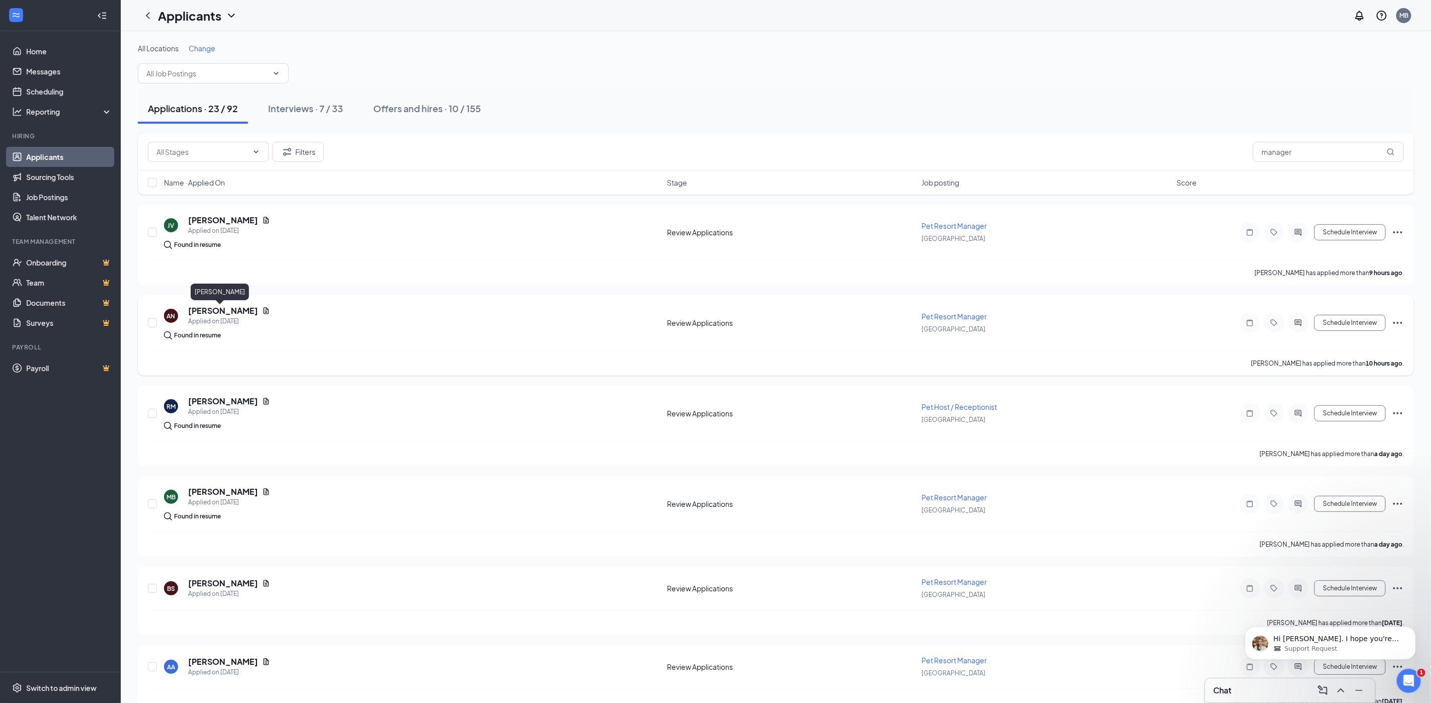
click at [201, 315] on h5 "[PERSON_NAME]" at bounding box center [223, 310] width 70 height 11
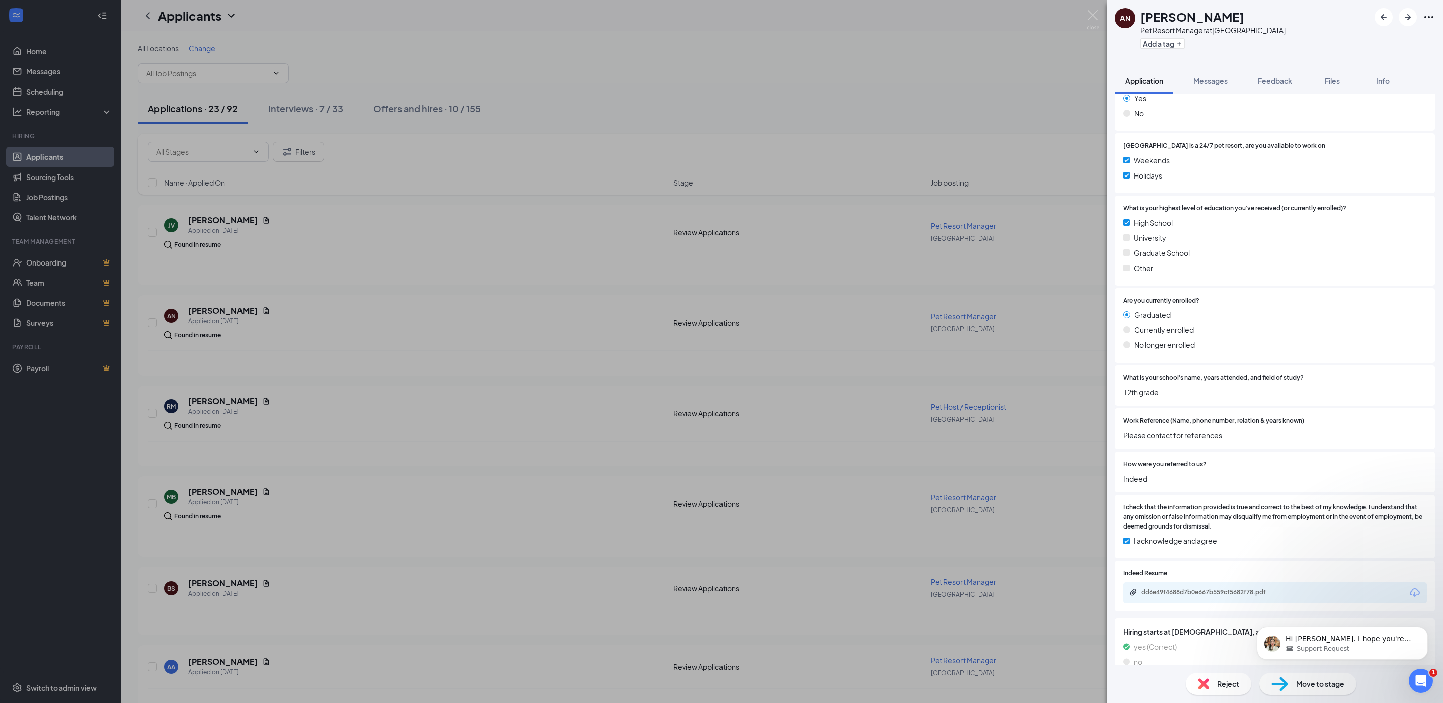
scroll to position [660, 0]
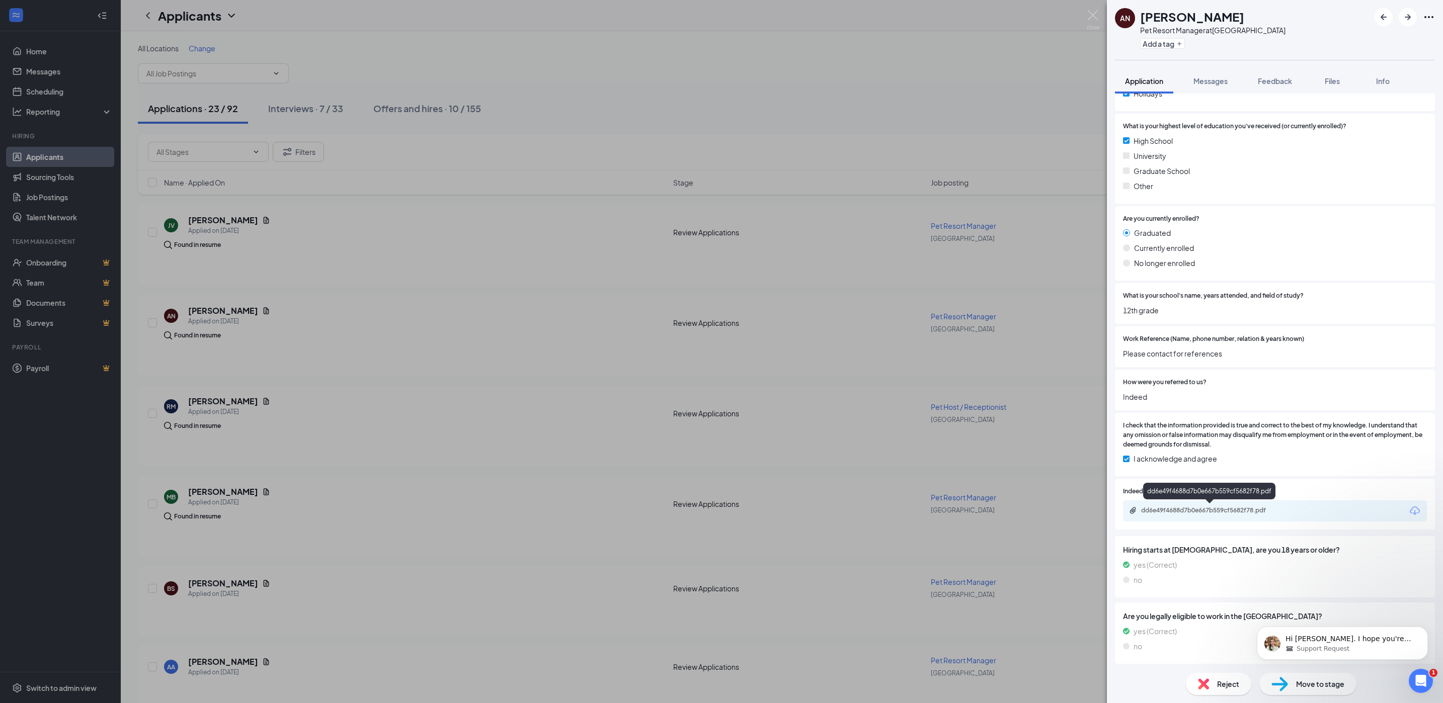
click at [1183, 509] on div "dd6e49f4688d7b0e667b559cf5682f78.pdf" at bounding box center [1211, 511] width 141 height 8
click at [1089, 17] on img at bounding box center [1093, 20] width 13 height 20
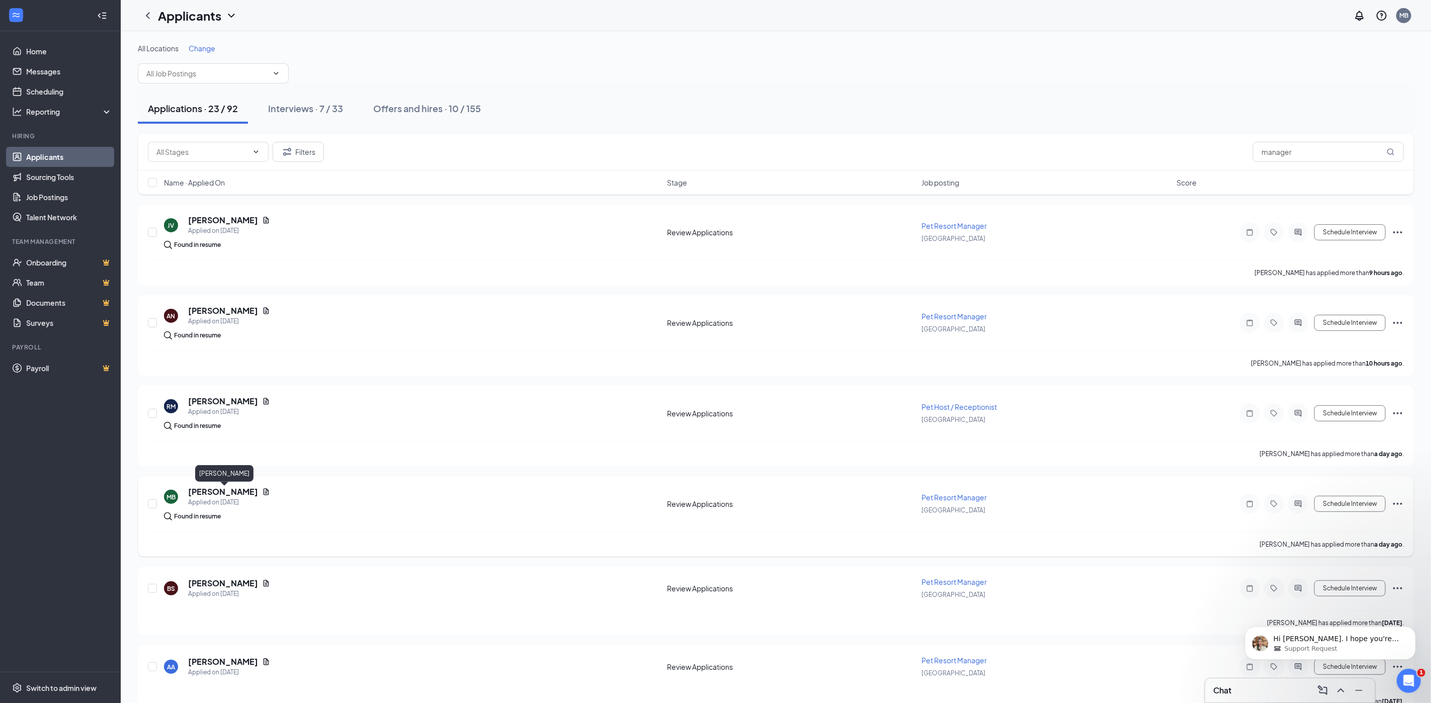
click at [247, 491] on h5 "[PERSON_NAME]" at bounding box center [223, 491] width 70 height 11
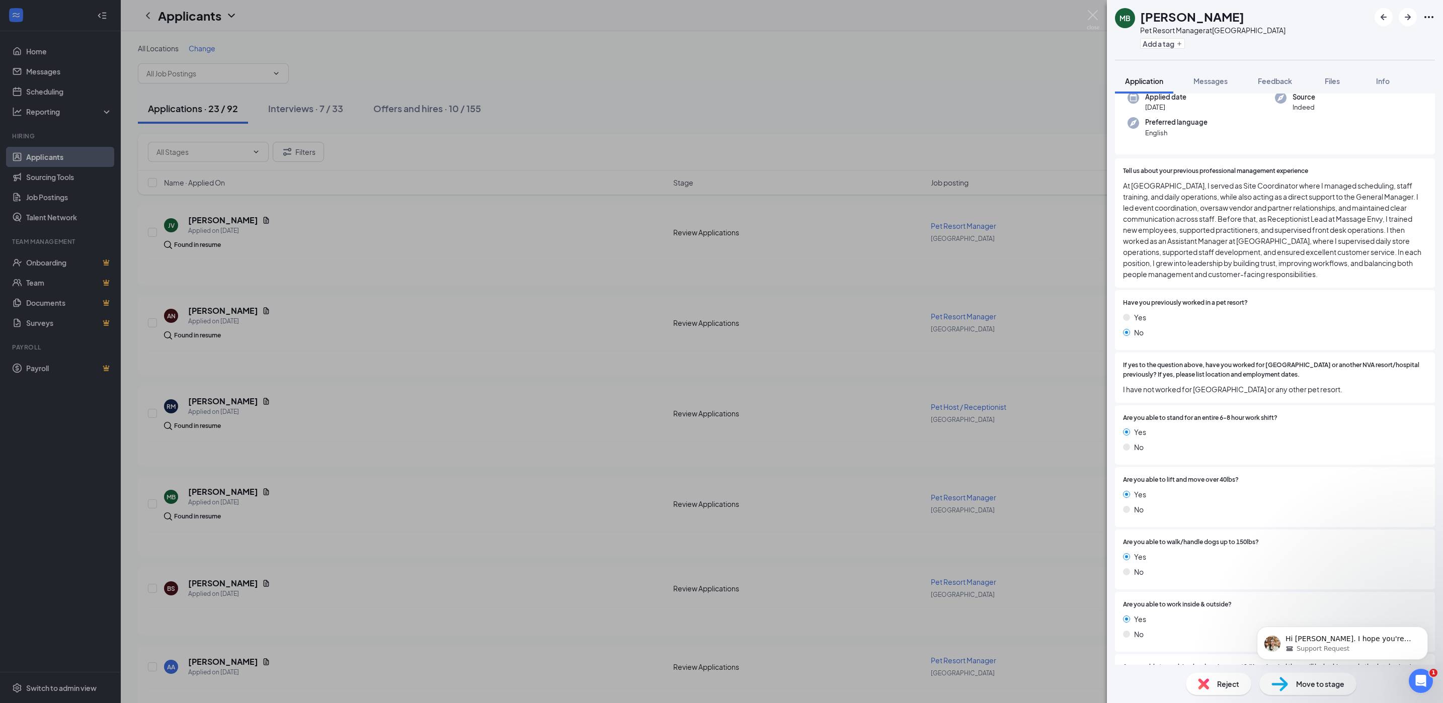
scroll to position [85, 0]
click at [1094, 14] on img at bounding box center [1093, 20] width 13 height 20
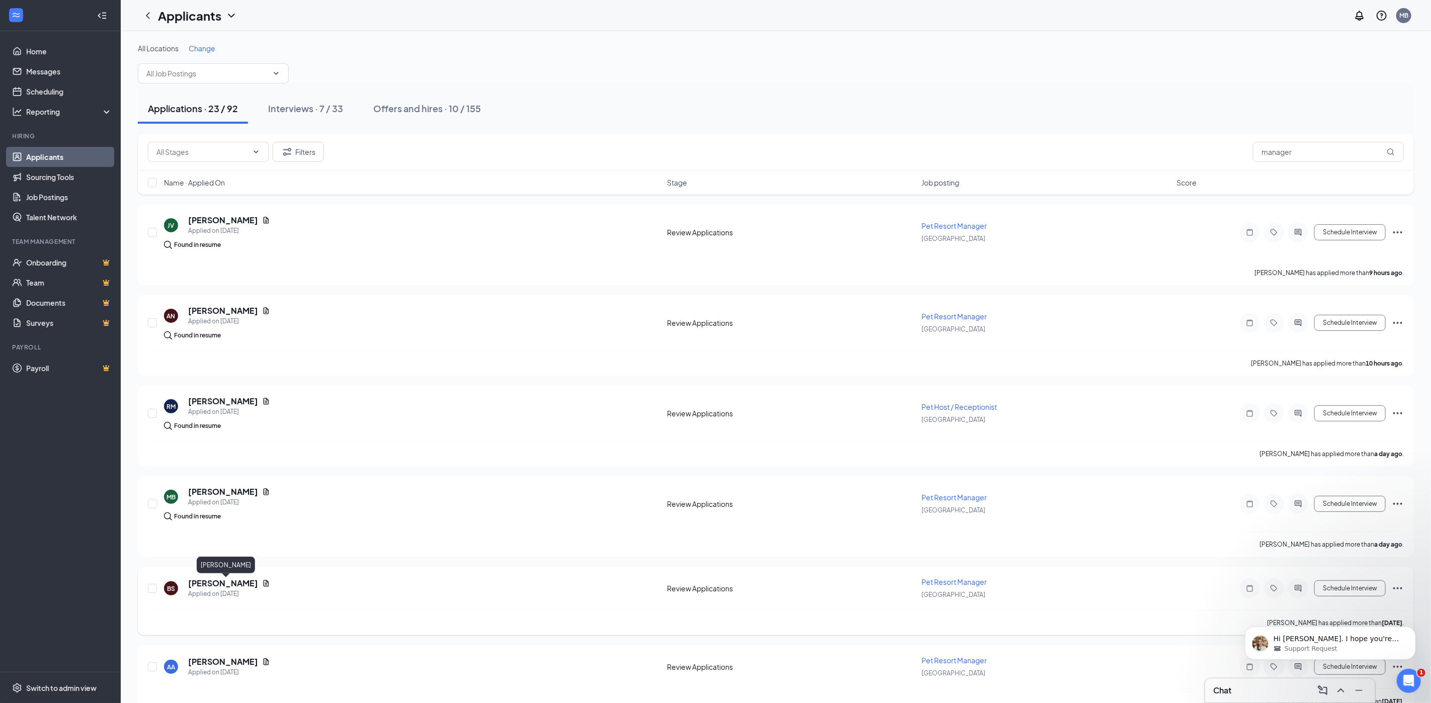
click at [231, 587] on h5 "[PERSON_NAME]" at bounding box center [223, 583] width 70 height 11
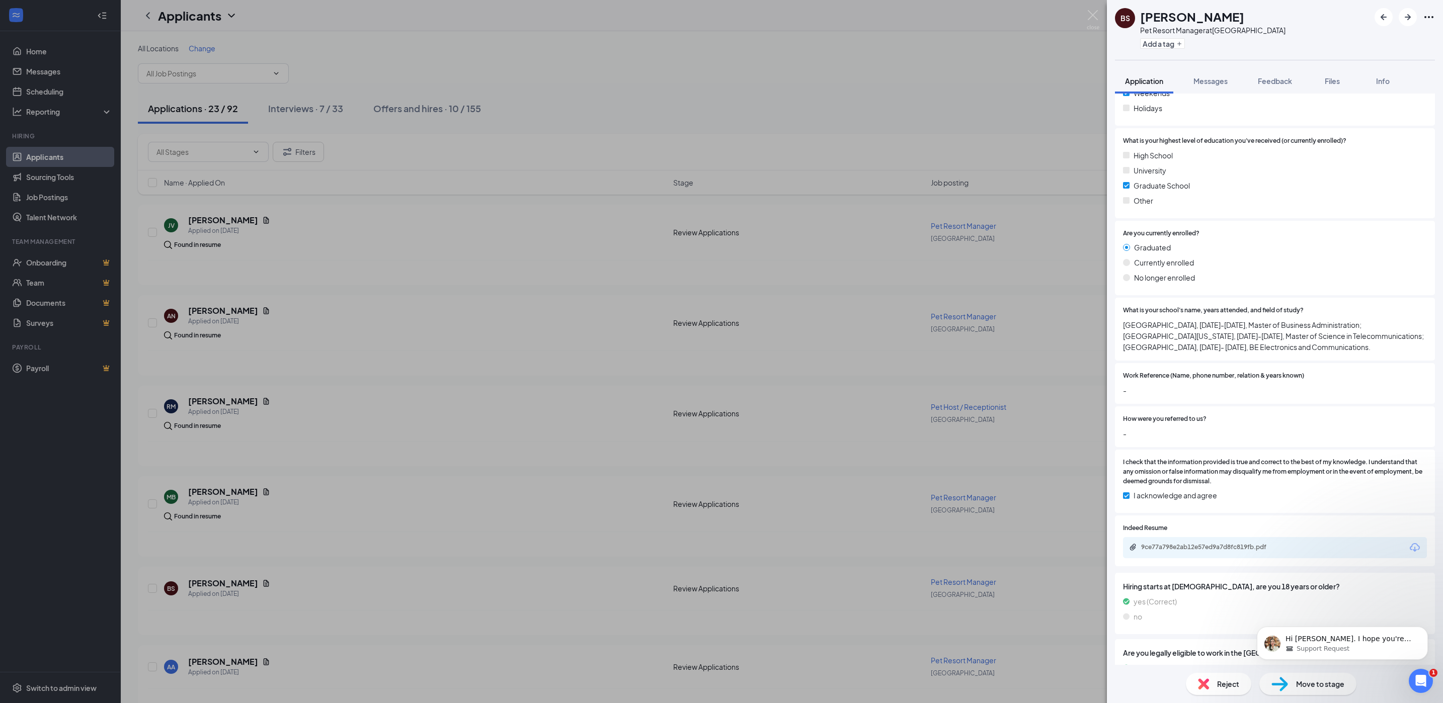
scroll to position [693, 0]
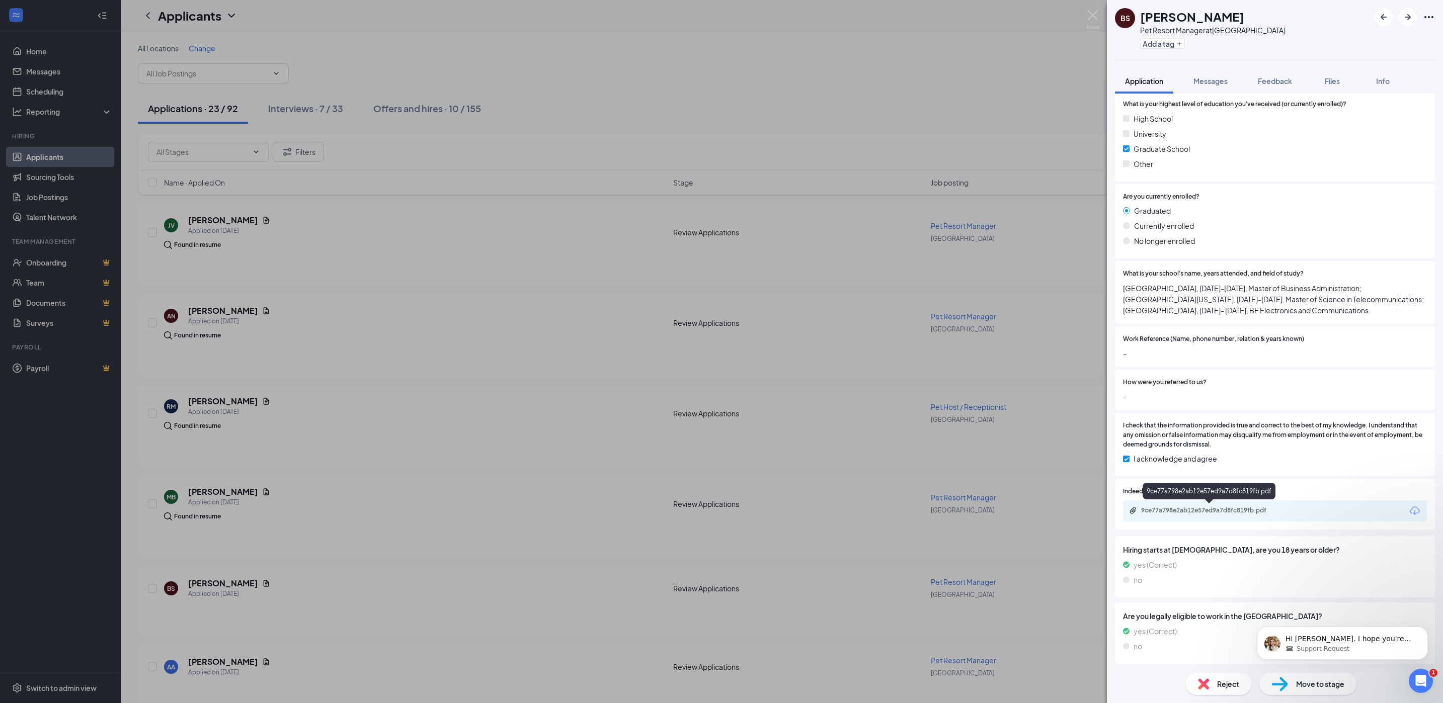
click at [1191, 508] on div "9ce77a798e2ab12e57ed9a7d8fc819fb.pdf" at bounding box center [1211, 511] width 141 height 8
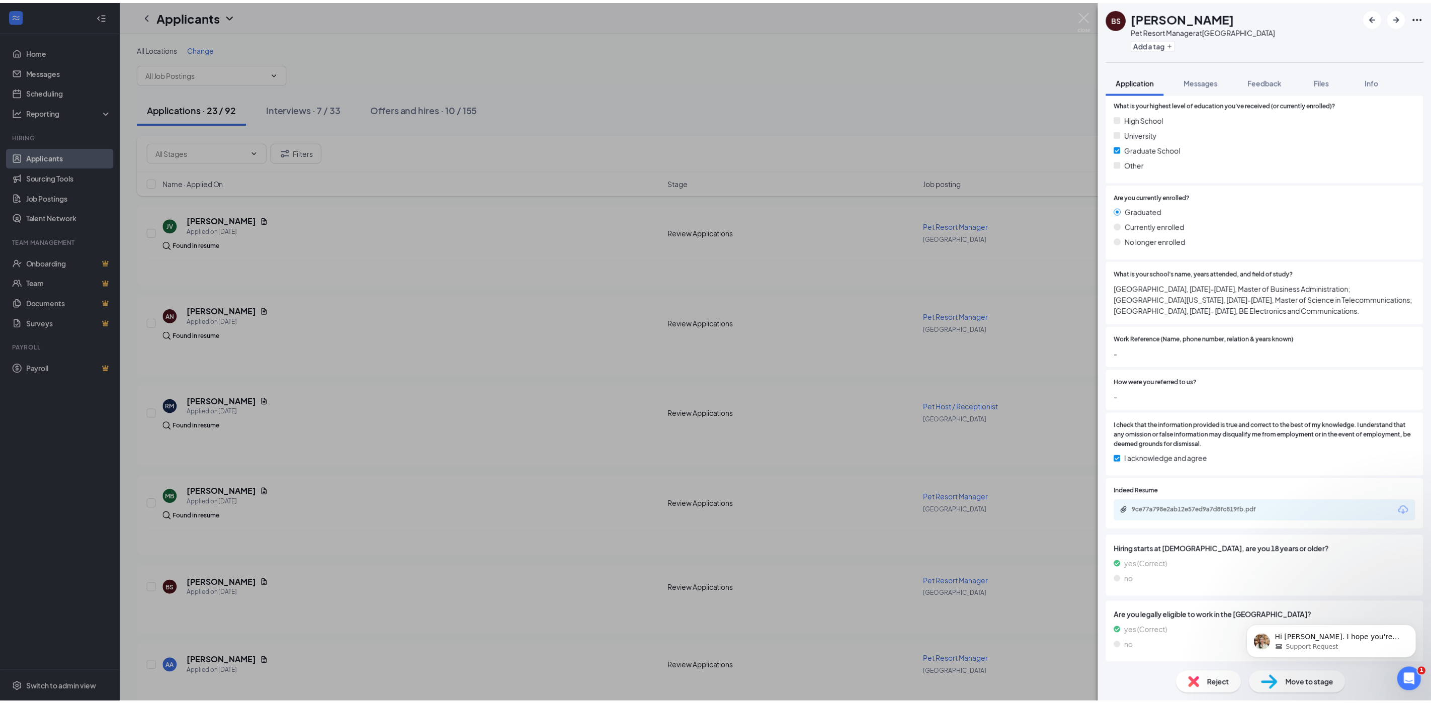
scroll to position [690, 0]
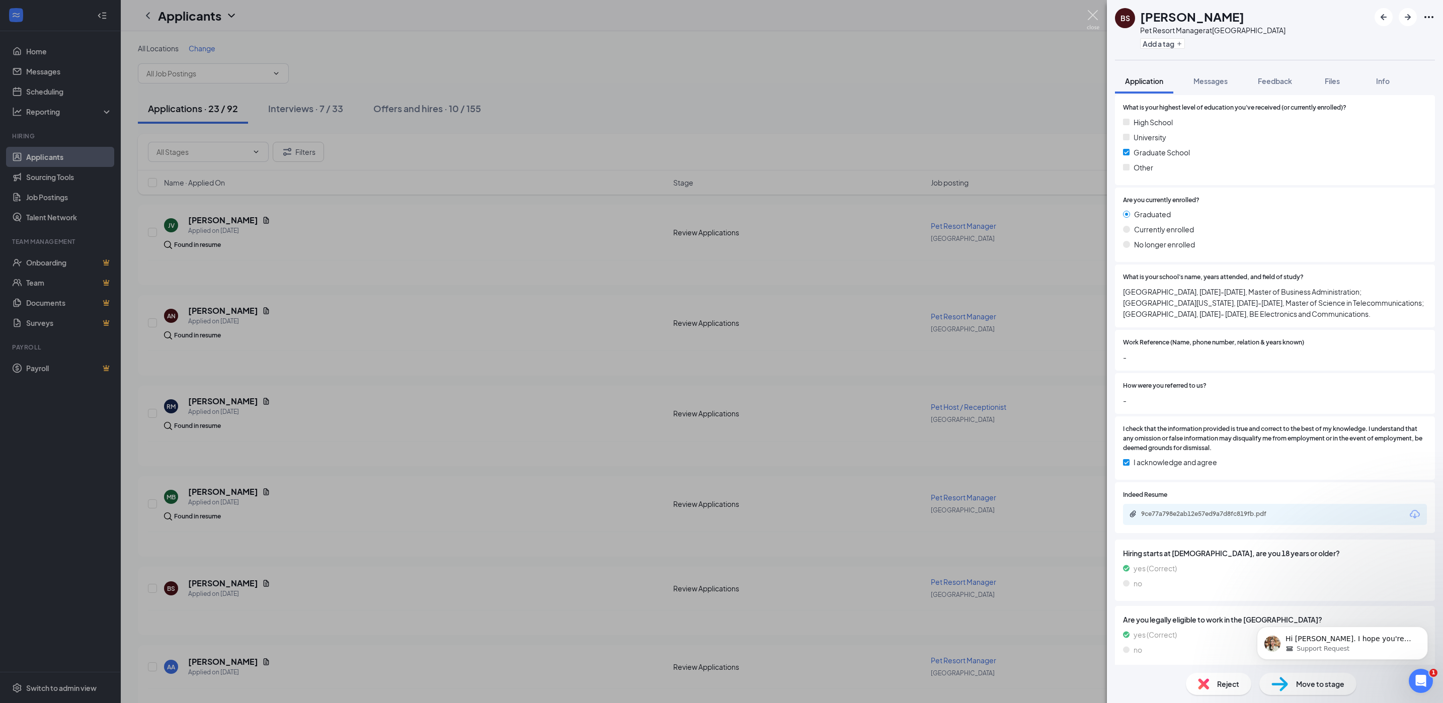
click at [1092, 12] on img at bounding box center [1093, 20] width 13 height 20
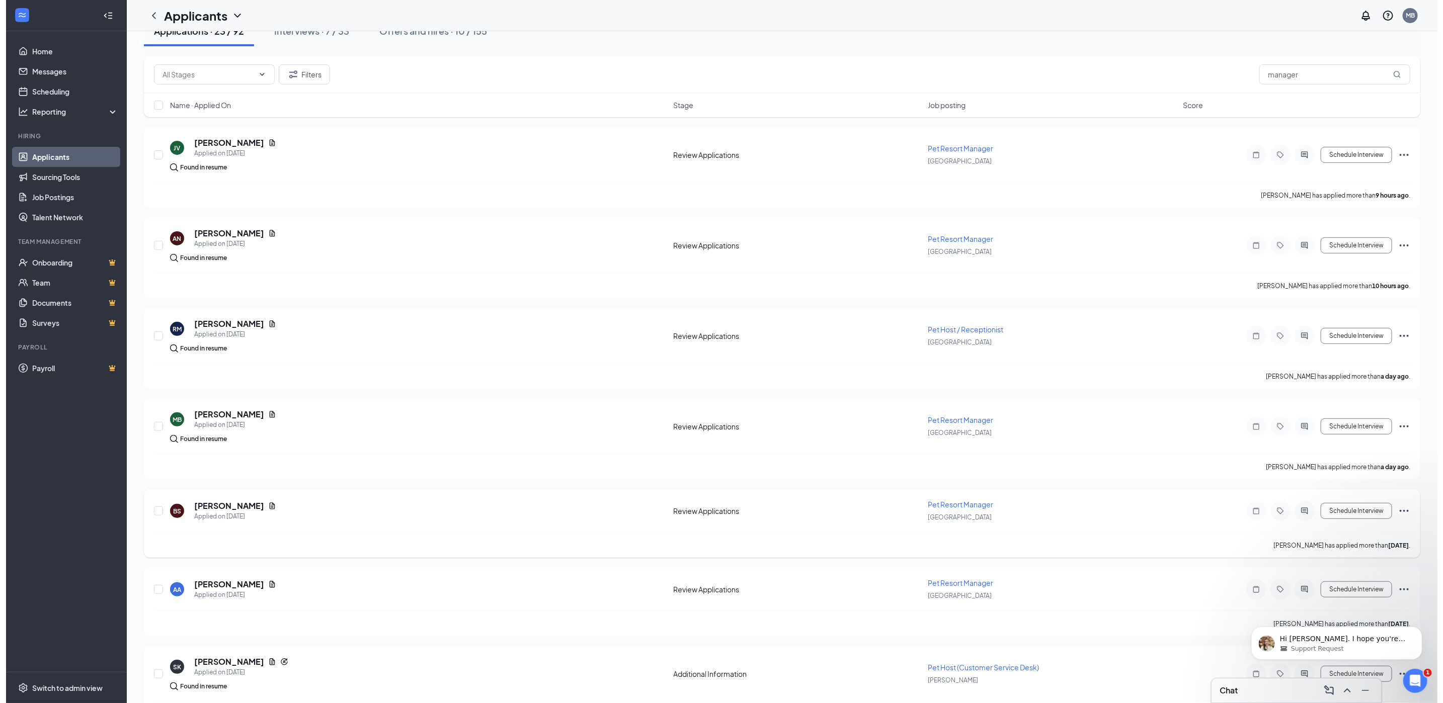
scroll to position [201, 0]
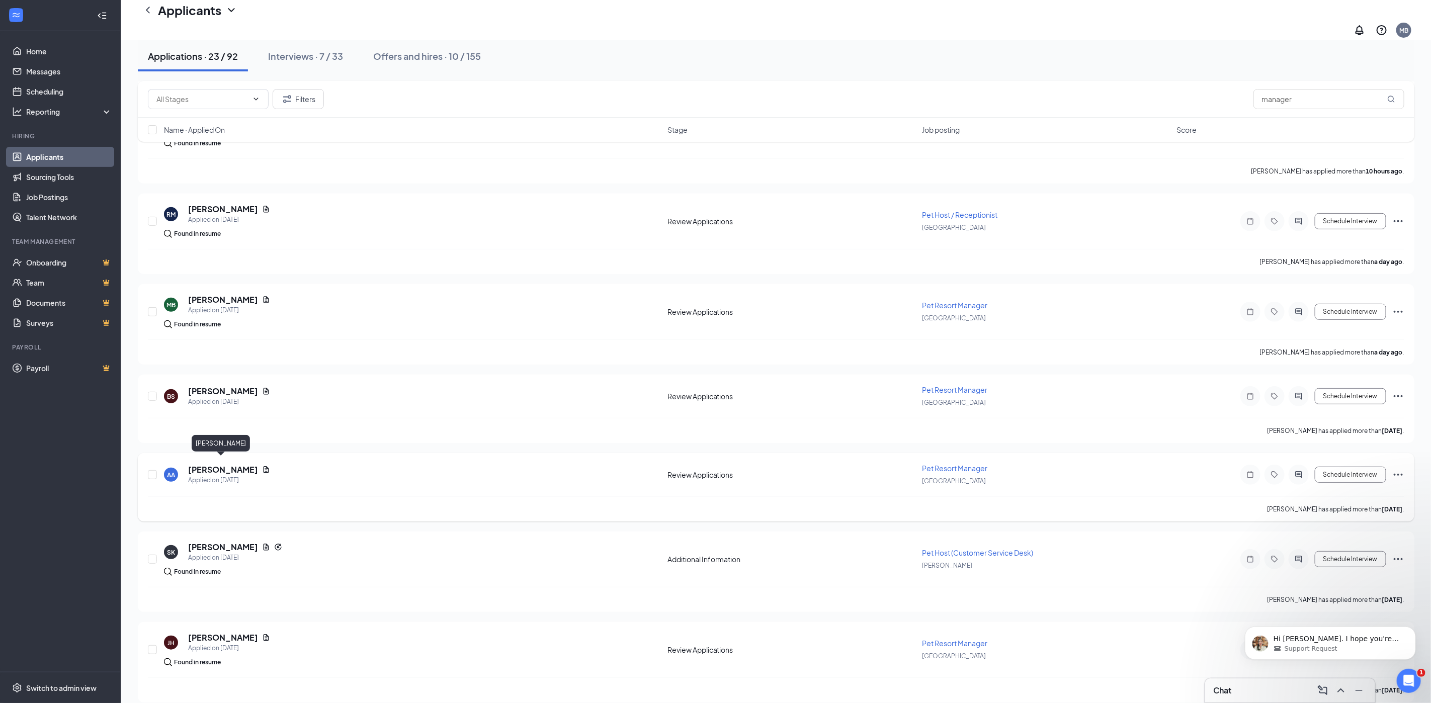
click at [235, 464] on h5 "[PERSON_NAME]" at bounding box center [223, 469] width 70 height 11
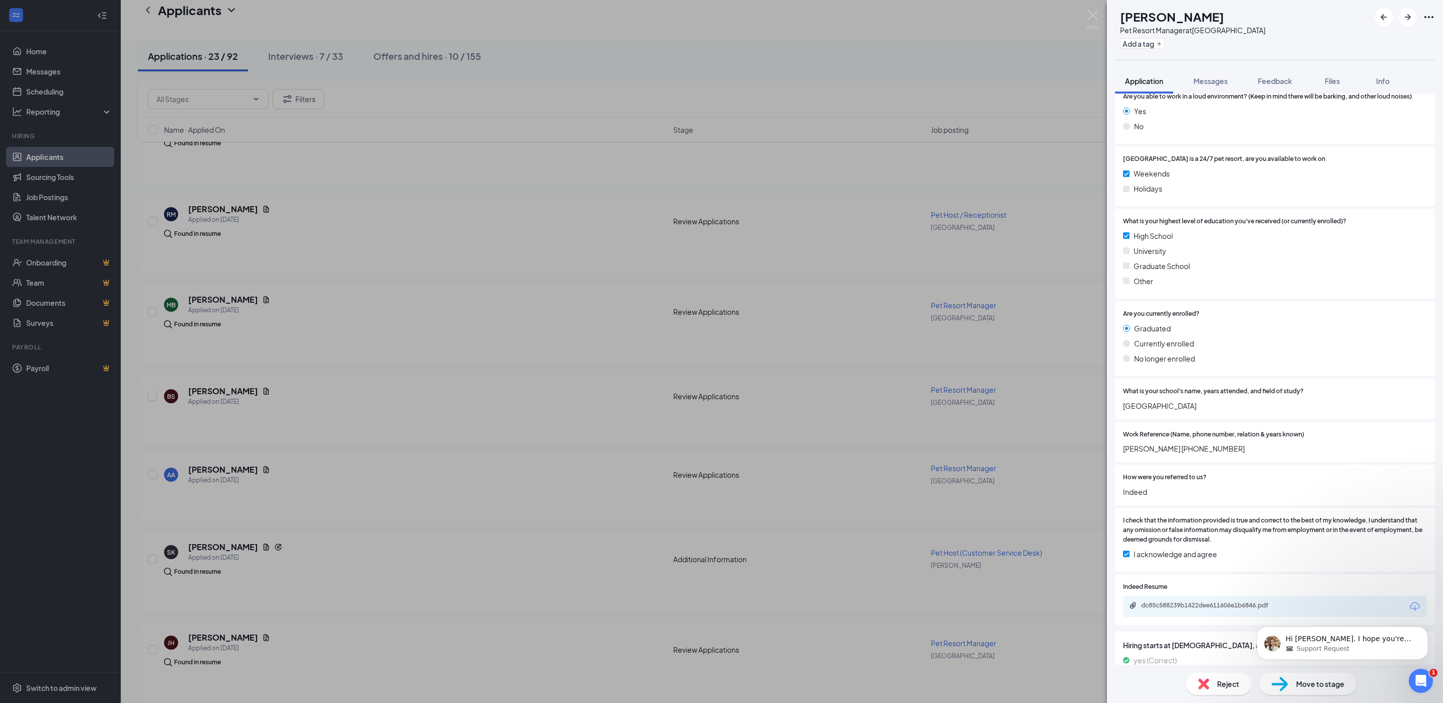
scroll to position [660, 0]
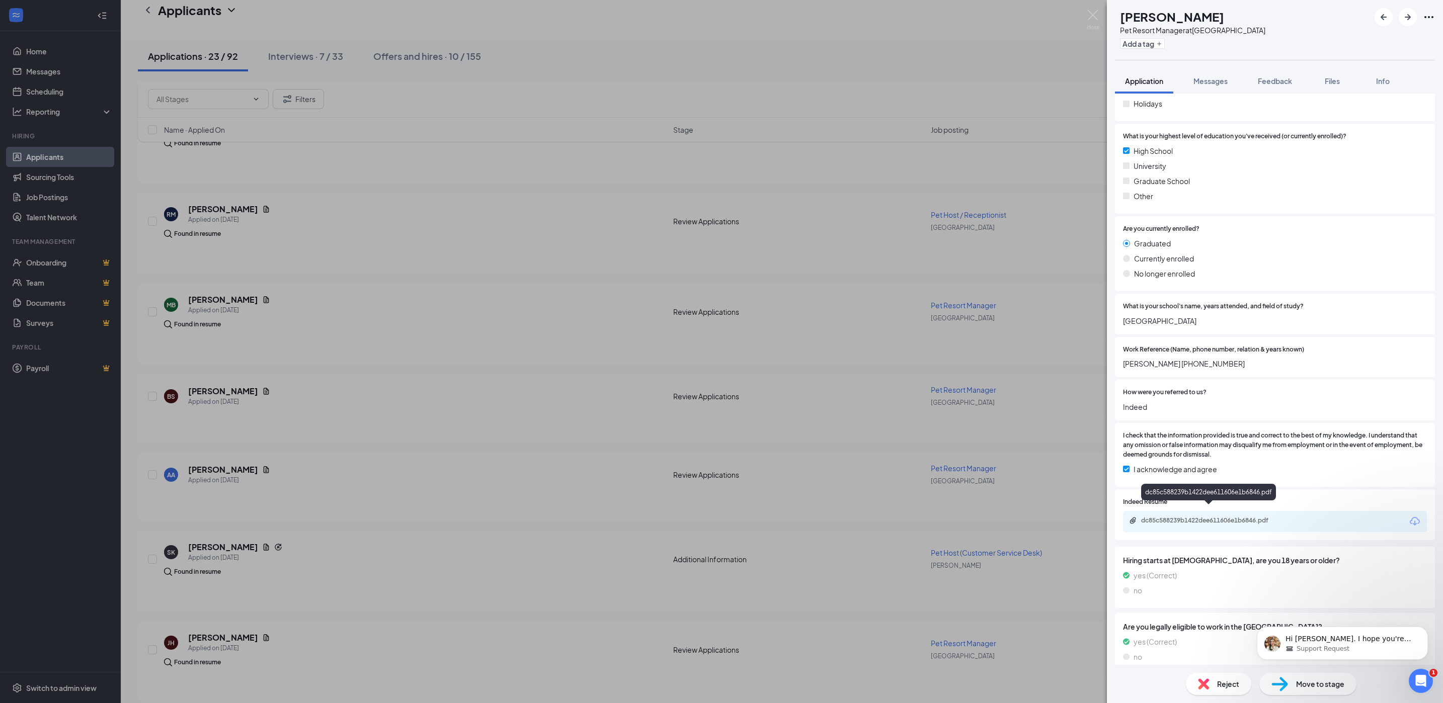
click at [1166, 517] on div "dc85c588239b1422dee611606e1b6846.pdf" at bounding box center [1211, 521] width 141 height 8
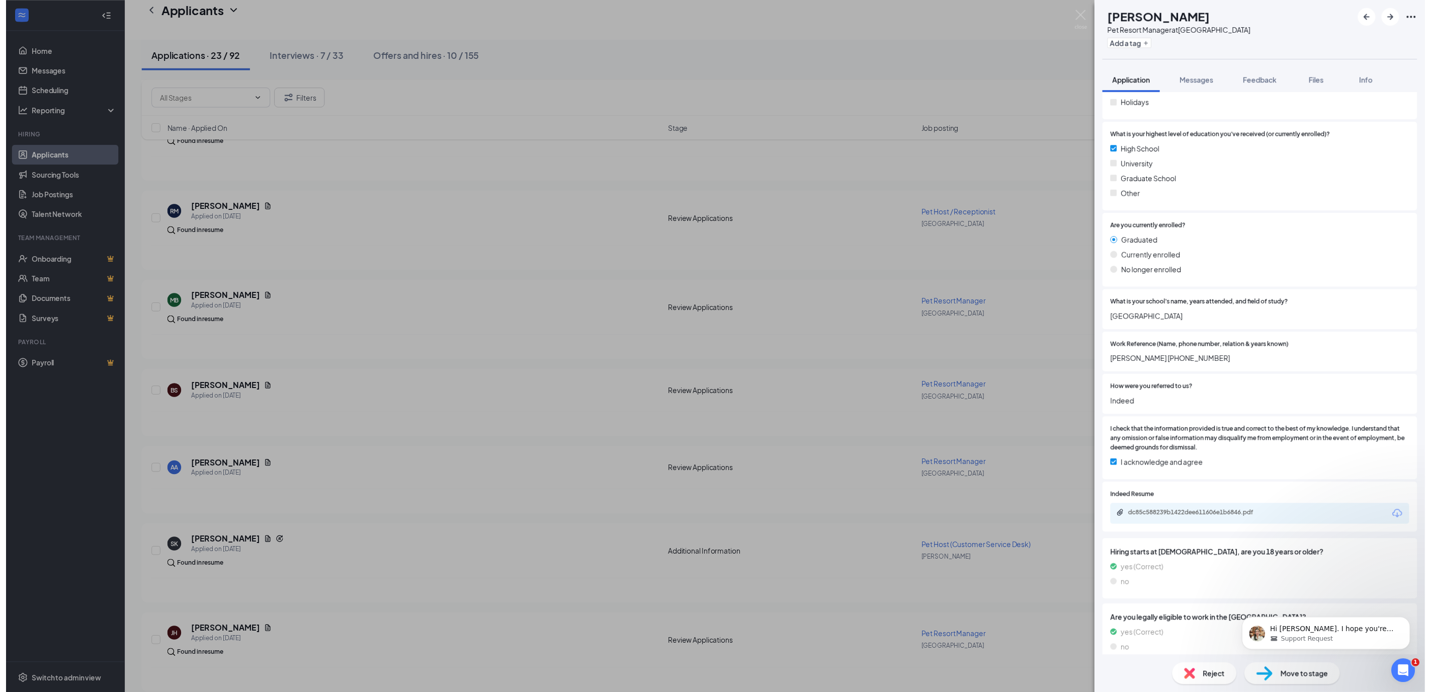
scroll to position [656, 0]
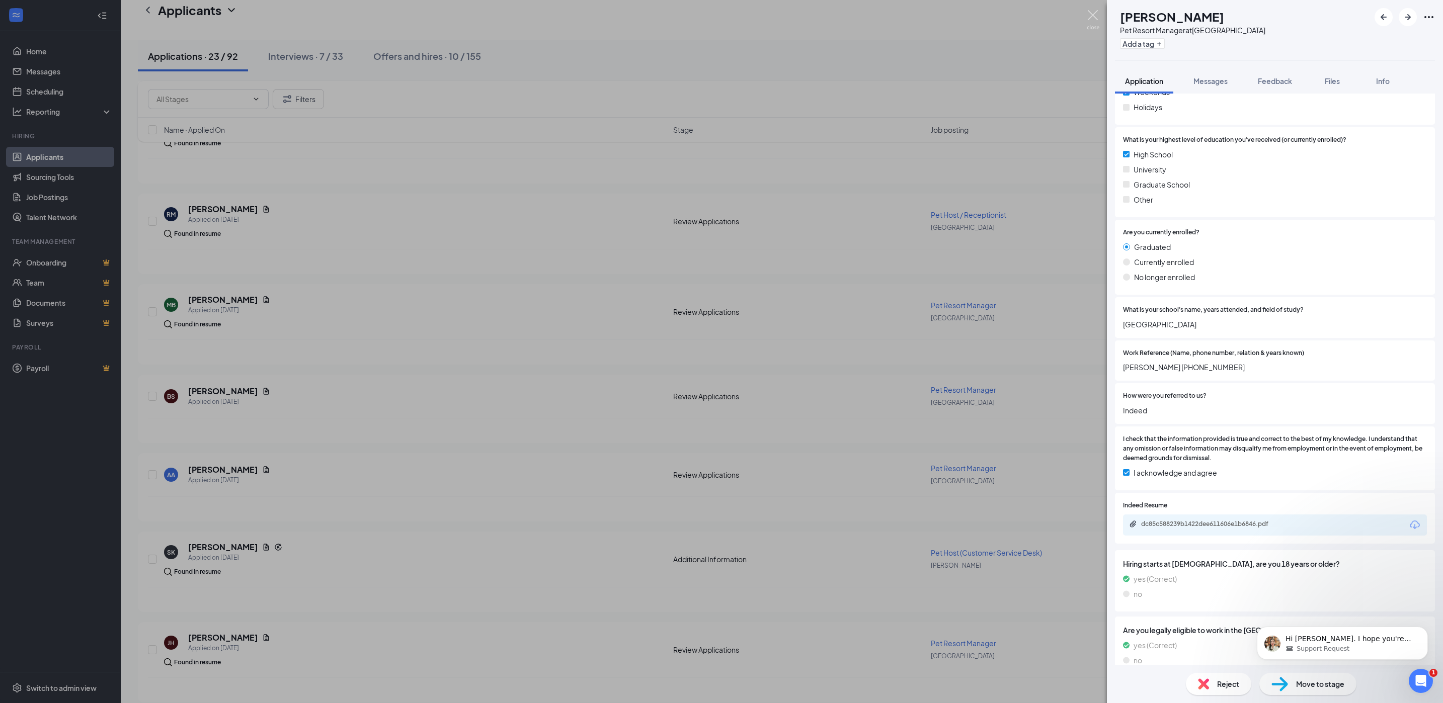
click at [1091, 13] on img at bounding box center [1093, 20] width 13 height 20
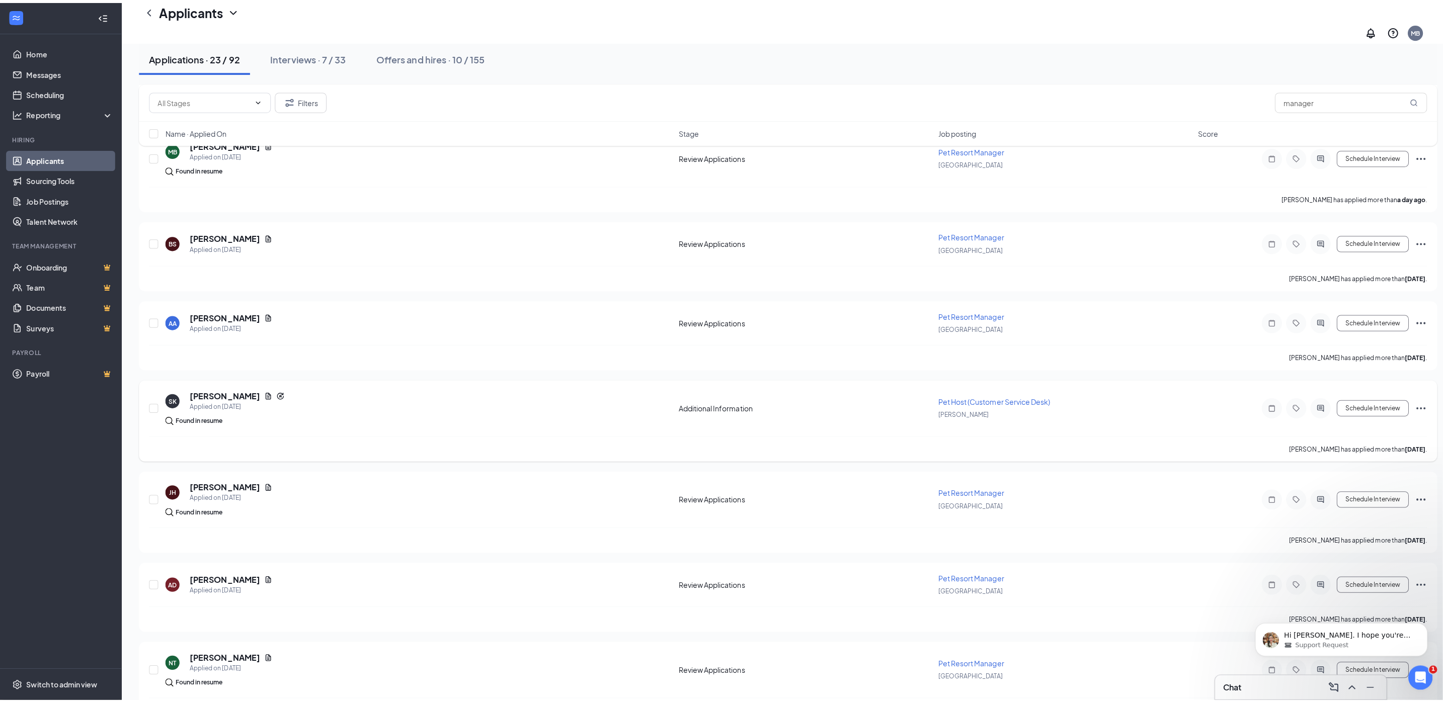
scroll to position [402, 0]
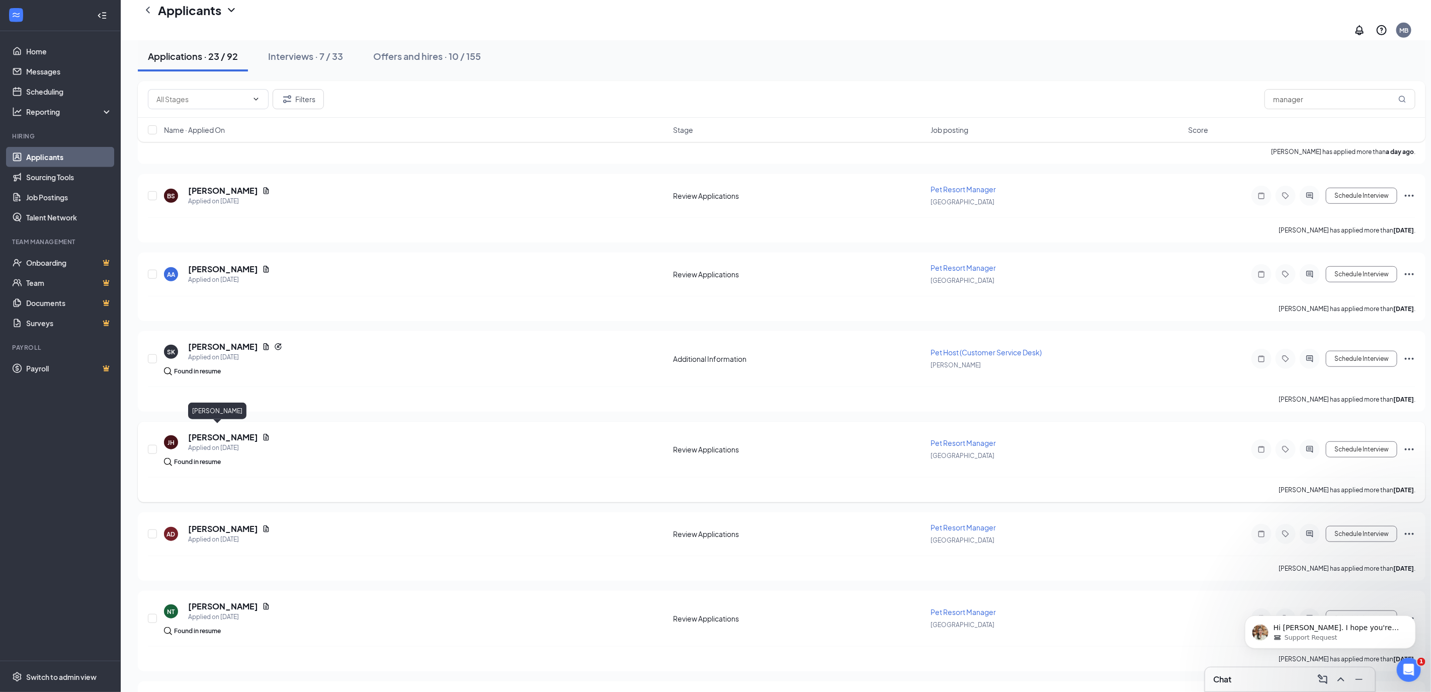
click at [202, 432] on h5 "[PERSON_NAME]" at bounding box center [223, 437] width 70 height 11
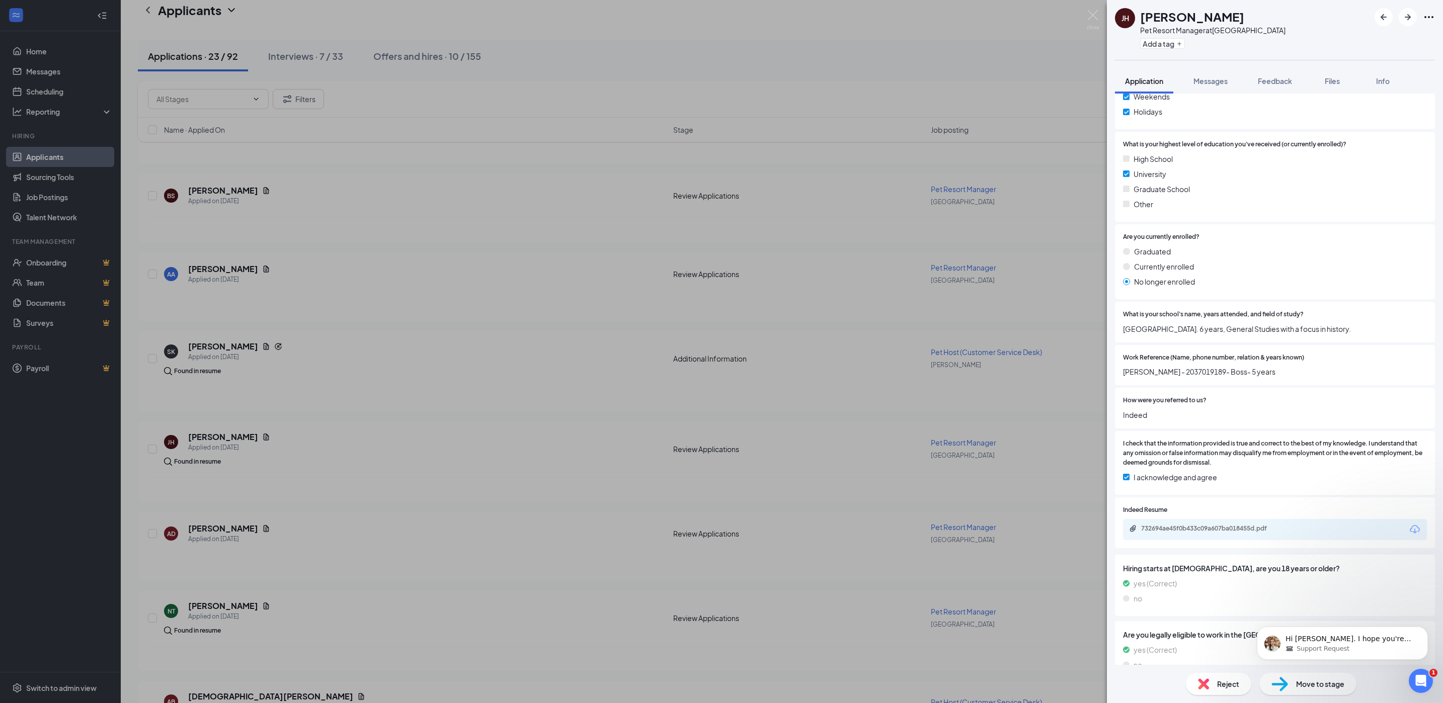
scroll to position [660, 0]
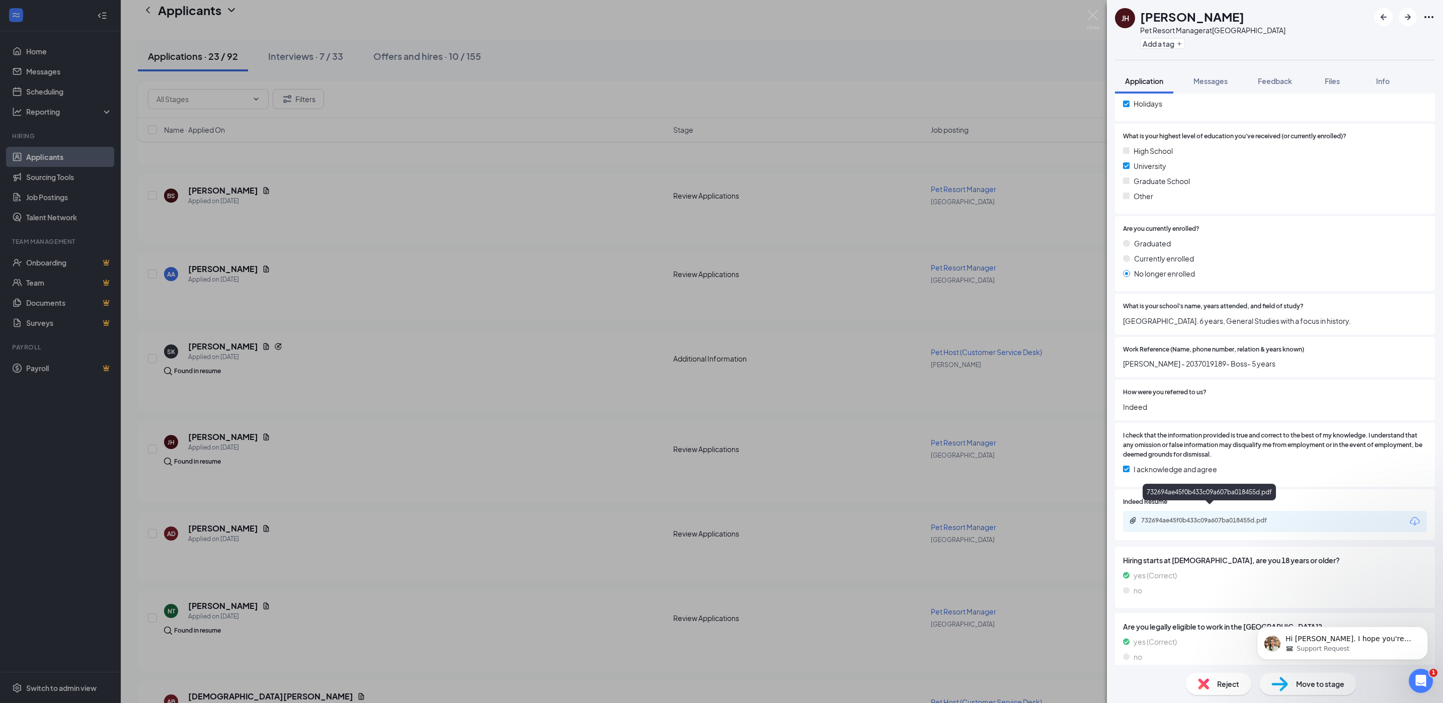
click at [1185, 517] on div "732694ae45f0b433c09a607ba018455d.pdf" at bounding box center [1211, 521] width 141 height 8
click at [1385, 18] on icon "ArrowLeftNew" at bounding box center [1383, 17] width 12 height 12
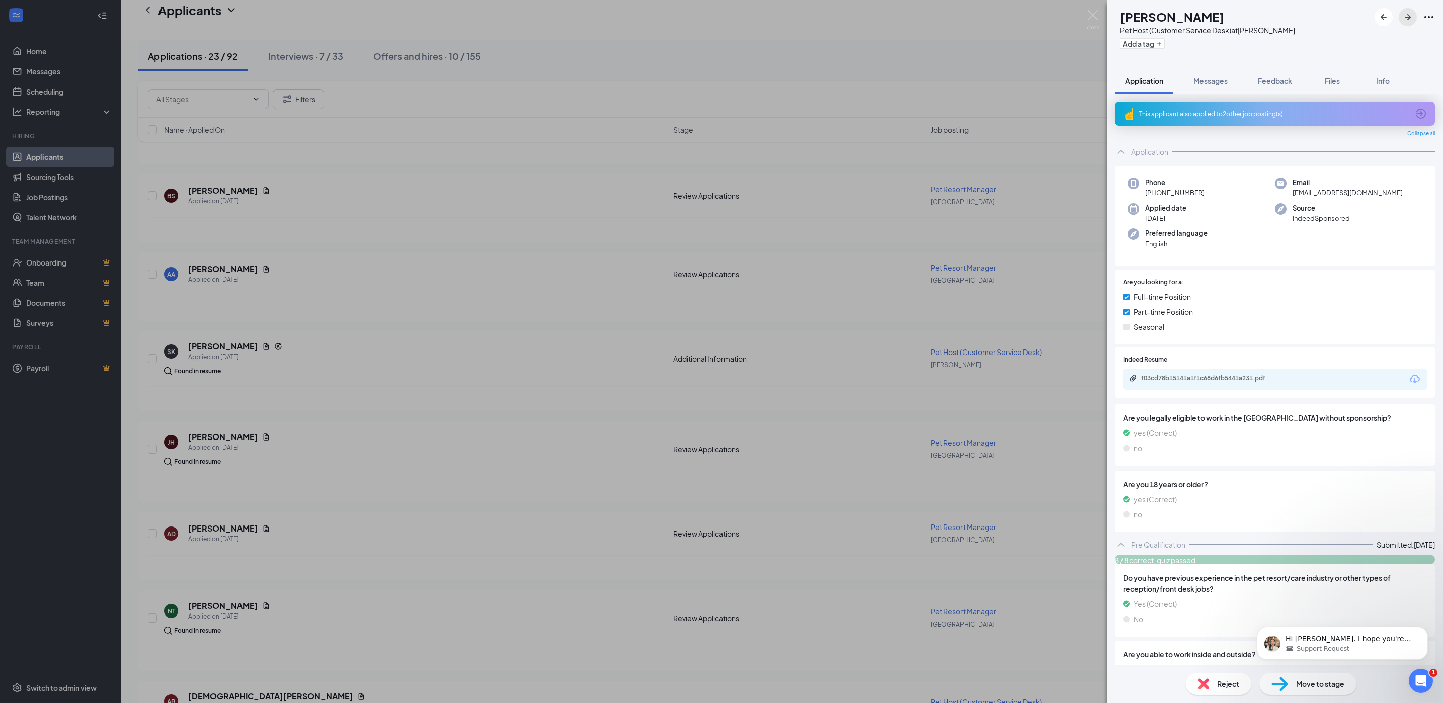
click at [1405, 15] on icon "ArrowRight" at bounding box center [1407, 17] width 12 height 12
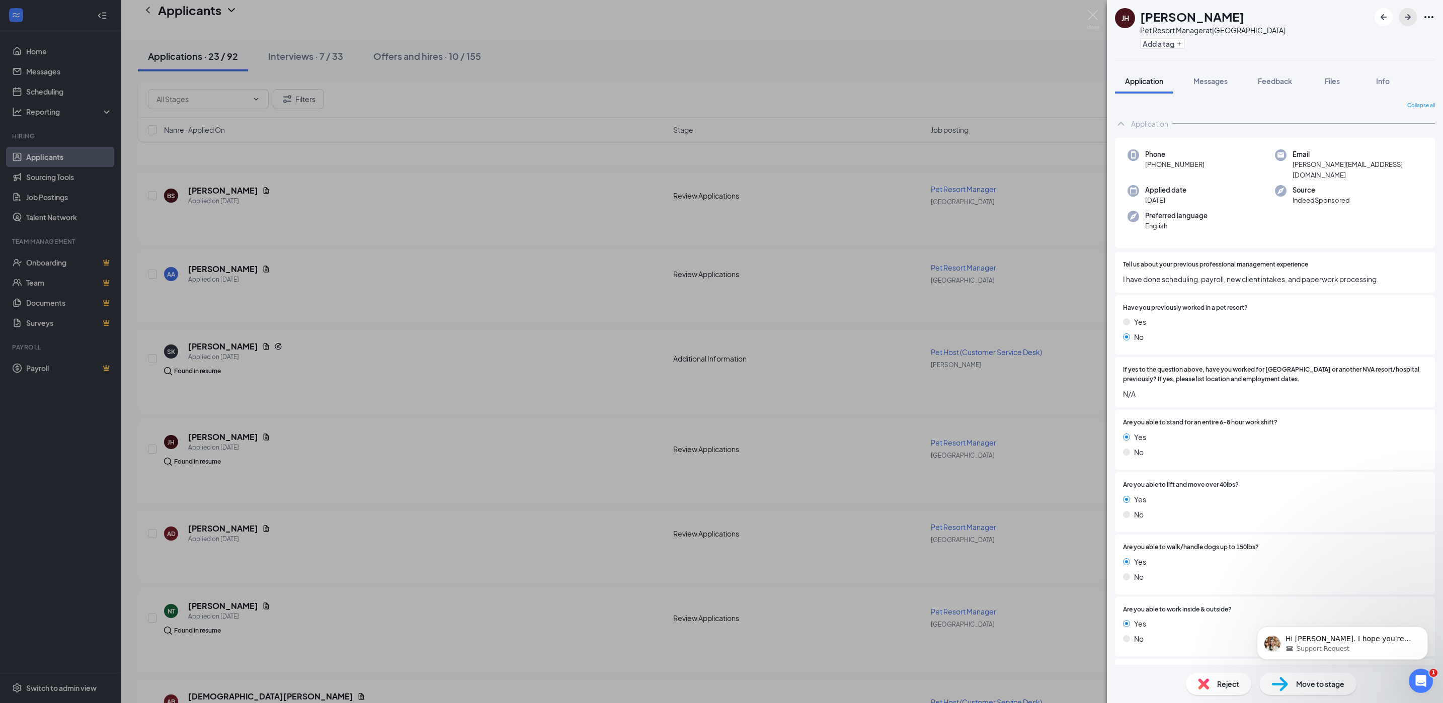
click at [1405, 16] on icon "ArrowRight" at bounding box center [1407, 17] width 12 height 12
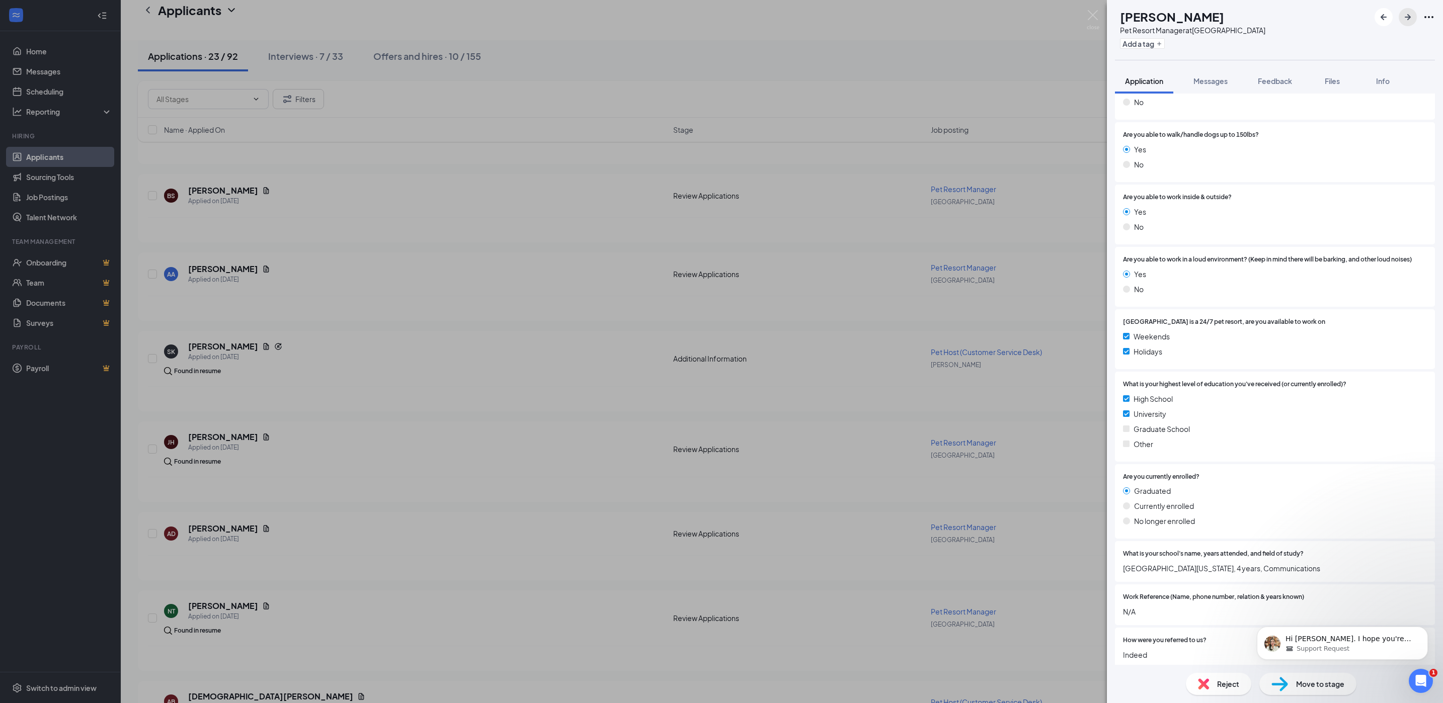
scroll to position [660, 0]
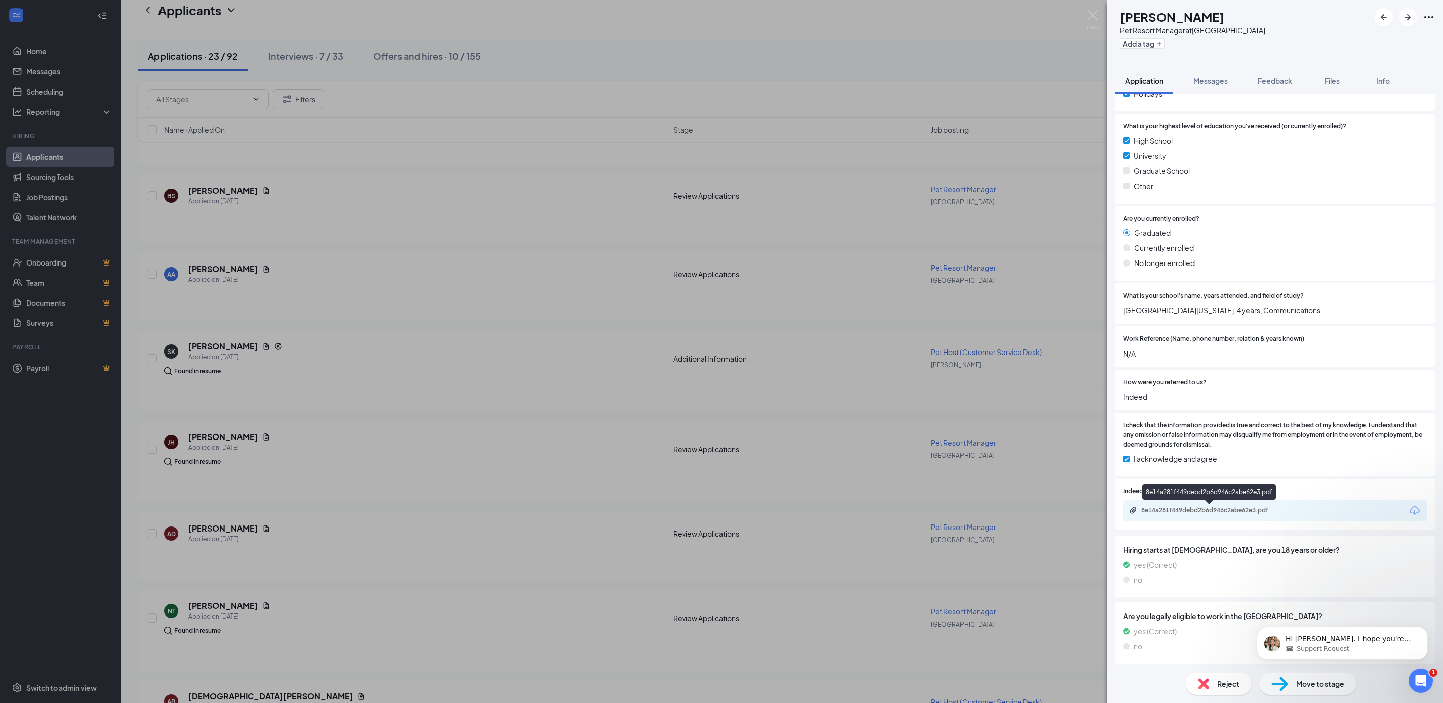
click at [1203, 515] on div "8e14a281f449debd2b6d946c2abe62e3.pdf" at bounding box center [1210, 512] width 163 height 10
click at [1405, 15] on icon "ArrowRight" at bounding box center [1407, 17] width 12 height 12
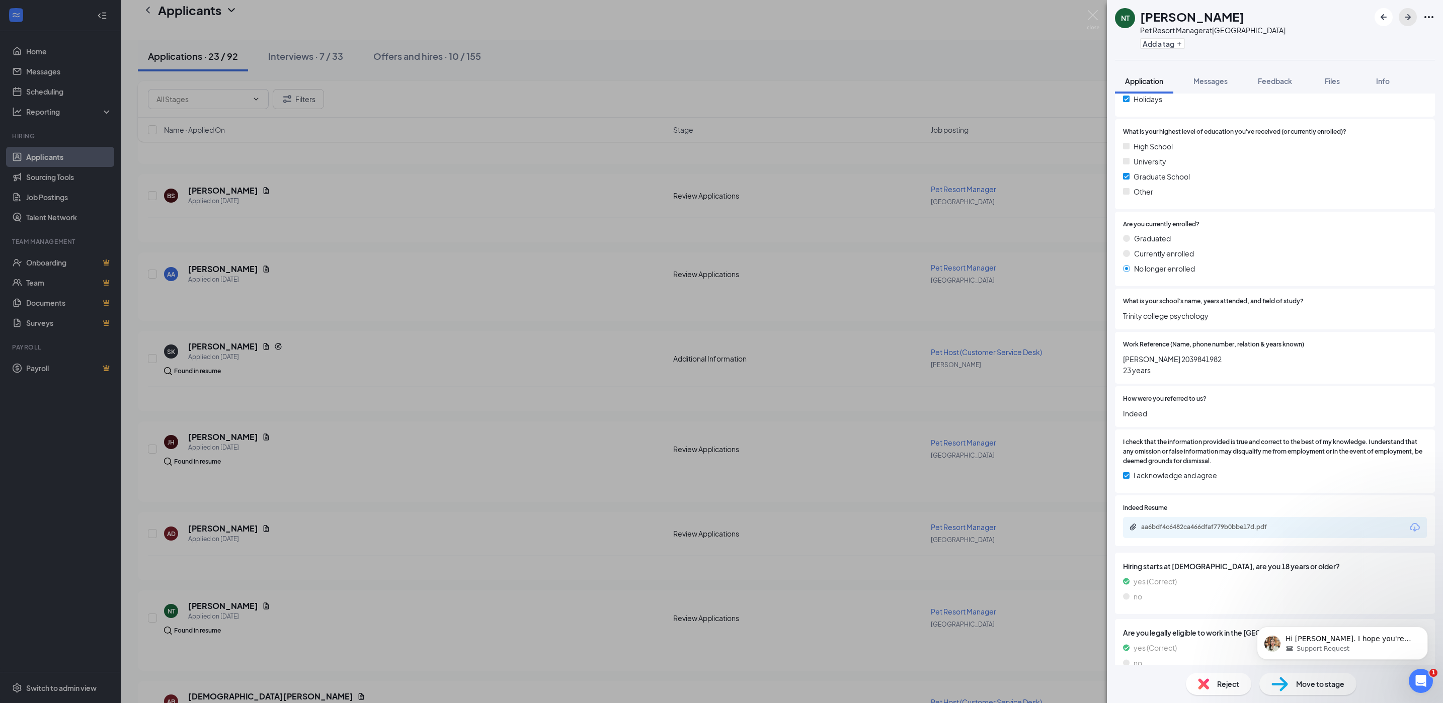
scroll to position [699, 0]
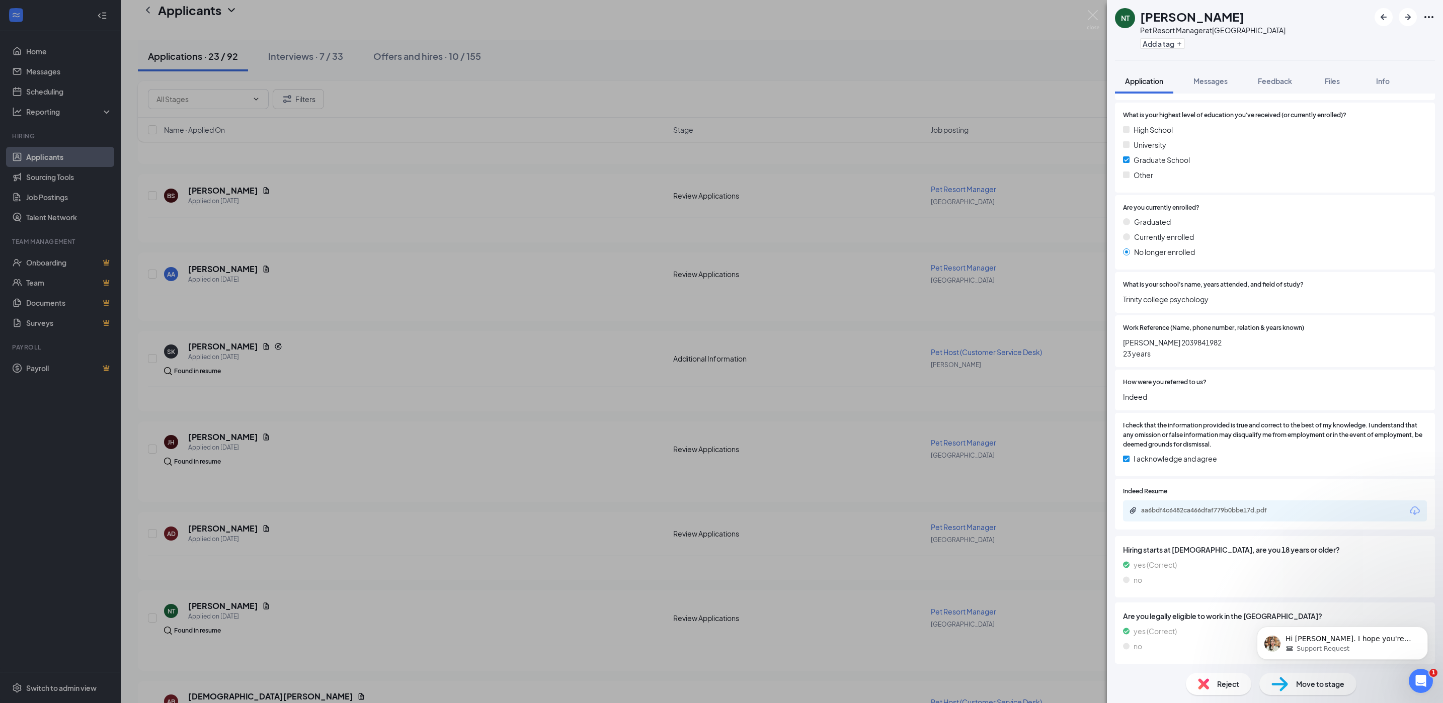
click at [1194, 509] on div "aa6bdf4c6482ca466dfaf779b0bbe17d.pdf" at bounding box center [1211, 511] width 141 height 8
click at [1409, 15] on icon "ArrowRight" at bounding box center [1407, 17] width 12 height 12
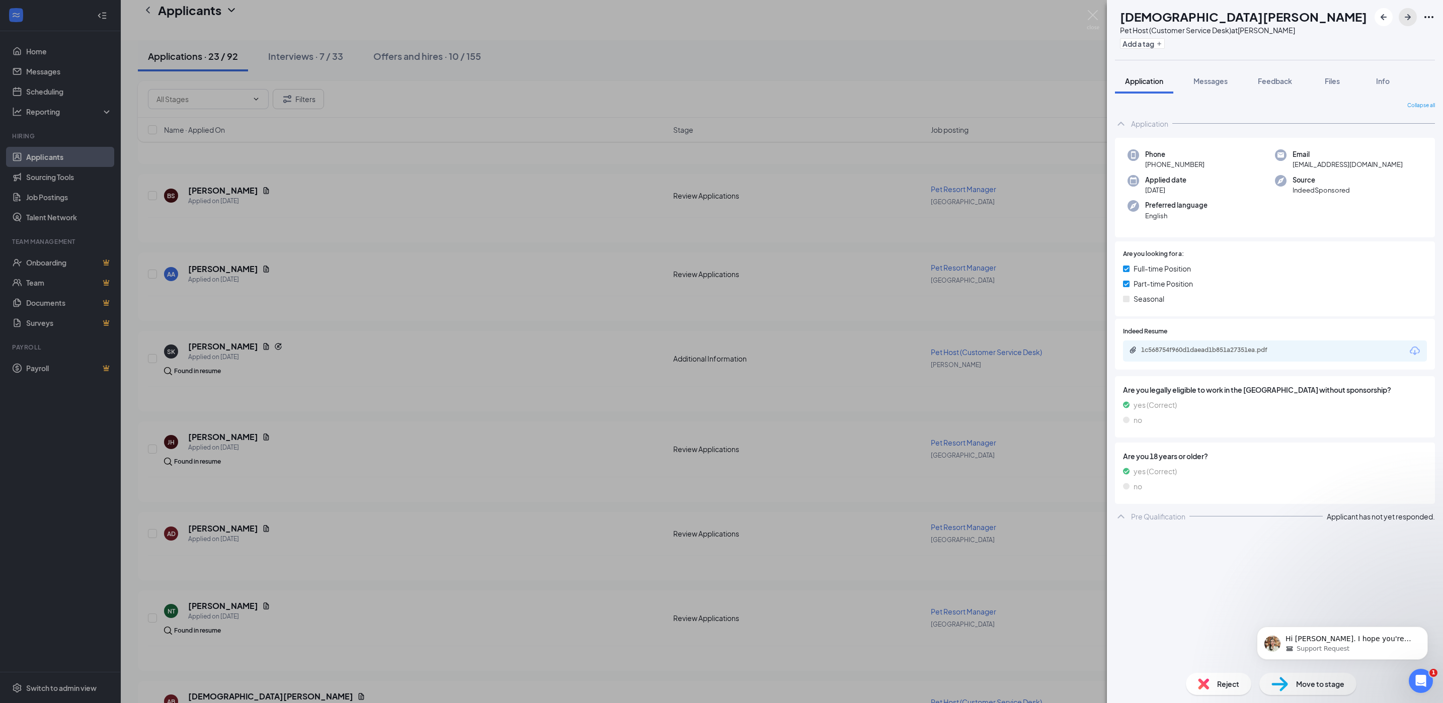
click at [1409, 15] on icon "ArrowRight" at bounding box center [1407, 17] width 12 height 12
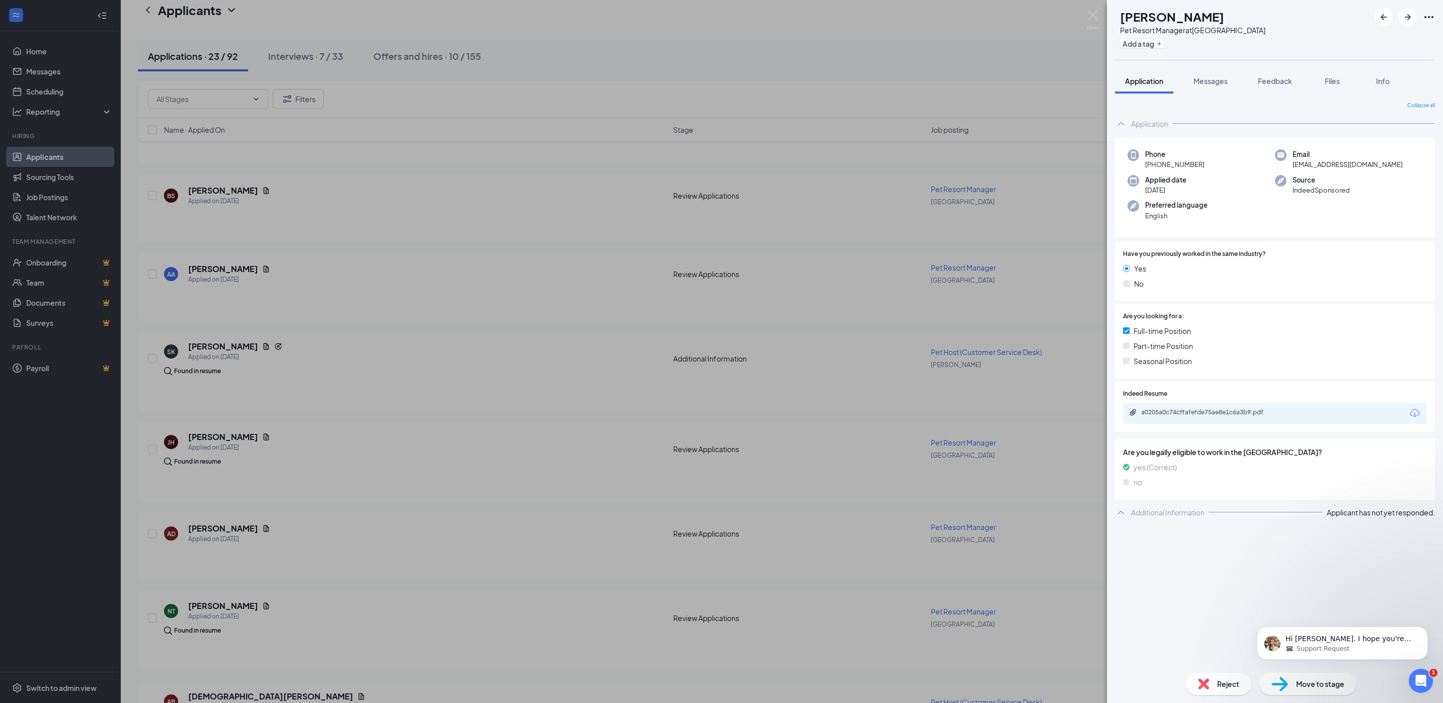
click at [1091, 9] on div "ST [PERSON_NAME] Pet Resort Manager at [GEOGRAPHIC_DATA] Add a tag Application …" at bounding box center [721, 351] width 1443 height 703
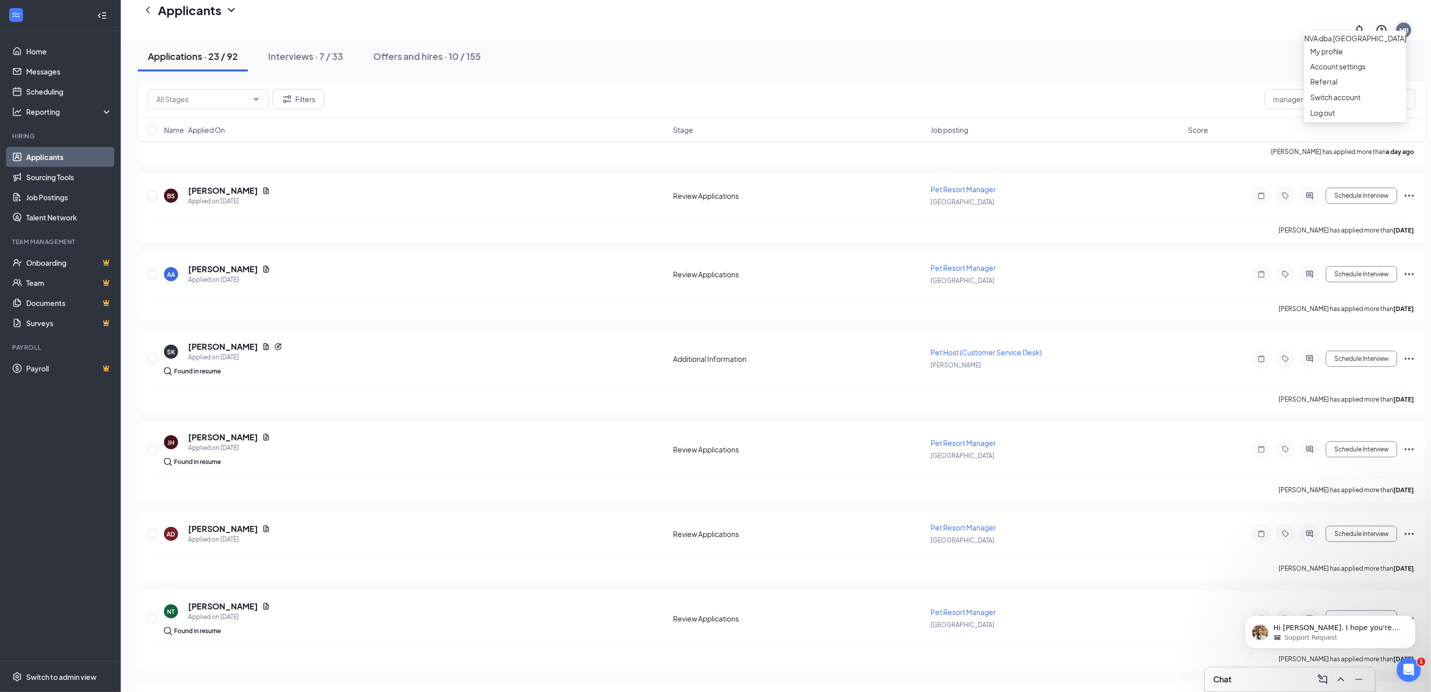
click at [1408, 26] on div "MB" at bounding box center [1403, 30] width 9 height 9
click at [1353, 102] on link "Switch account" at bounding box center [1335, 97] width 50 height 9
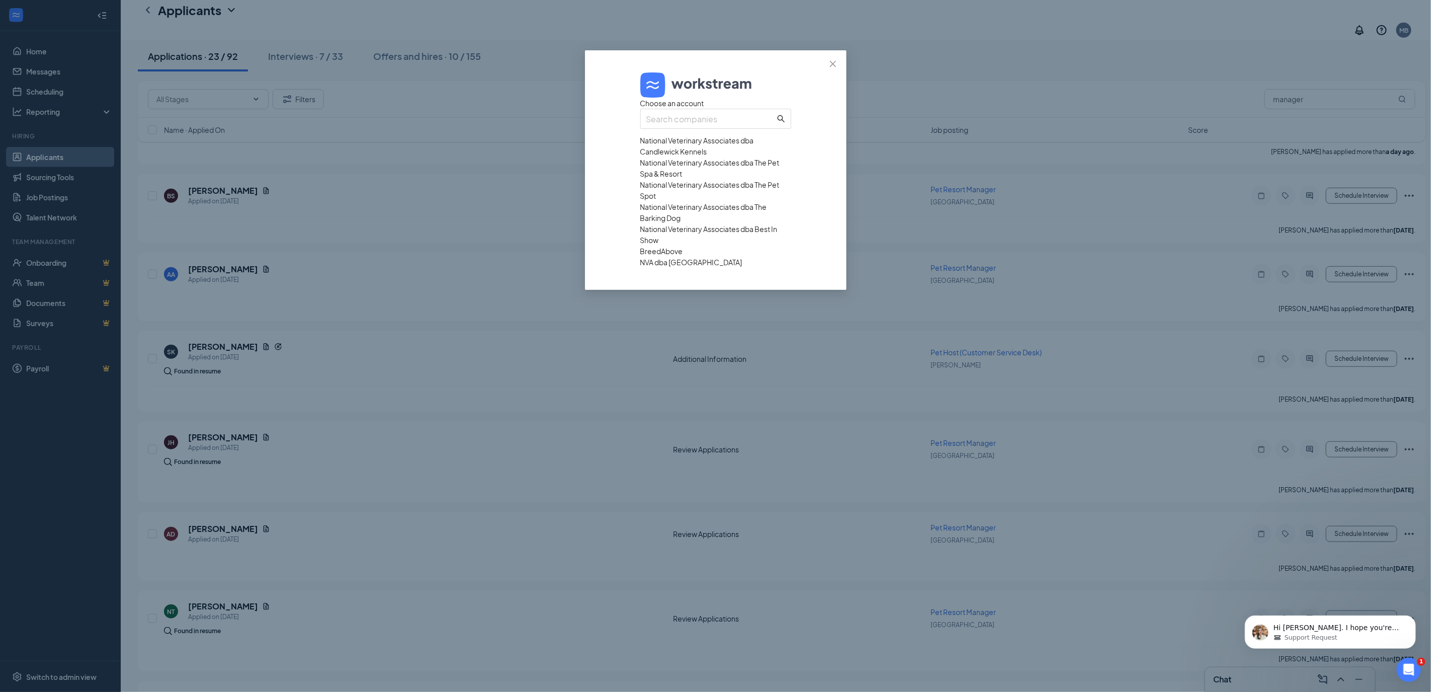
click at [696, 223] on div "National Veterinary Associates dba The Barking Dog" at bounding box center [715, 212] width 151 height 22
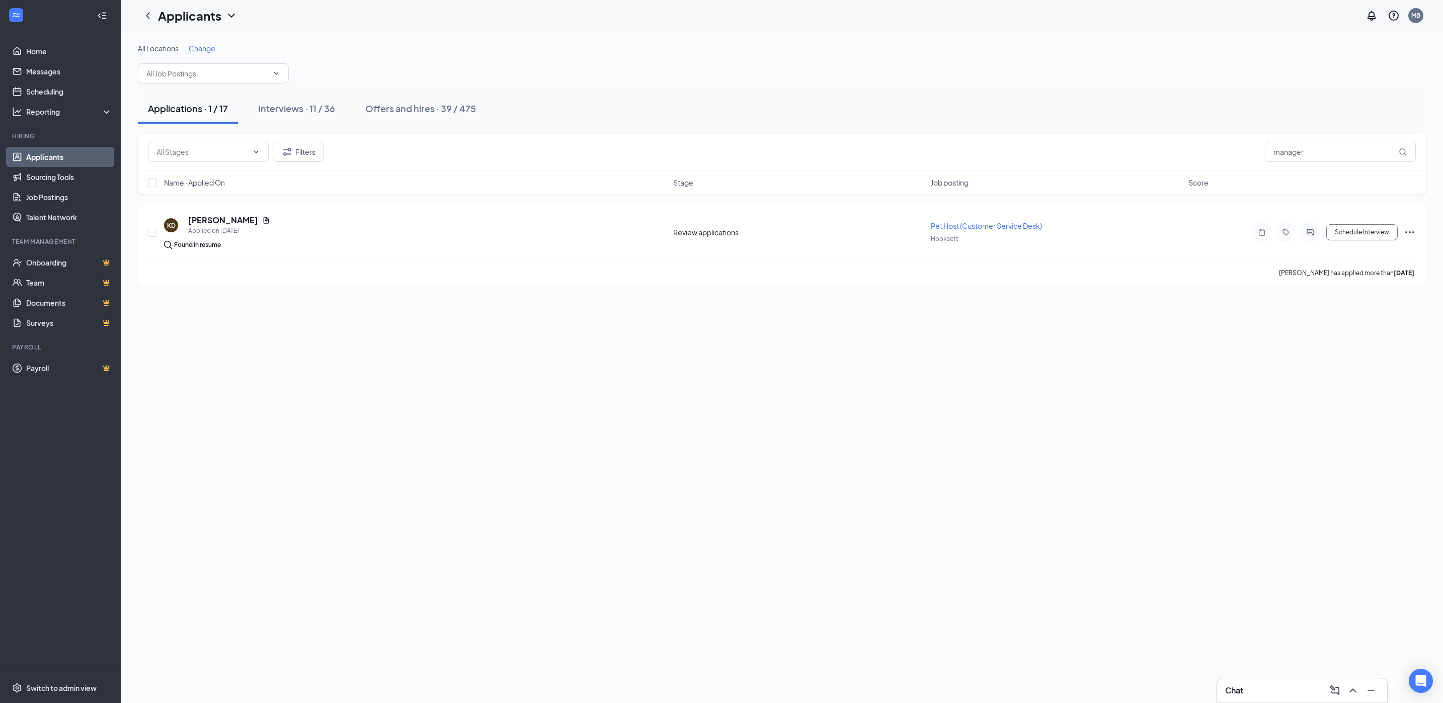
drag, startPoint x: 55, startPoint y: 156, endPoint x: 69, endPoint y: 156, distance: 14.6
click at [55, 156] on link "Applicants" at bounding box center [69, 157] width 86 height 20
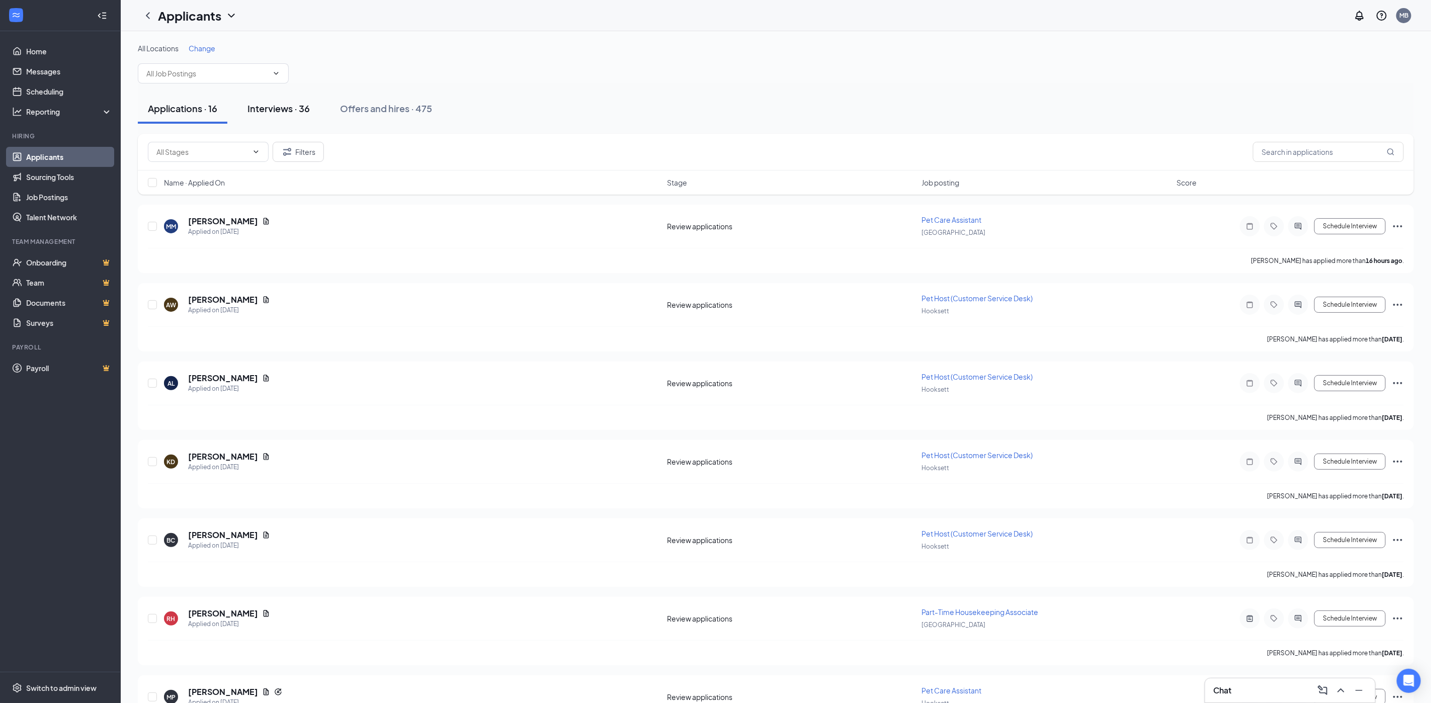
click at [270, 112] on div "Interviews · 36" at bounding box center [278, 108] width 62 height 13
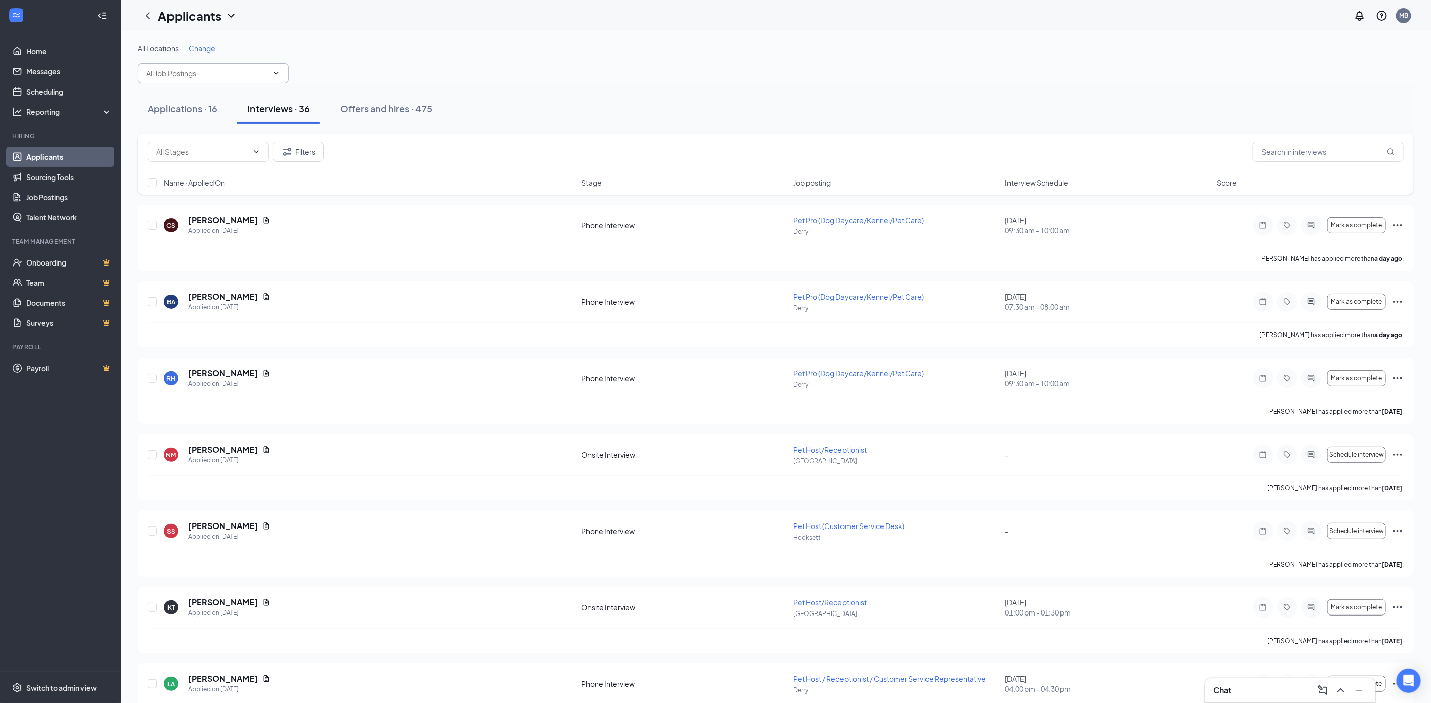
click at [205, 70] on input "text" at bounding box center [207, 73] width 122 height 11
click at [289, 38] on div "All Locations Change Applications · 16 Interviews · 36 Offers and hires · 475 F…" at bounding box center [776, 501] width 1310 height 940
click at [211, 49] on span "Change" at bounding box center [202, 48] width 27 height 9
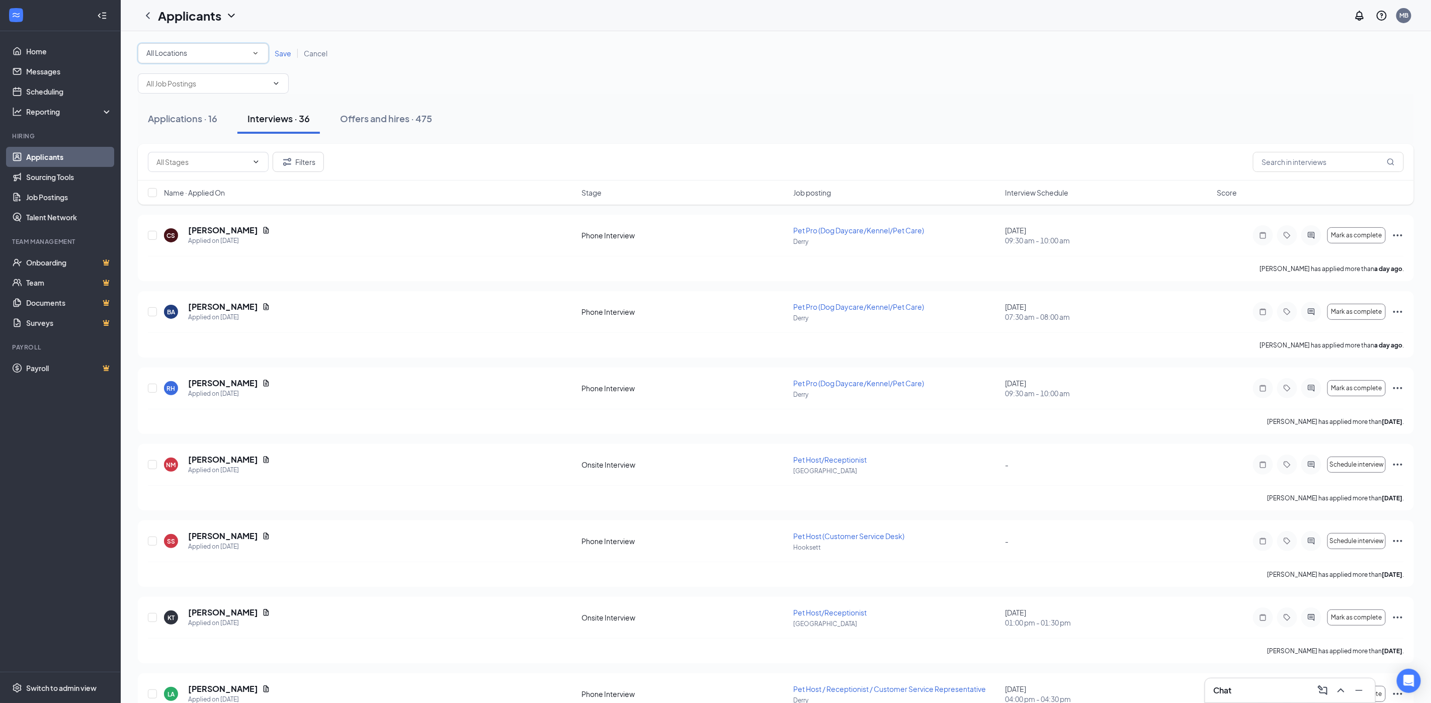
click at [234, 53] on div "All Locations" at bounding box center [203, 53] width 114 height 12
click at [181, 126] on div "Exeter" at bounding box center [202, 129] width 115 height 12
click at [278, 53] on span "Save" at bounding box center [283, 53] width 17 height 9
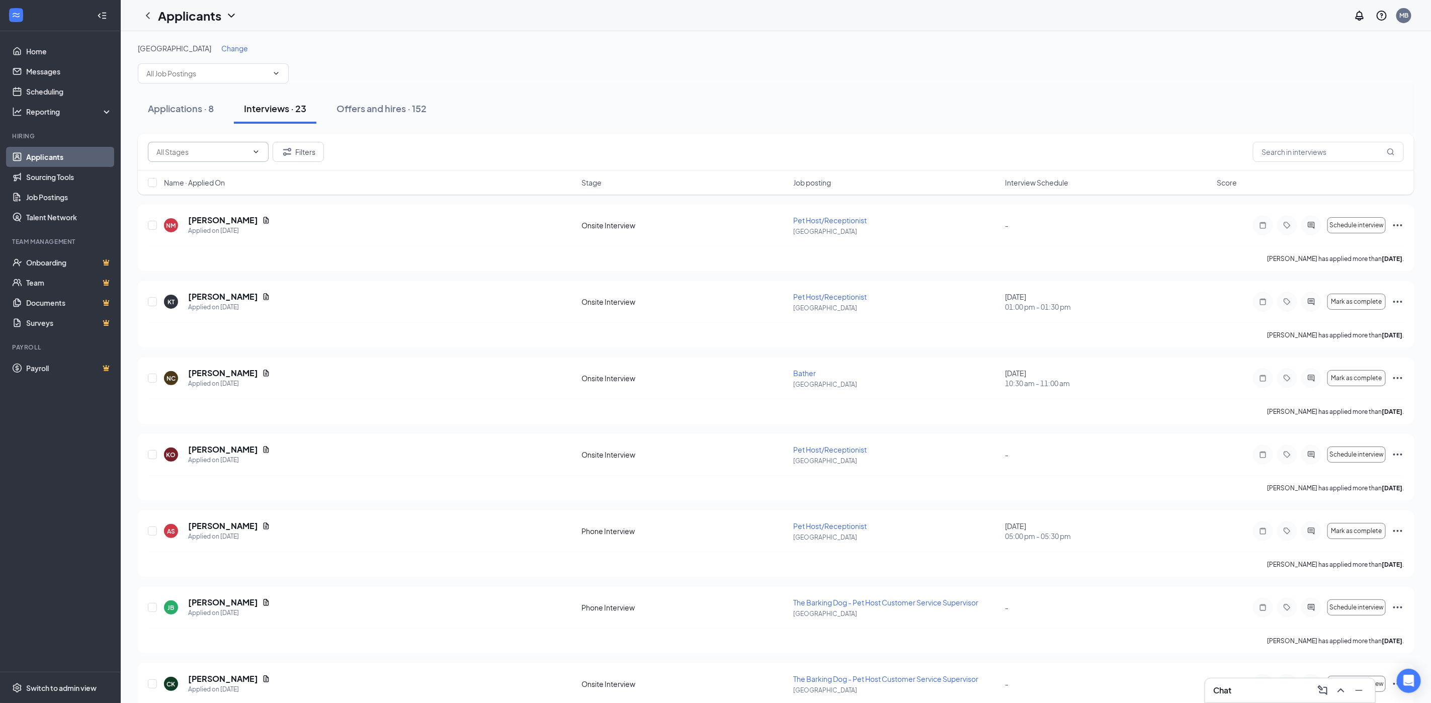
click at [194, 150] on input "text" at bounding box center [202, 151] width 92 height 11
click at [206, 204] on div "Phone Interview (4)" at bounding box center [207, 198] width 121 height 23
type input "Phone Interview (4)"
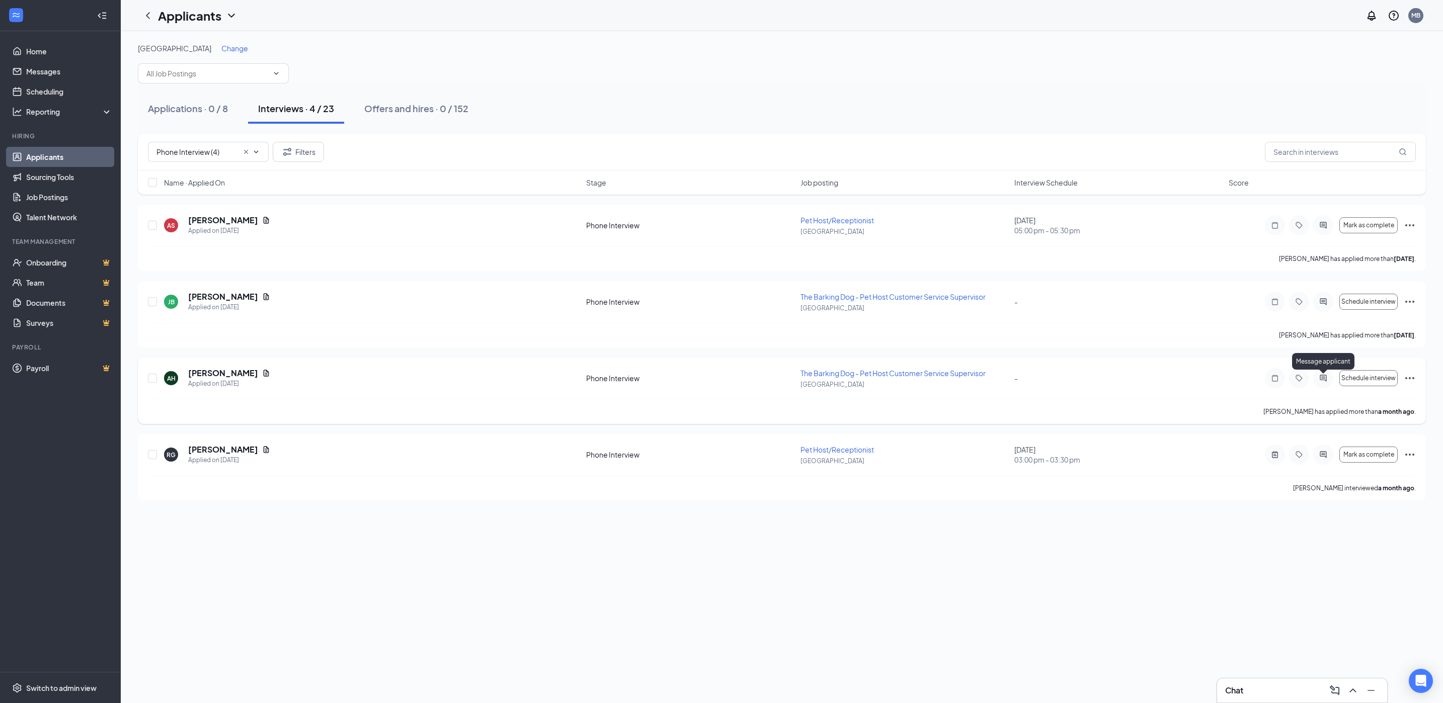
click at [1328, 382] on icon "ActiveChat" at bounding box center [1323, 378] width 12 height 8
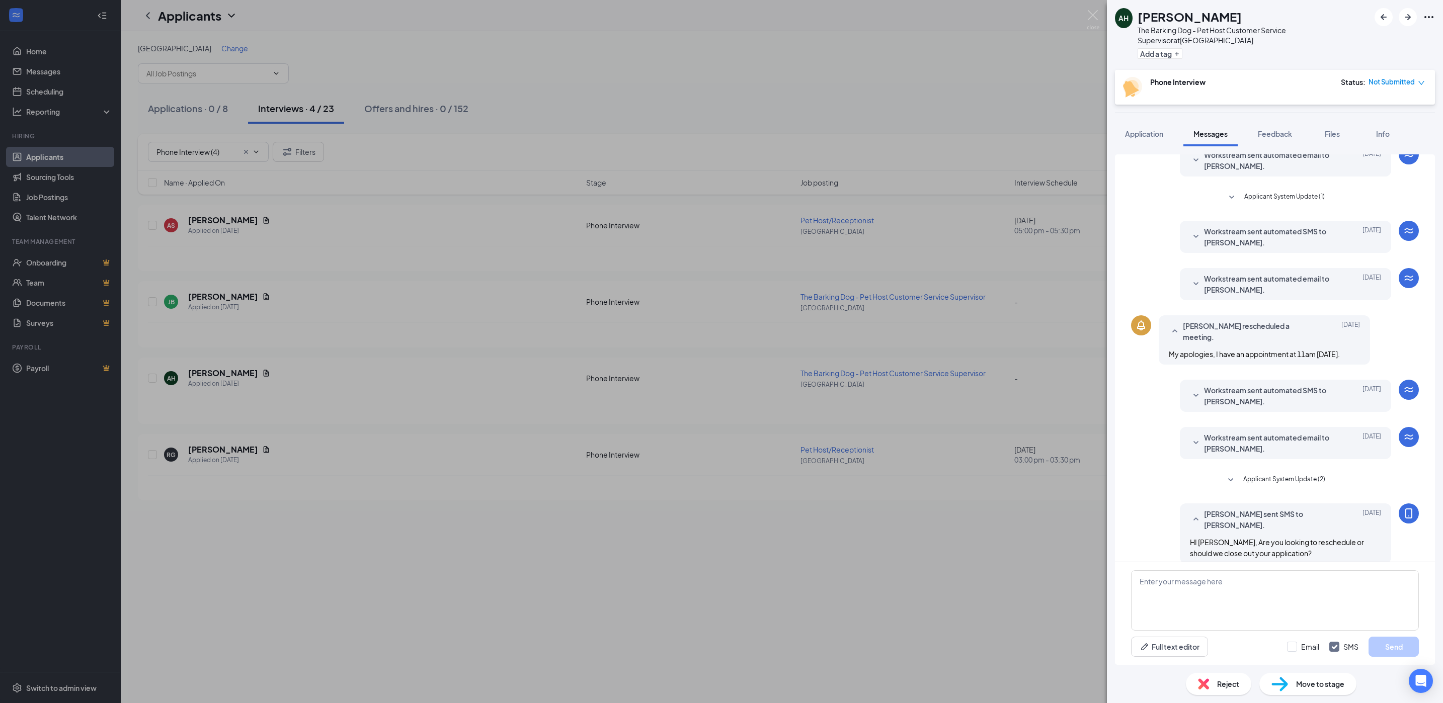
scroll to position [49, 0]
drag, startPoint x: 1178, startPoint y: 529, endPoint x: 1286, endPoint y: 542, distance: 109.5
click at [1286, 542] on div "Michelle Bradford sent SMS to Allison Haggerty. Aug 22 HI Allison, Are you look…" at bounding box center [1285, 532] width 211 height 60
click at [1214, 681] on div "Reject" at bounding box center [1218, 684] width 65 height 22
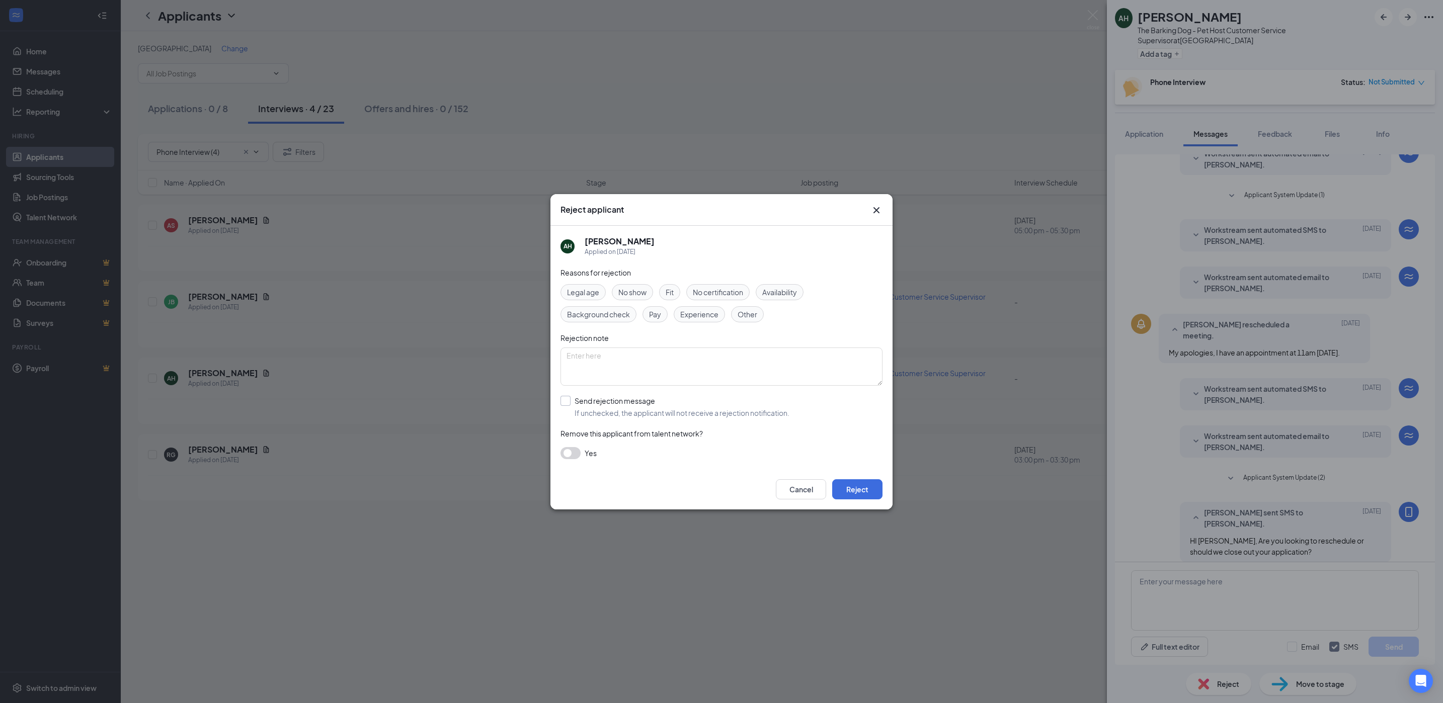
click at [643, 406] on input "Send rejection message If unchecked, the applicant will not receive a rejection…" at bounding box center [674, 407] width 229 height 22
checkbox input "true"
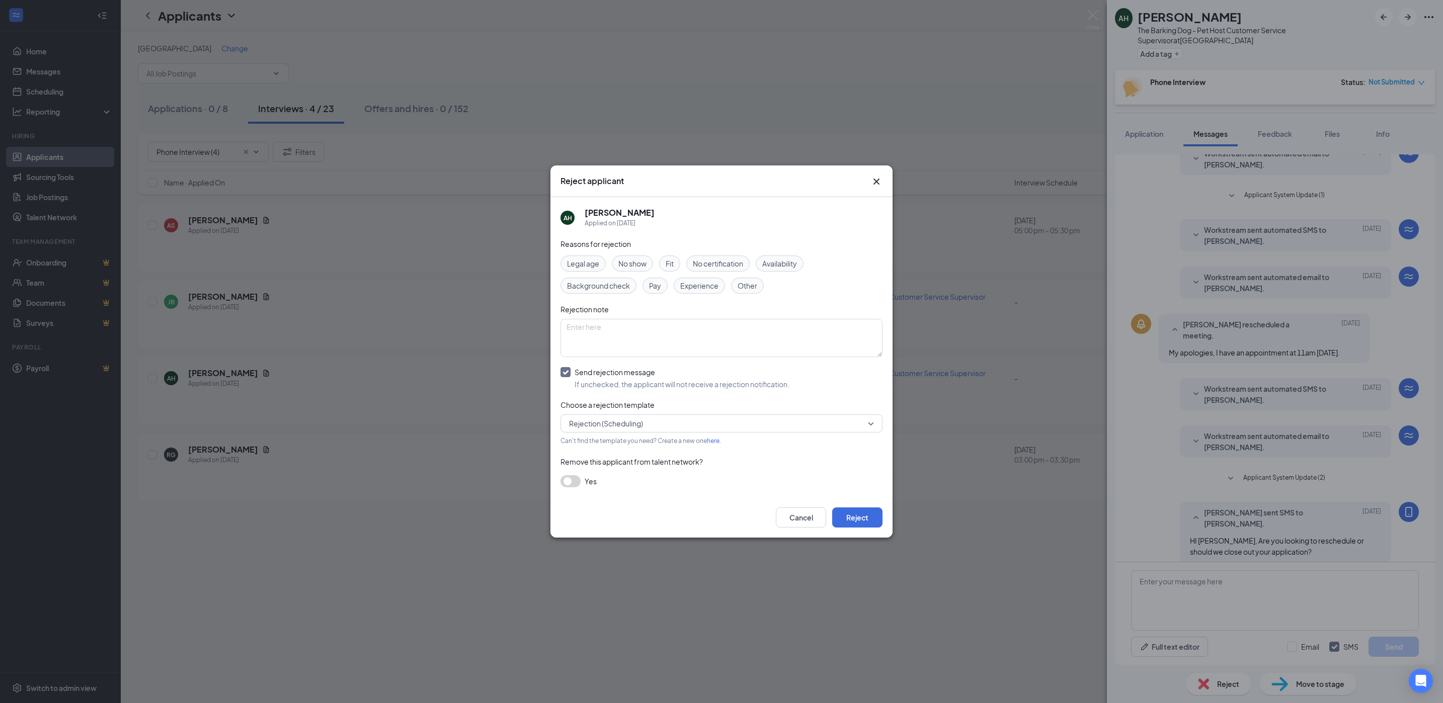
click at [633, 423] on span "Rejection (Scheduling)" at bounding box center [606, 423] width 74 height 15
click at [675, 372] on span "Canceled at applicants request" at bounding box center [721, 374] width 306 height 11
click at [859, 519] on button "Reject" at bounding box center [857, 518] width 50 height 20
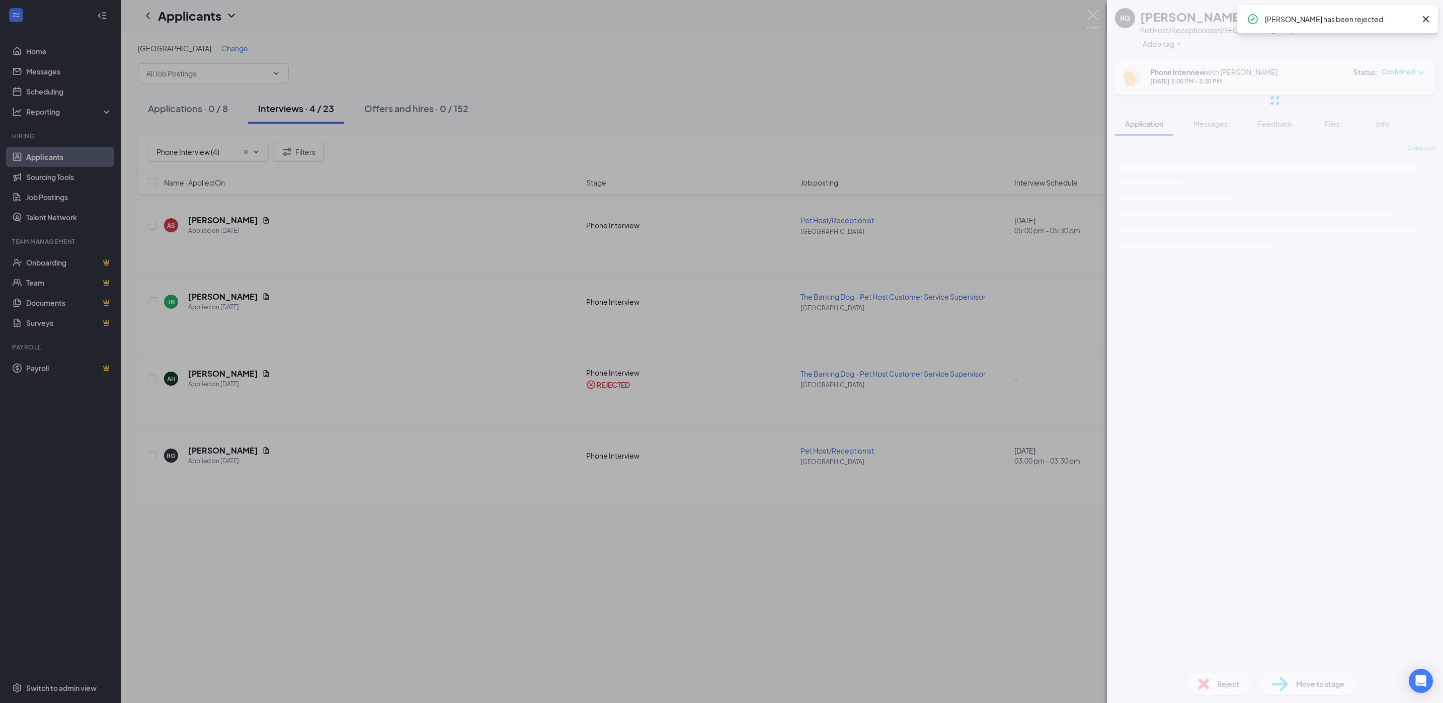
click at [1095, 8] on div "RG Rumor Griffin Pet Host/Receptionist at Exeter Add a tag Phone Interview with…" at bounding box center [721, 351] width 1443 height 703
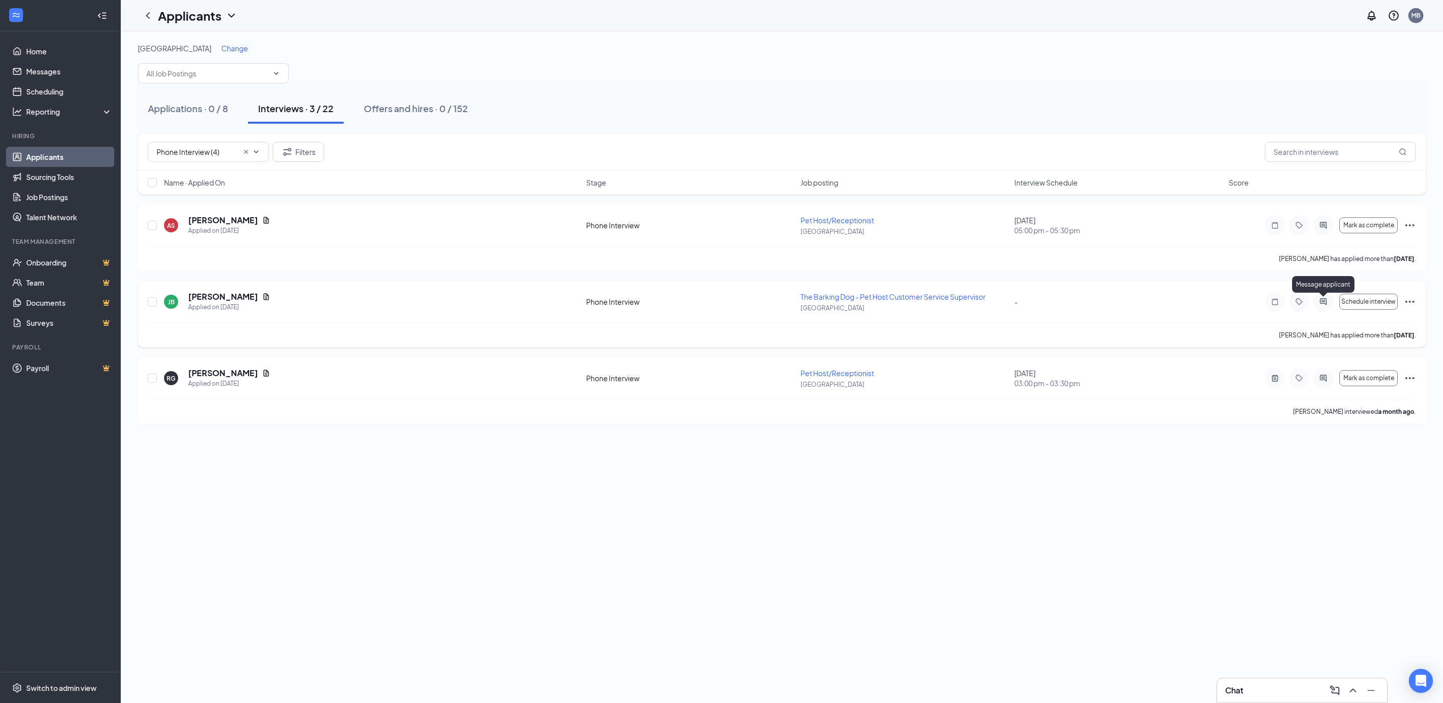
click at [1322, 301] on icon "ActiveChat" at bounding box center [1322, 301] width 7 height 7
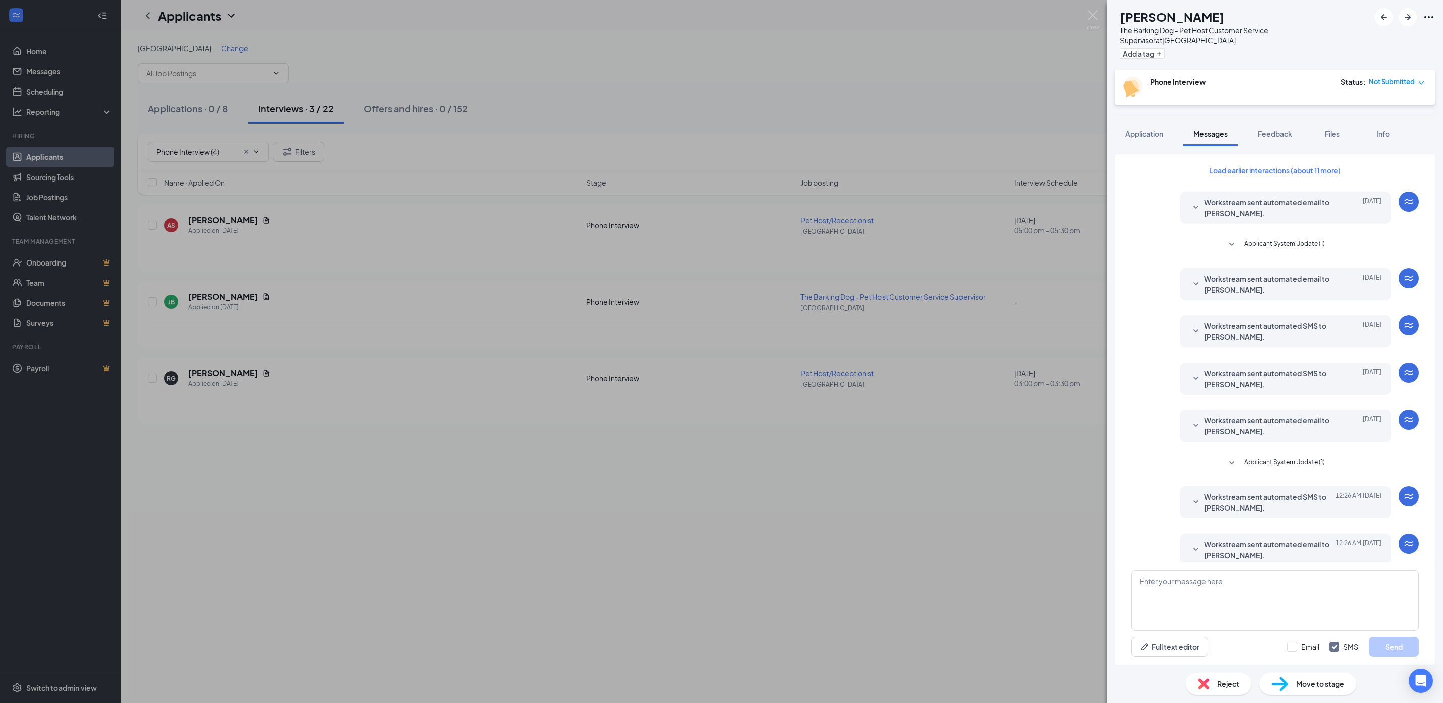
scroll to position [33, 0]
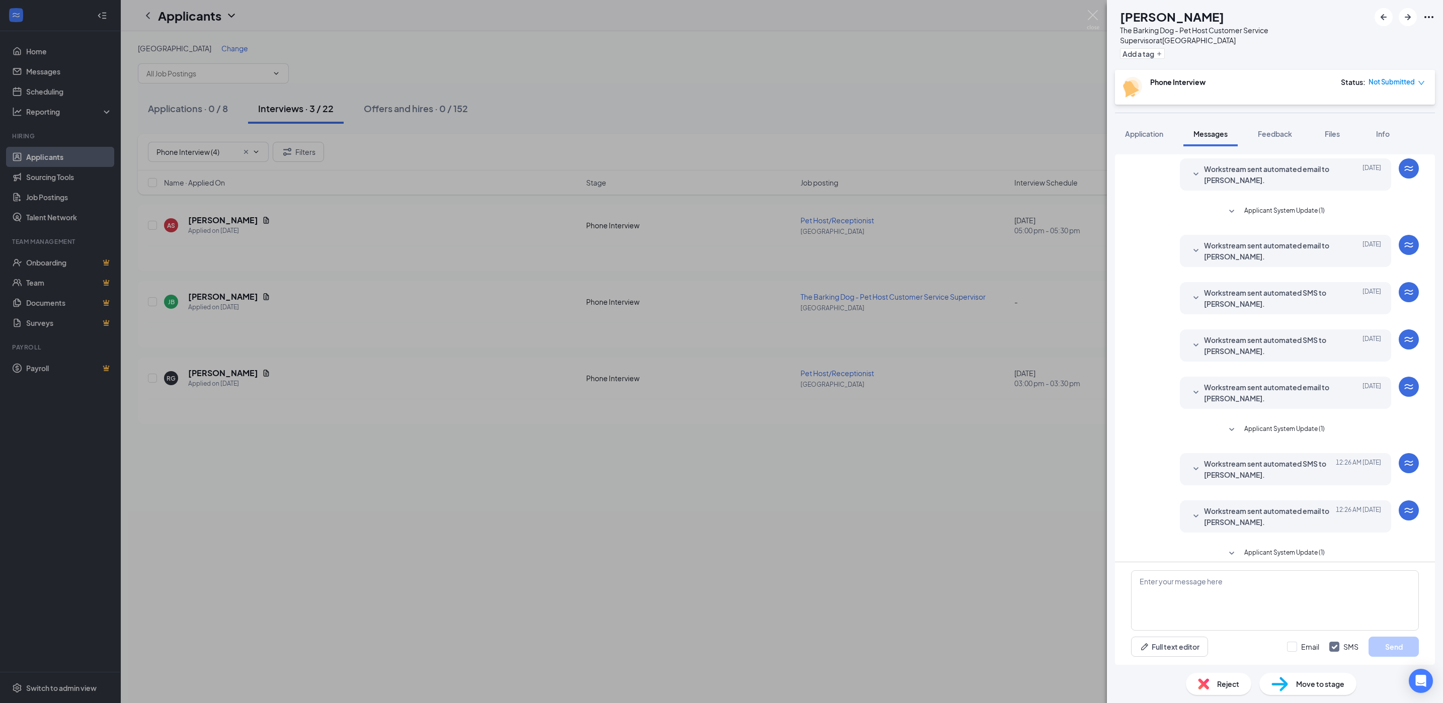
click at [1252, 548] on span "Applicant System Update (1)" at bounding box center [1284, 554] width 80 height 12
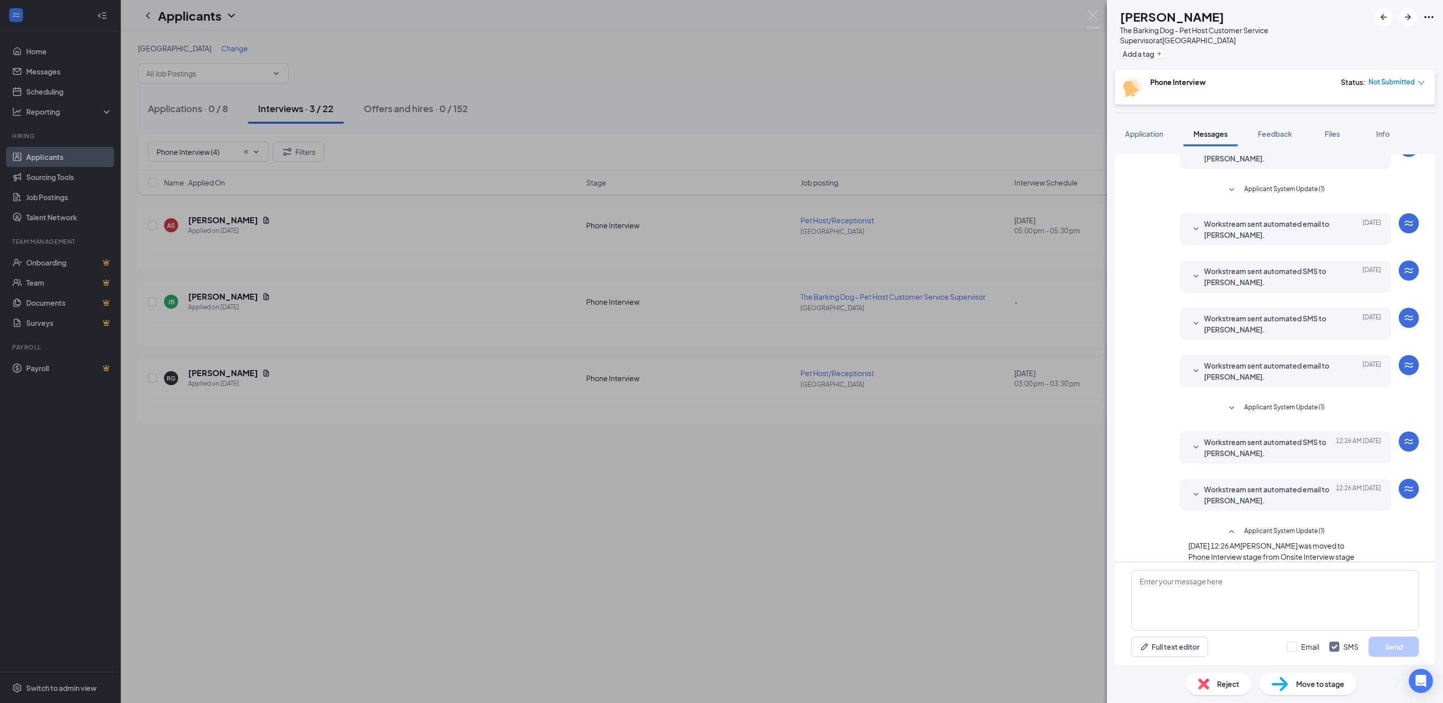
scroll to position [60, 0]
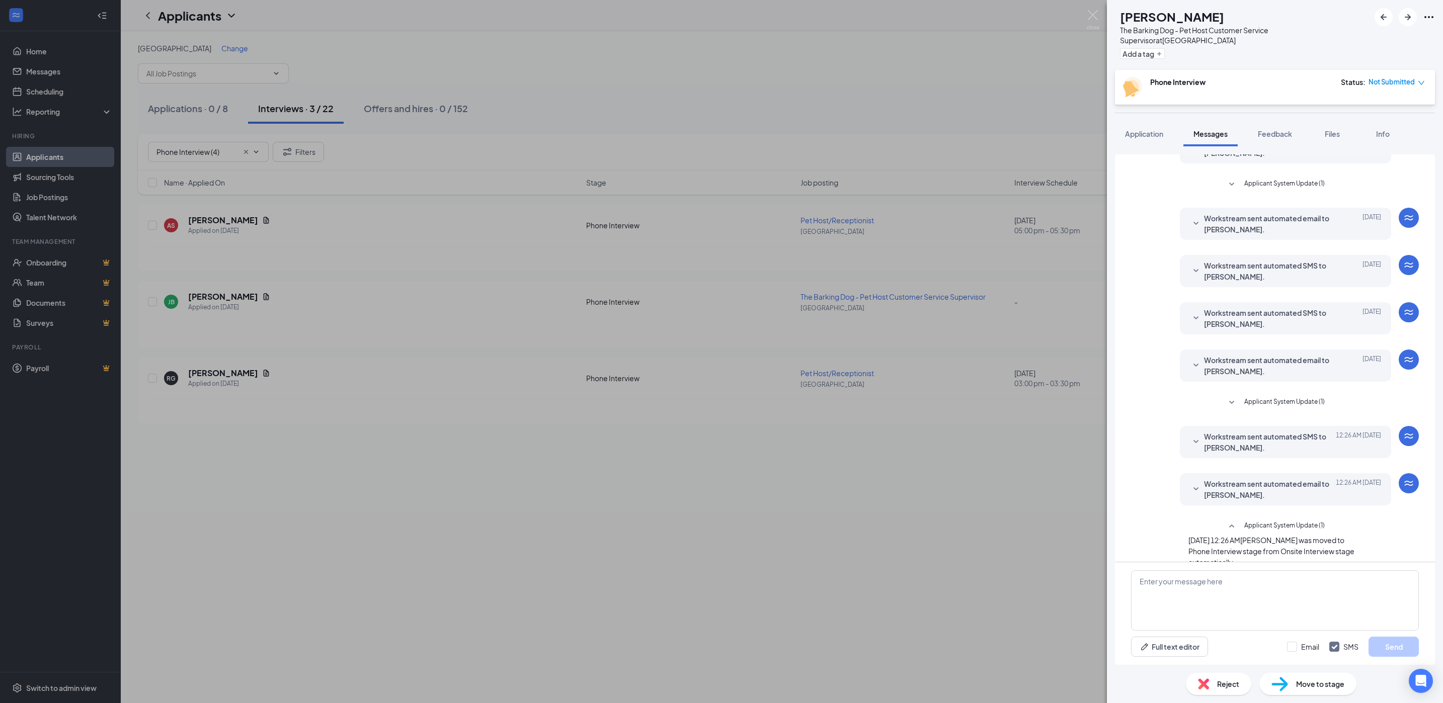
click at [1221, 478] on span "Workstream sent automated email to Julie Bowers." at bounding box center [1270, 489] width 132 height 22
click at [1218, 582] on textarea at bounding box center [1275, 600] width 288 height 60
paste textarea "HI Allison, Are you looking to reschedule or should we close out your applicati…"
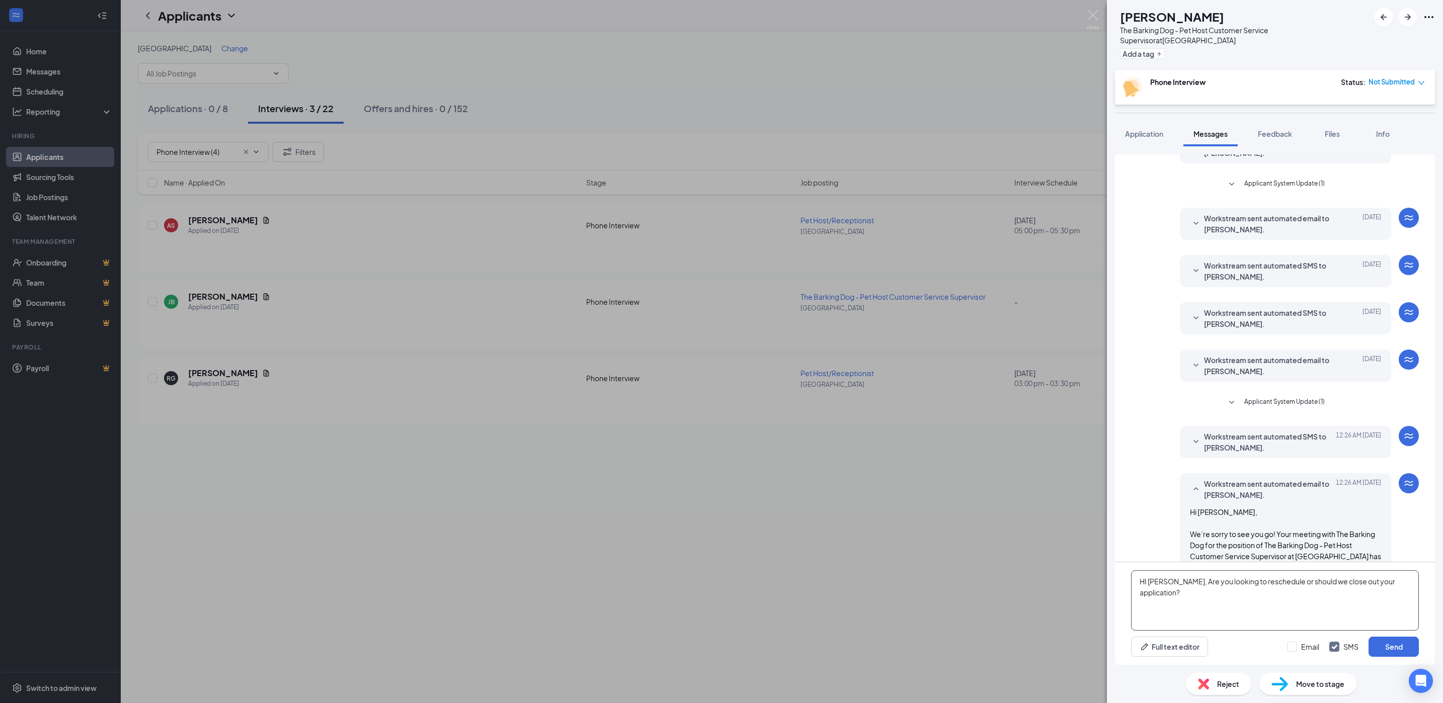
click at [1166, 581] on textarea "HI Allison, Are you looking to reschedule or should we close out your applicati…" at bounding box center [1275, 600] width 288 height 60
type textarea "HI Julie, Are you looking to reschedule or should we close out your application?"
click at [1388, 652] on button "Send" at bounding box center [1393, 647] width 50 height 20
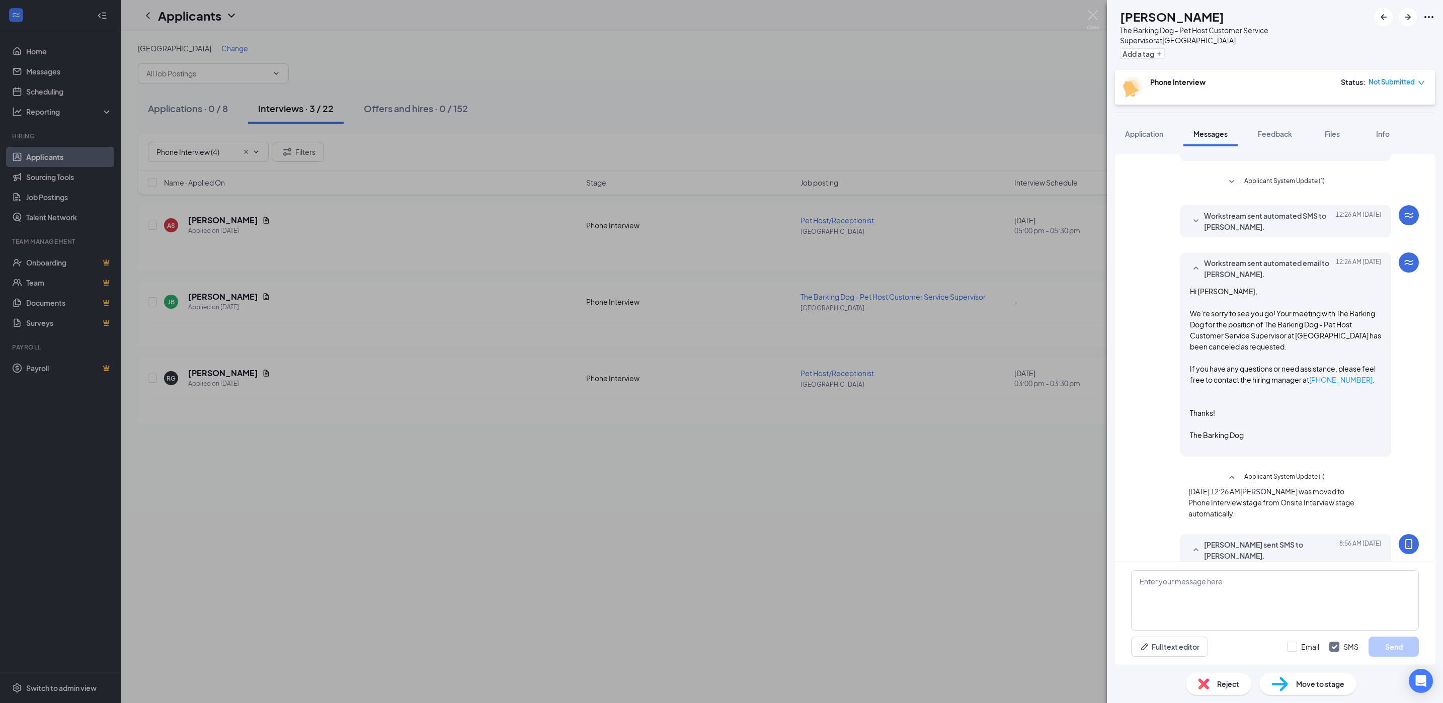
scroll to position [308, 0]
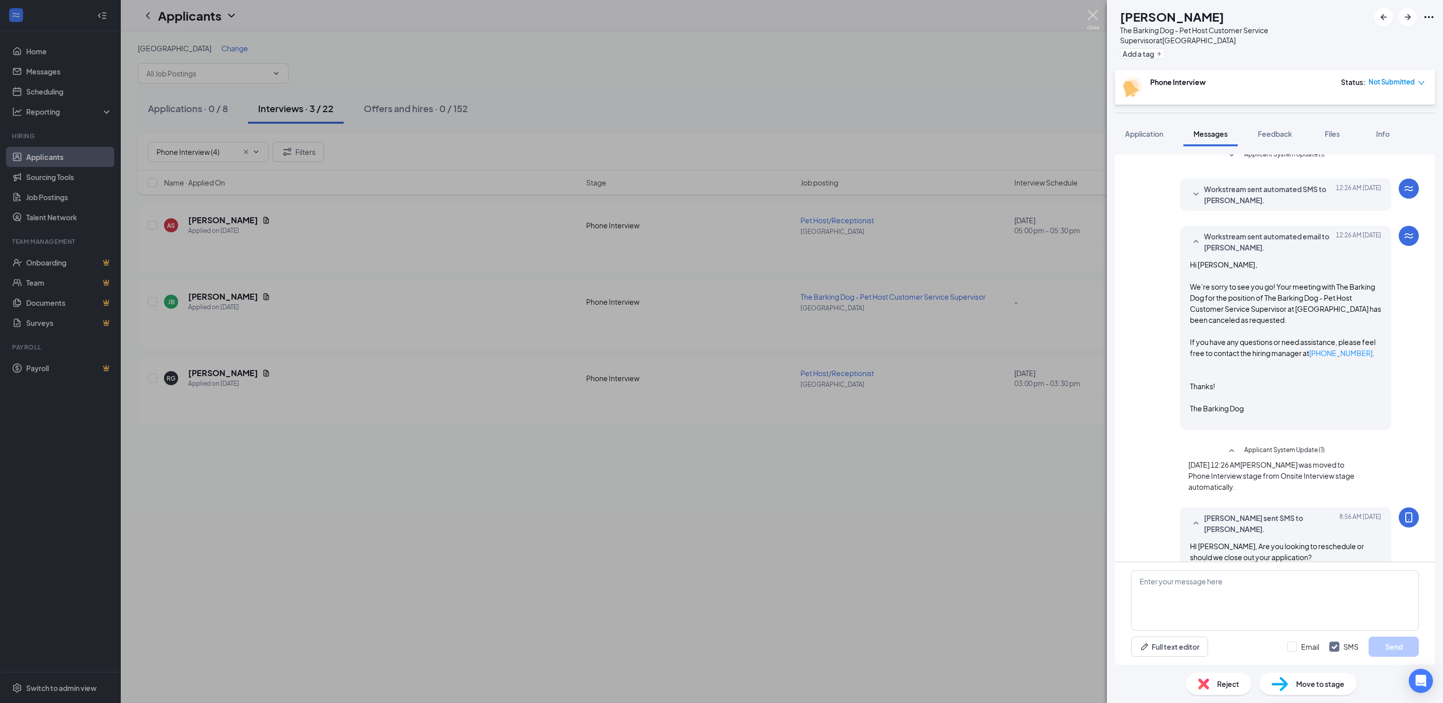
click at [1089, 15] on img at bounding box center [1093, 20] width 13 height 20
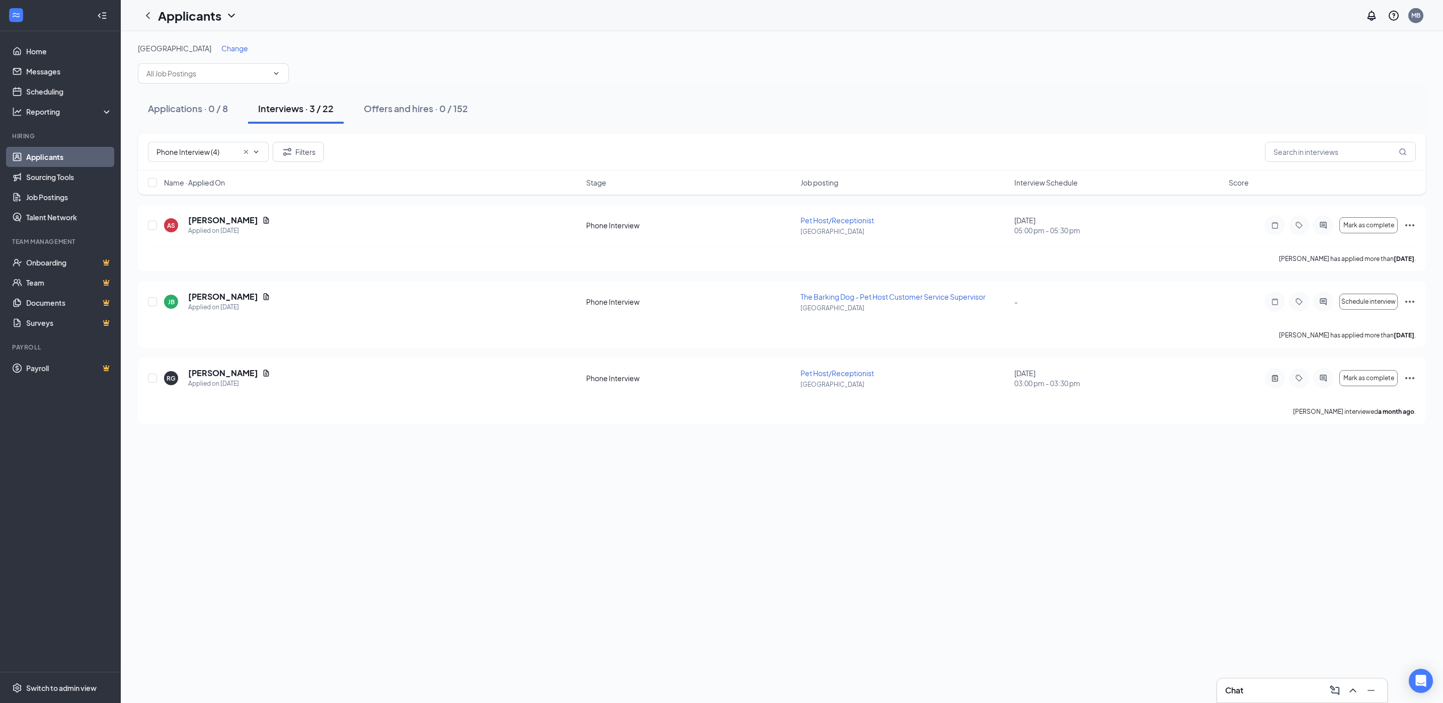
drag, startPoint x: 770, startPoint y: 99, endPoint x: 761, endPoint y: 97, distance: 8.7
click at [770, 99] on div "Applications · 0 / 8 Interviews · 3 / 22 Offers and hires · 0 / 152" at bounding box center [782, 109] width 1288 height 30
